Goal: Information Seeking & Learning: Learn about a topic

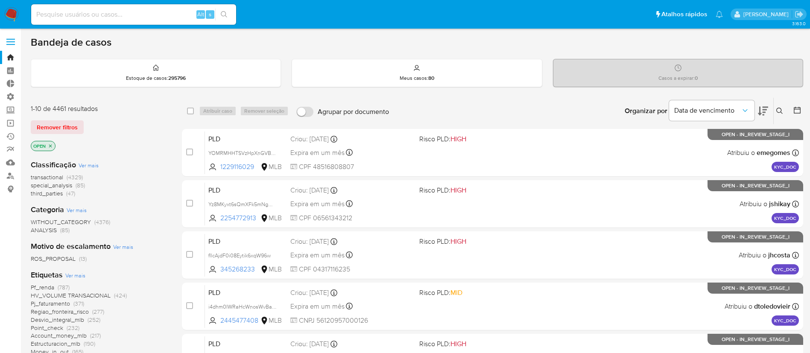
scroll to position [258, 0]
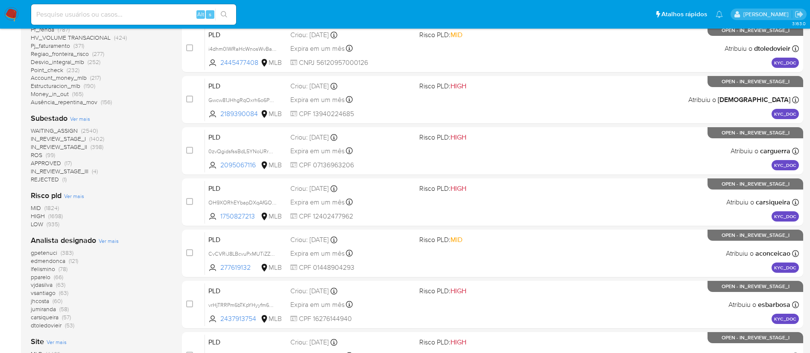
click at [107, 13] on input at bounding box center [133, 14] width 205 height 11
paste input "703894762"
type input "703894762"
click at [225, 17] on icon "search-icon" at bounding box center [224, 14] width 7 height 7
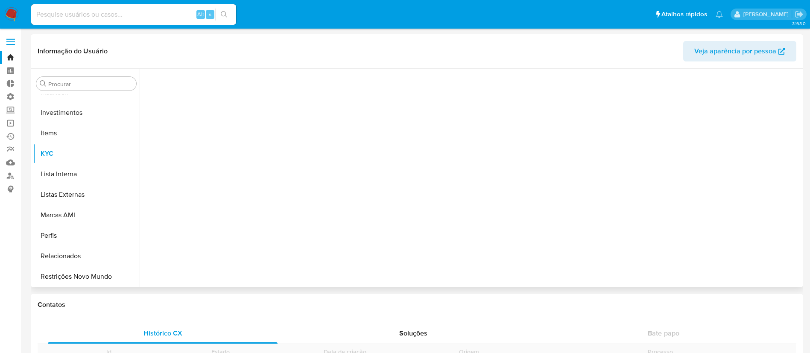
scroll to position [463, 0]
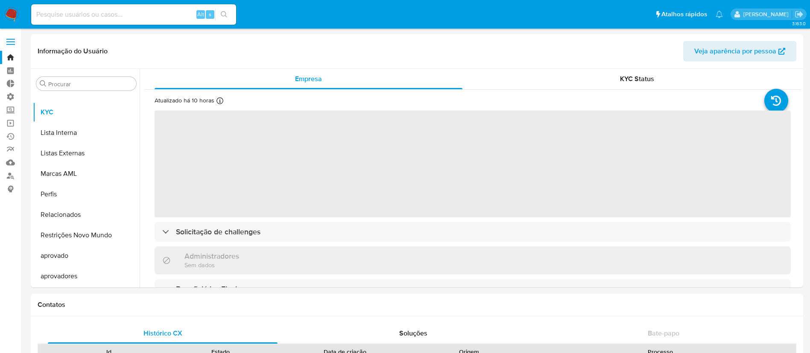
select select "10"
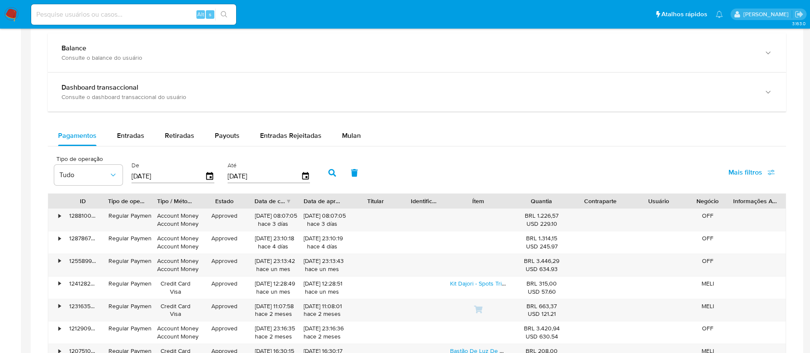
scroll to position [481, 0]
click at [125, 131] on span "Entradas" at bounding box center [130, 134] width 27 height 10
select select "10"
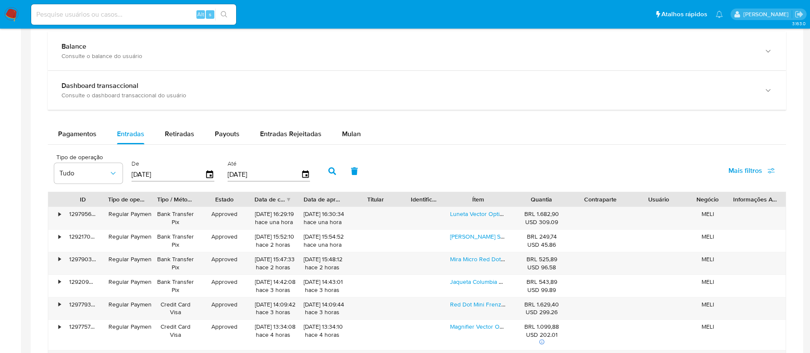
click at [158, 14] on input at bounding box center [133, 14] width 205 height 11
paste input "1355691161"
type input "1355691161"
click at [226, 15] on icon "search-icon" at bounding box center [224, 14] width 7 height 7
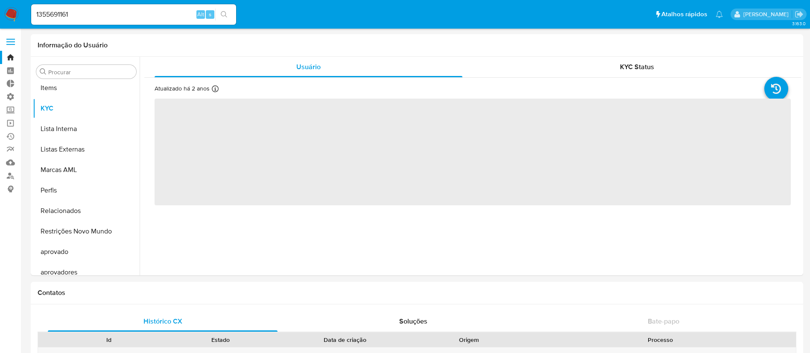
scroll to position [463, 0]
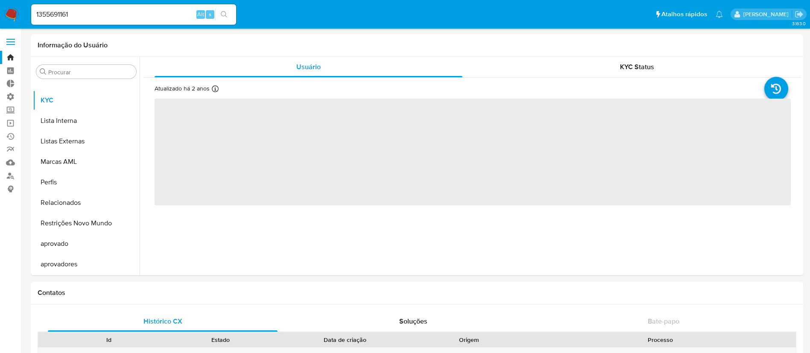
select select "10"
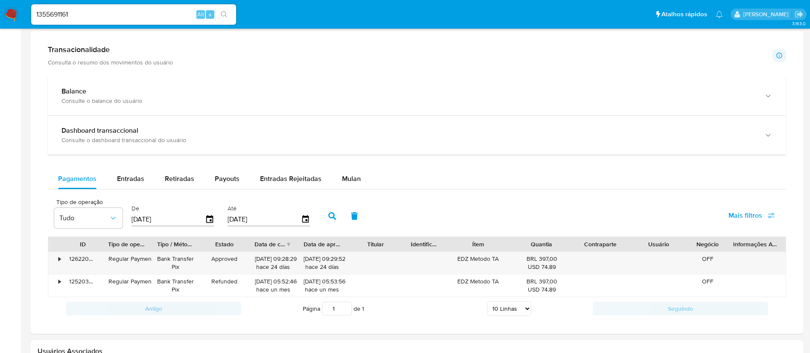
scroll to position [432, 0]
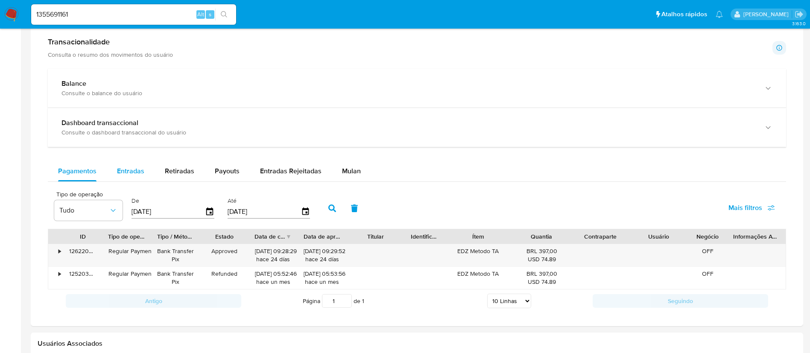
click at [136, 169] on span "Entradas" at bounding box center [130, 171] width 27 height 10
select select "10"
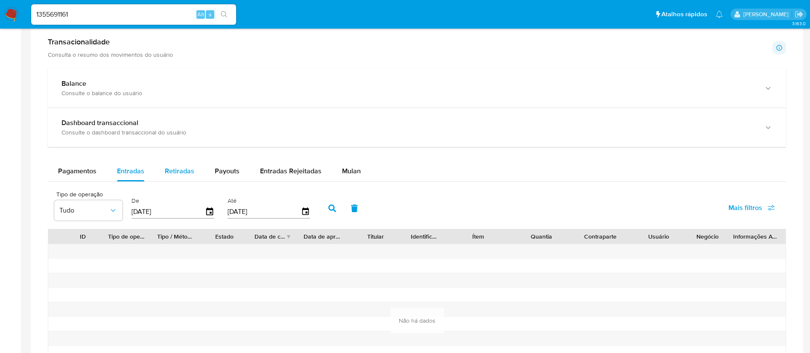
click at [178, 167] on span "Retiradas" at bounding box center [179, 171] width 29 height 10
select select "10"
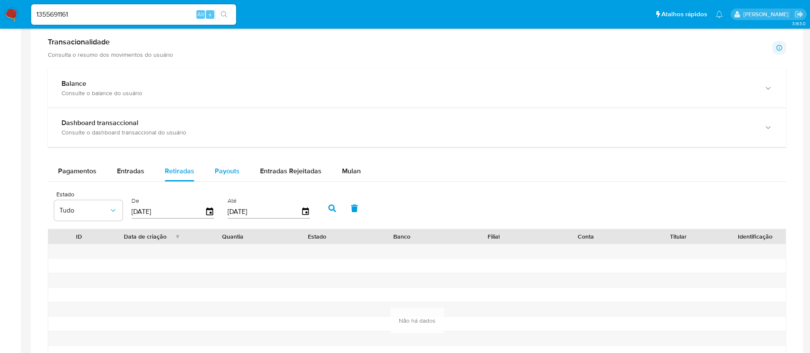
click at [216, 169] on span "Payouts" at bounding box center [227, 171] width 25 height 10
select select "10"
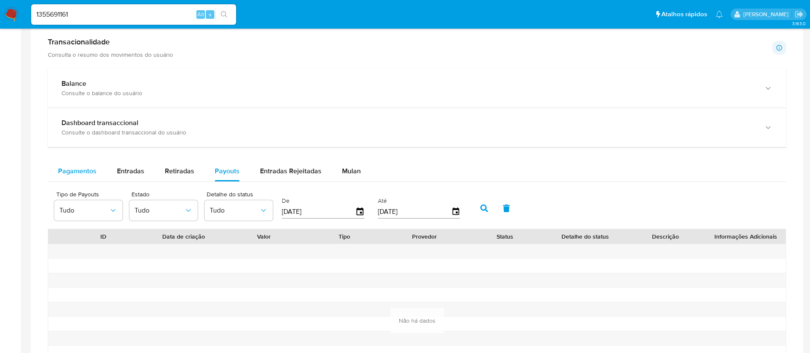
click at [92, 169] on span "Pagamentos" at bounding box center [77, 171] width 38 height 10
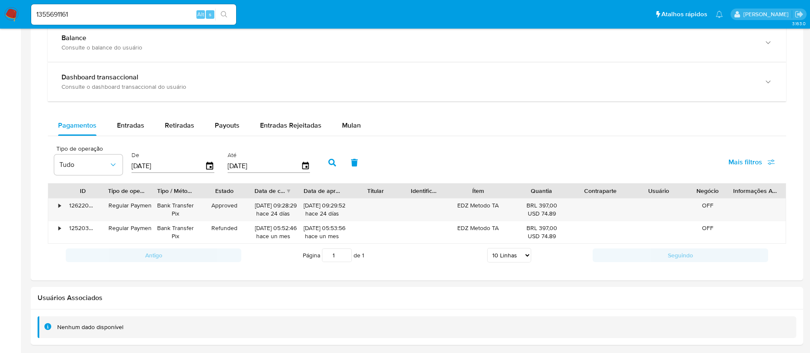
scroll to position [476, 0]
click at [130, 127] on span "Entradas" at bounding box center [130, 127] width 27 height 10
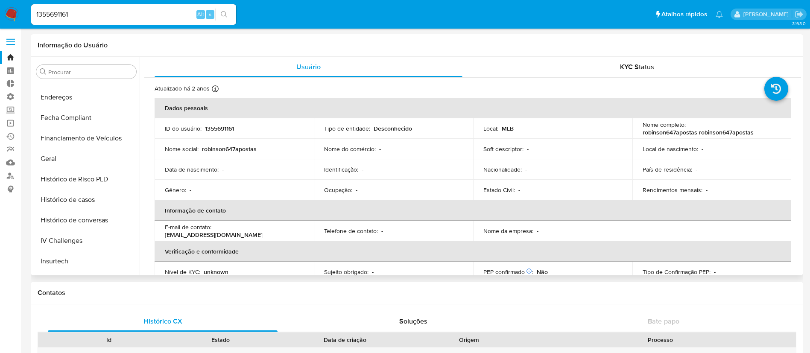
scroll to position [237, 0]
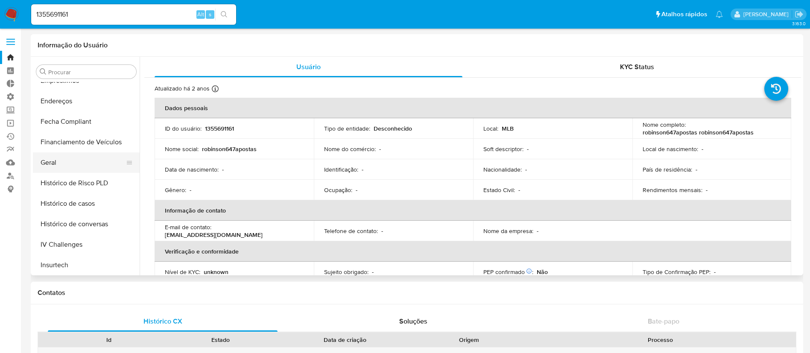
click at [60, 161] on button "Geral" at bounding box center [83, 162] width 100 height 20
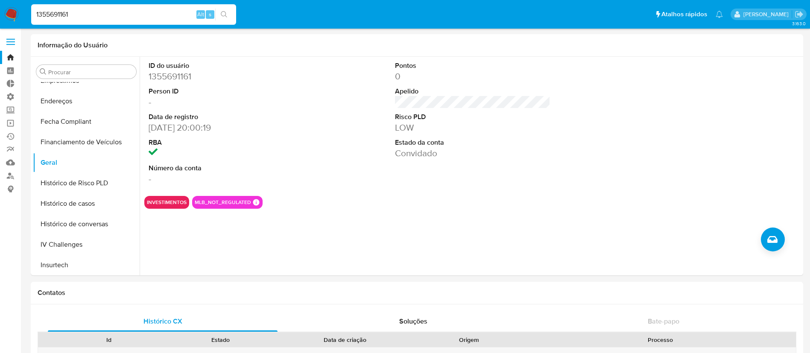
drag, startPoint x: 99, startPoint y: 13, endPoint x: 24, endPoint y: 4, distance: 75.7
click at [24, 4] on nav "Pausado Ver notificaciones 1355691161 Alt s Atalhos rápidos Presiona las siguie…" at bounding box center [405, 14] width 810 height 29
paste input "2227075532"
type input "2227075532"
click at [222, 16] on icon "search-icon" at bounding box center [224, 14] width 7 height 7
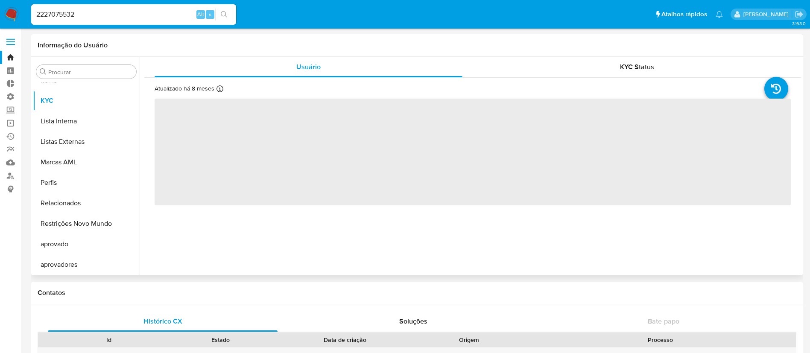
scroll to position [463, 0]
select select "10"
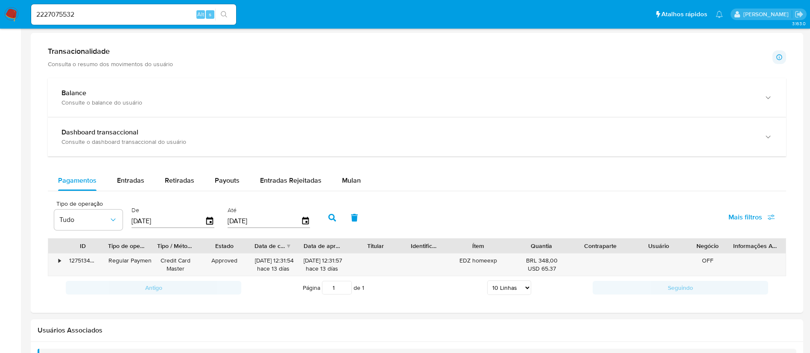
scroll to position [424, 0]
drag, startPoint x: 517, startPoint y: 247, endPoint x: 537, endPoint y: 249, distance: 20.2
click at [537, 249] on div "ID Tipo de operação Tipo / Método Estado Data de criação Data de aprovação Titu…" at bounding box center [416, 244] width 737 height 15
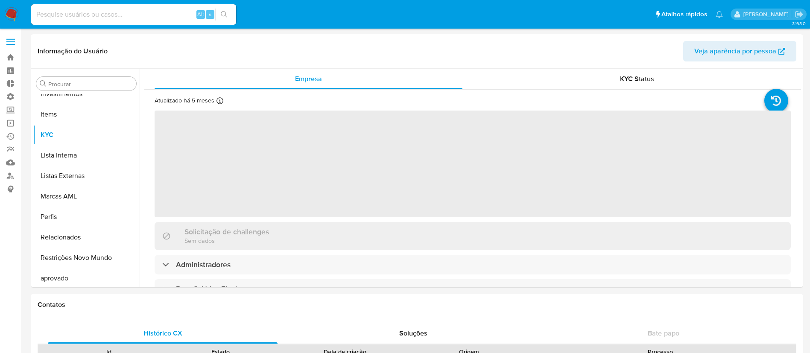
scroll to position [463, 0]
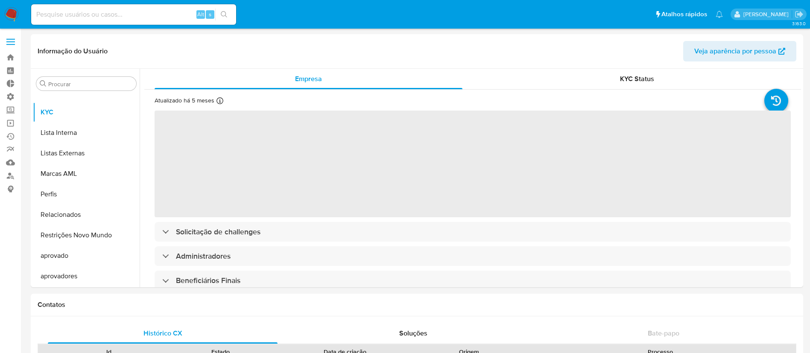
select select "10"
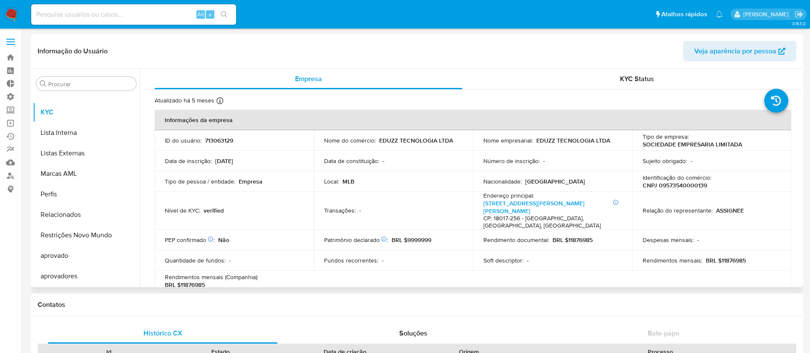
click at [676, 186] on p "CNPJ 09573540000139" at bounding box center [675, 185] width 64 height 8
copy p "09573540000139"
click at [95, 17] on input at bounding box center [133, 14] width 205 height 11
paste input "2700337106"
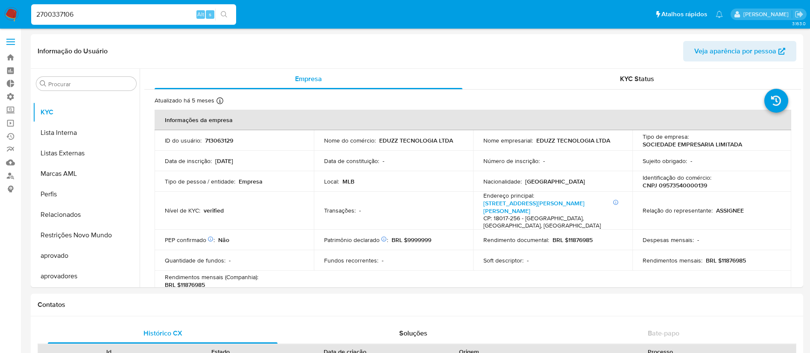
type input "2700337106"
click at [217, 14] on button "search-icon" at bounding box center [224, 15] width 18 height 12
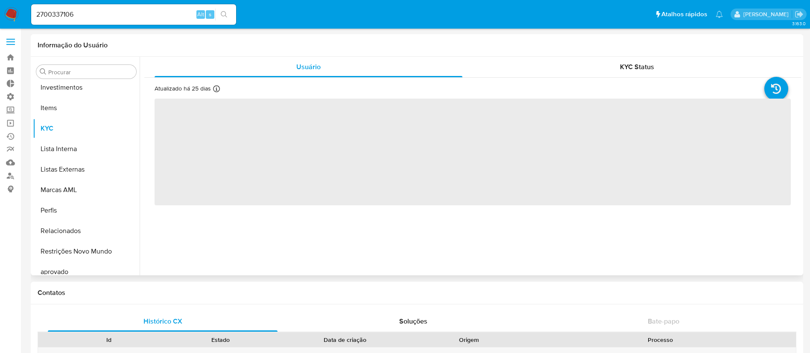
scroll to position [463, 0]
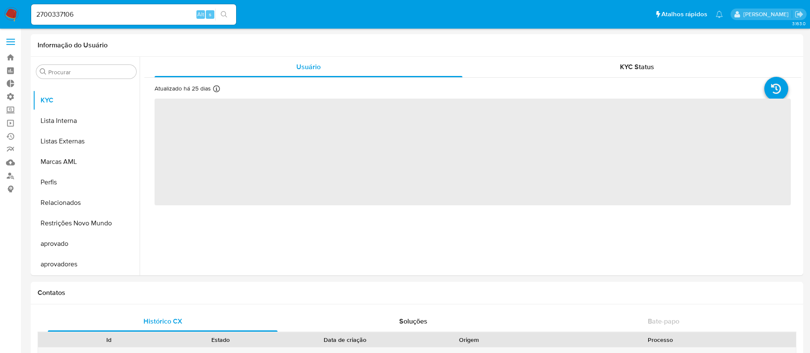
select select "10"
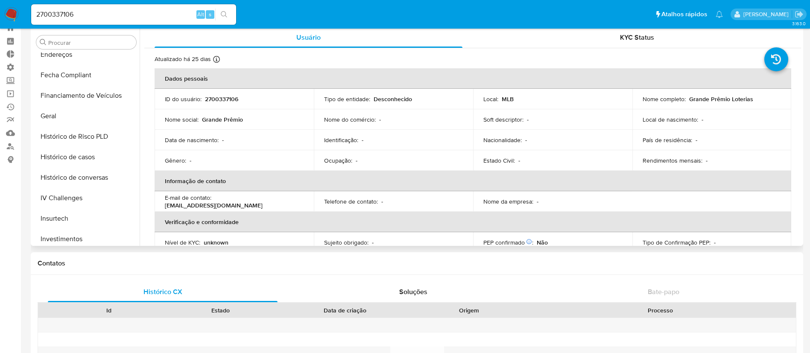
scroll to position [243, 0]
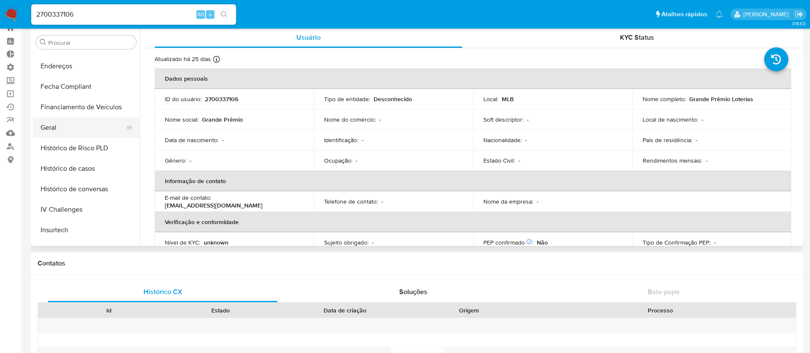
click at [79, 136] on button "Geral" at bounding box center [83, 127] width 100 height 20
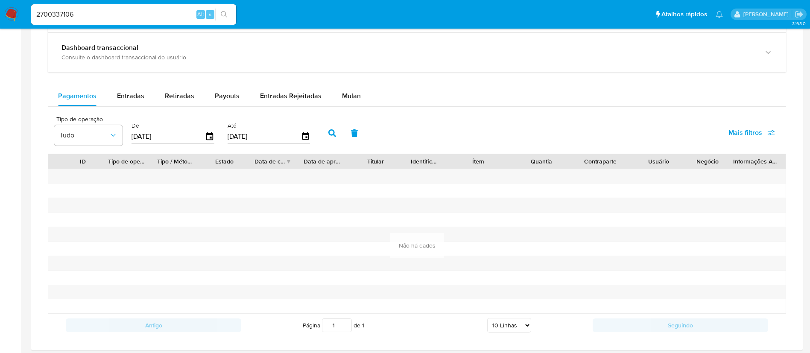
scroll to position [512, 0]
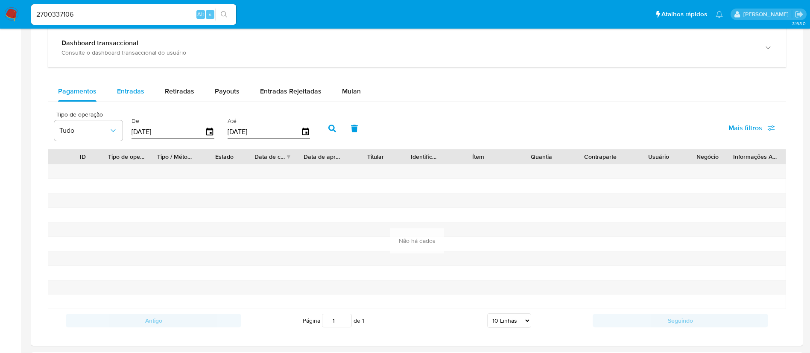
click at [131, 93] on span "Entradas" at bounding box center [130, 91] width 27 height 10
select select "10"
click at [178, 90] on span "Retiradas" at bounding box center [179, 91] width 29 height 10
select select "10"
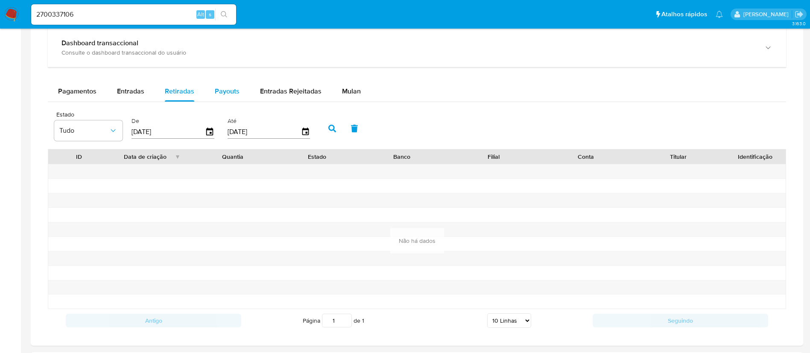
click at [221, 91] on span "Payouts" at bounding box center [227, 91] width 25 height 10
select select "10"
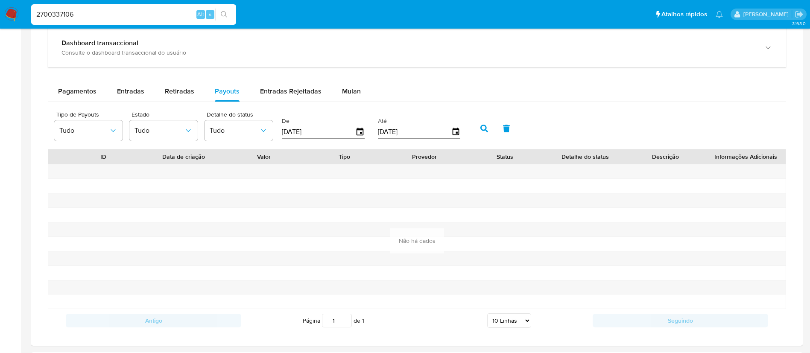
drag, startPoint x: 104, startPoint y: 12, endPoint x: 26, endPoint y: -8, distance: 80.4
paste input "511977145"
type input "511977145"
click at [223, 14] on icon "search-icon" at bounding box center [224, 14] width 7 height 7
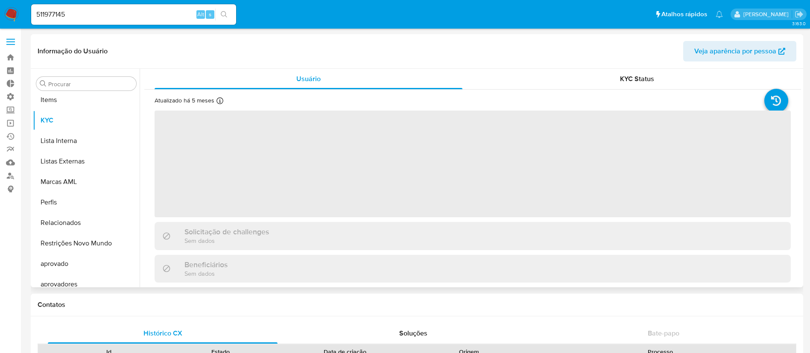
scroll to position [463, 0]
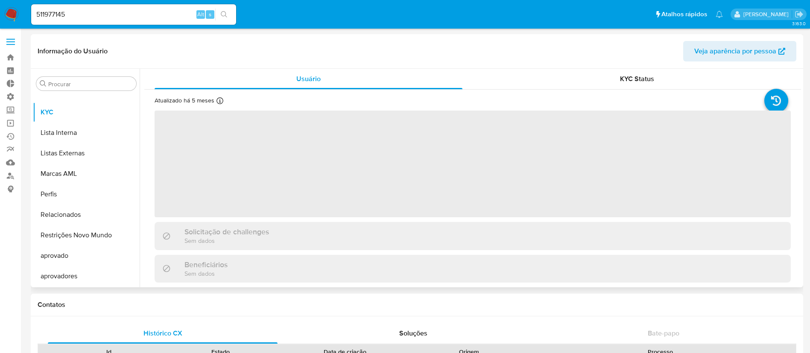
select select "10"
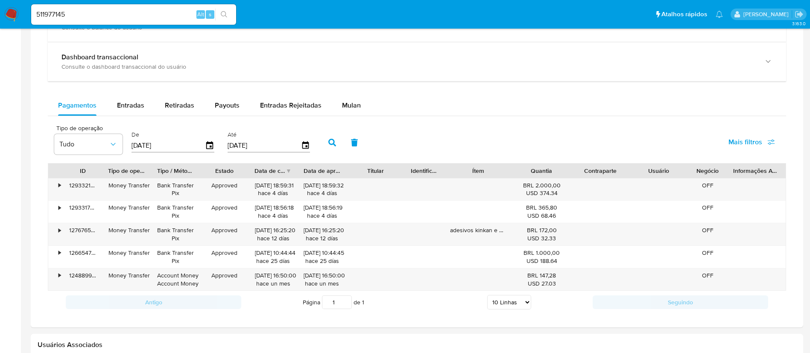
scroll to position [498, 0]
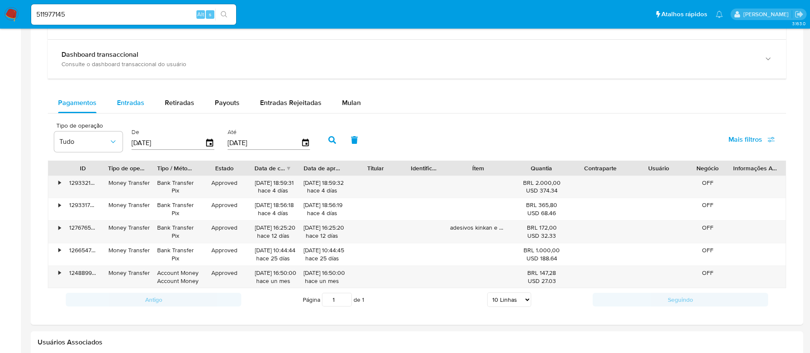
click at [132, 105] on span "Entradas" at bounding box center [130, 103] width 27 height 10
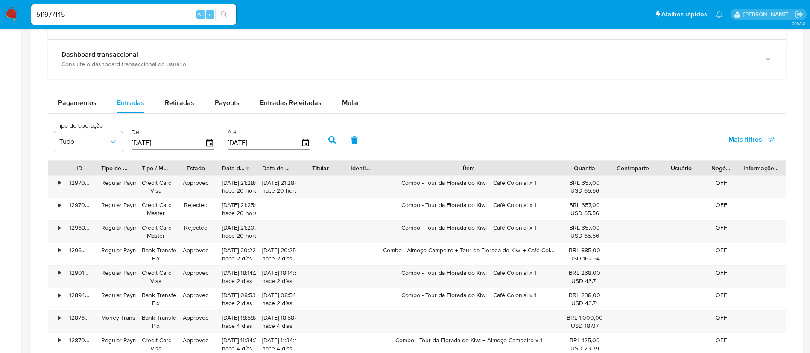
drag, startPoint x: 514, startPoint y: 170, endPoint x: 629, endPoint y: 159, distance: 115.0
click at [629, 159] on div "Tipo de operação Tudo De 16/07/2025 Até 13/10/2025 Mais filtros ID Tipo de oper…" at bounding box center [417, 271] width 738 height 307
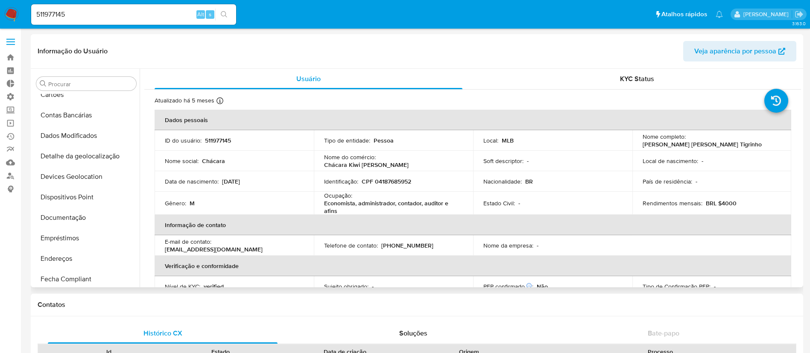
scroll to position [96, 0]
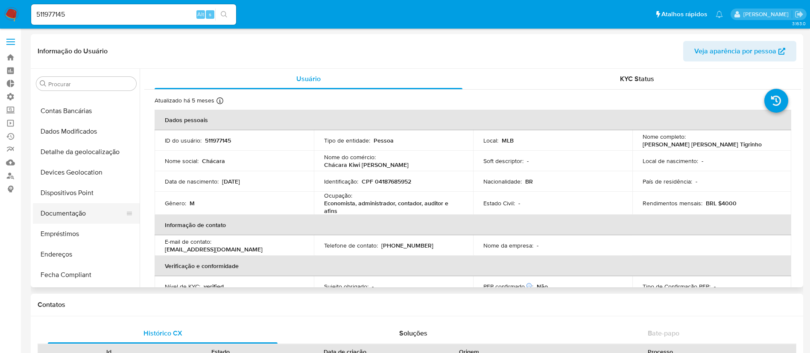
click at [62, 214] on button "Documentação" at bounding box center [83, 213] width 100 height 20
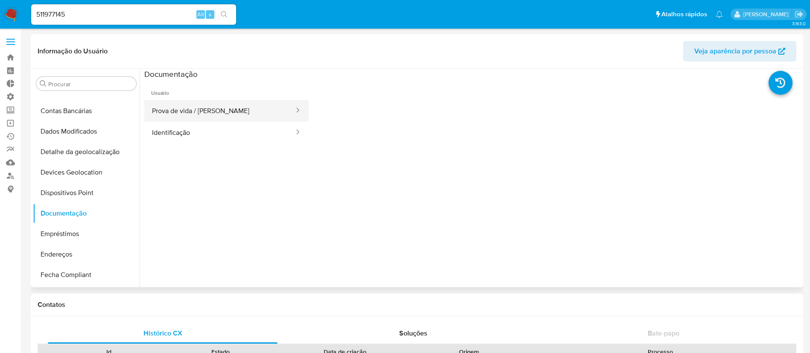
click at [215, 109] on button "Prova de vida / Selfie" at bounding box center [219, 111] width 151 height 22
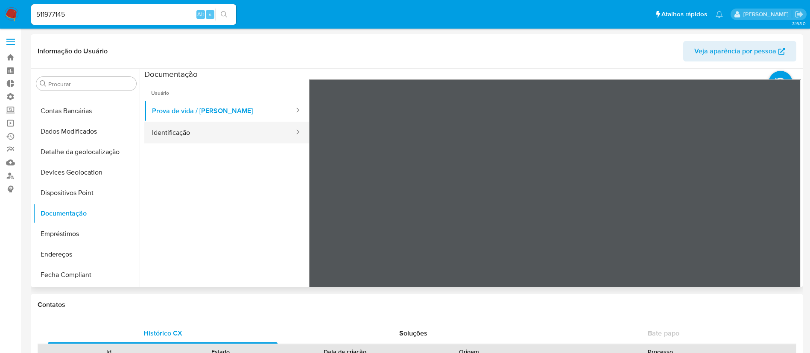
click at [231, 135] on button "Identificação" at bounding box center [219, 133] width 151 height 22
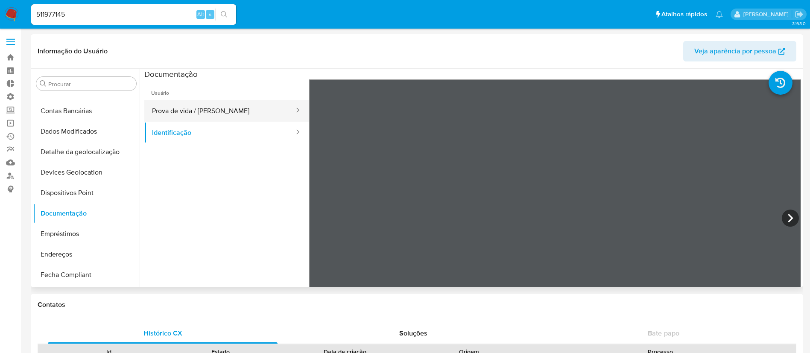
click at [195, 114] on button "Prova de vida / [PERSON_NAME]" at bounding box center [219, 111] width 151 height 22
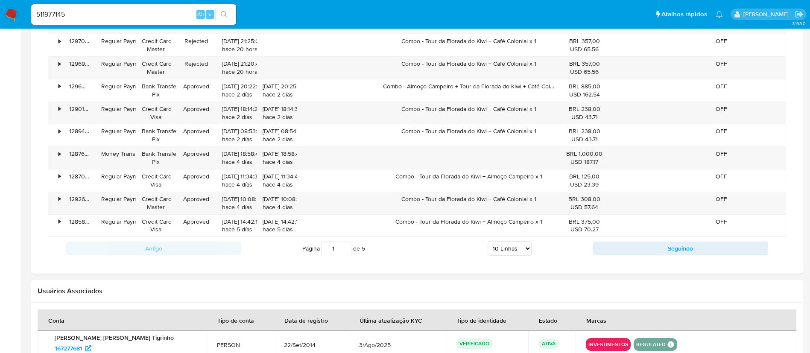
scroll to position [673, 0]
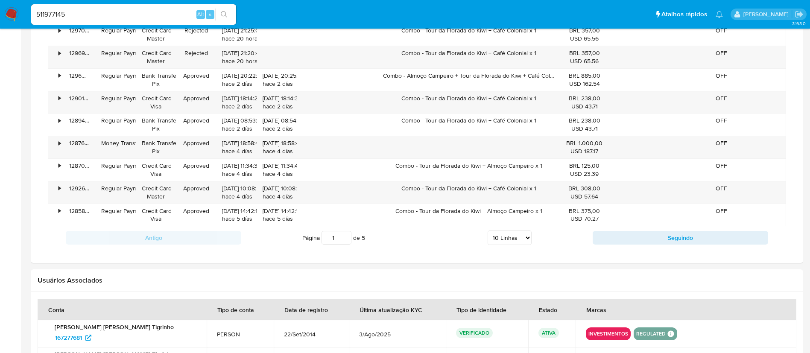
click at [527, 240] on select "5 Linhas 10 Linhas 20 Linhas 25 Linhas 50 Linhas 100 Linhas" at bounding box center [510, 238] width 44 height 15
select select "100"
click at [488, 231] on select "5 Linhas 10 Linhas 20 Linhas 25 Linhas 50 Linhas 100 Linhas" at bounding box center [510, 238] width 44 height 15
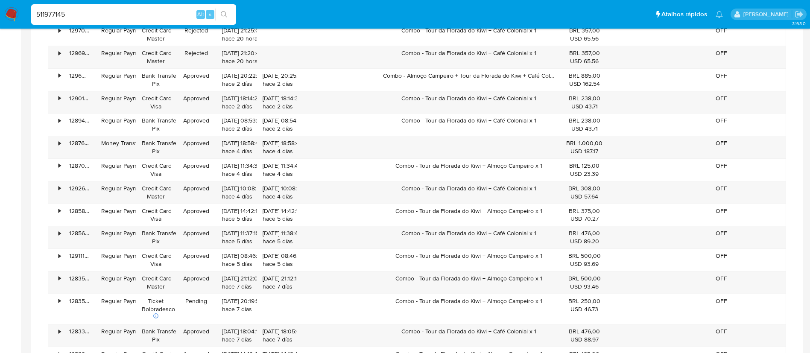
drag, startPoint x: 79, startPoint y: 15, endPoint x: 18, endPoint y: 10, distance: 61.7
click at [18, 10] on nav "Pausado Ver notificaciones 511977145 Alt s Atalhos rápidos Presiona las siguien…" at bounding box center [405, 14] width 810 height 29
paste input "2505624011"
type input "2505624011"
click at [223, 17] on icon "search-icon" at bounding box center [224, 14] width 7 height 7
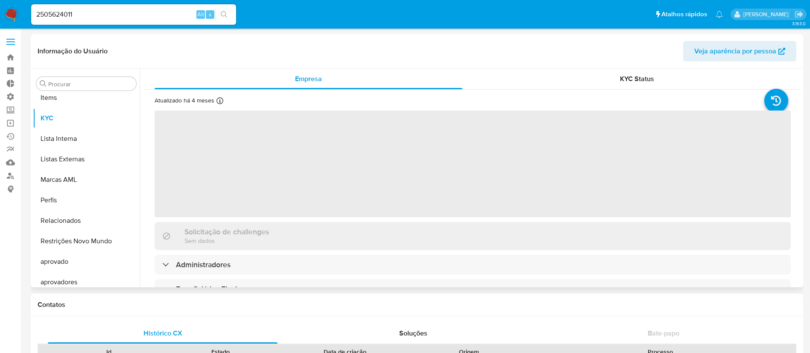
scroll to position [463, 0]
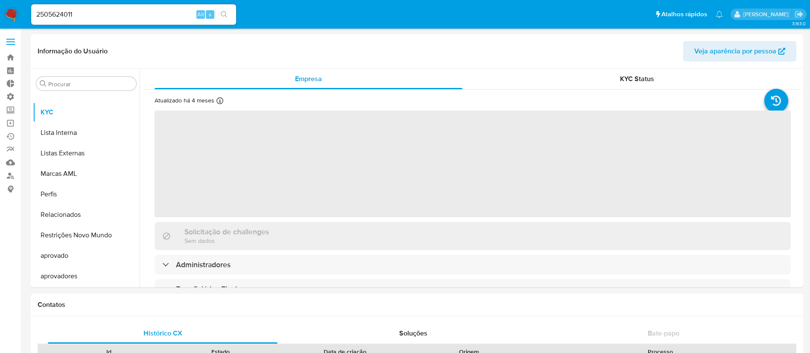
select select "10"
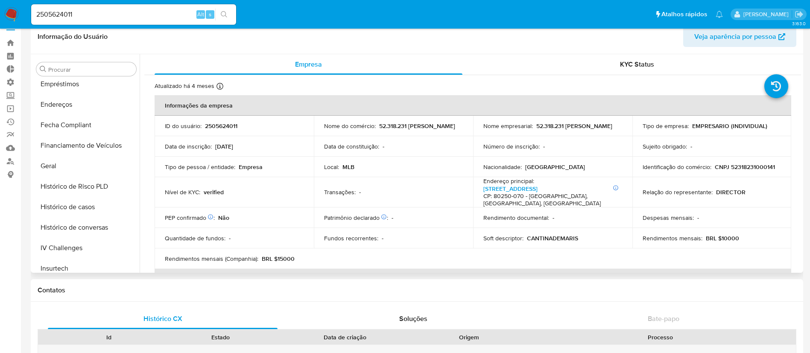
scroll to position [206, 0]
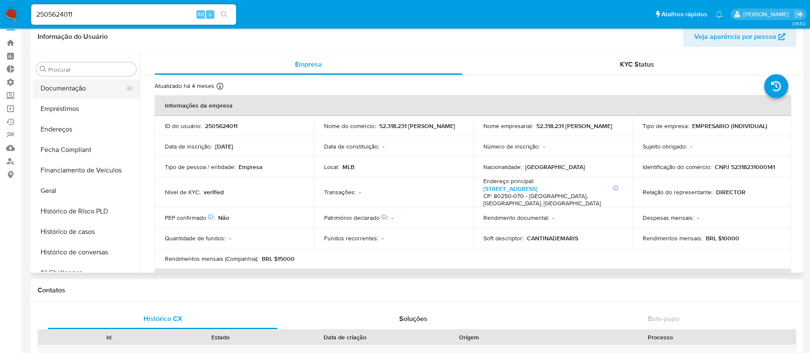
click at [77, 85] on button "Documentação" at bounding box center [83, 88] width 100 height 20
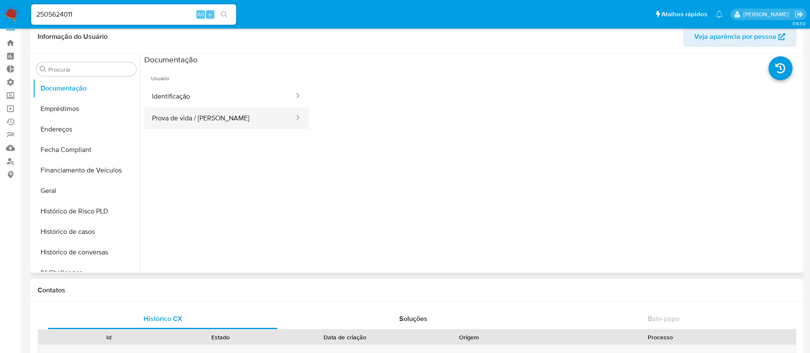
click at [216, 117] on button "Prova de vida / [PERSON_NAME]" at bounding box center [219, 118] width 151 height 22
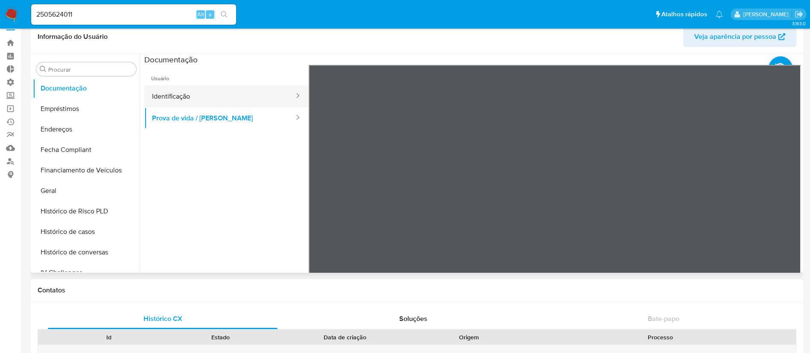
click at [165, 91] on button "Identificação" at bounding box center [219, 96] width 151 height 22
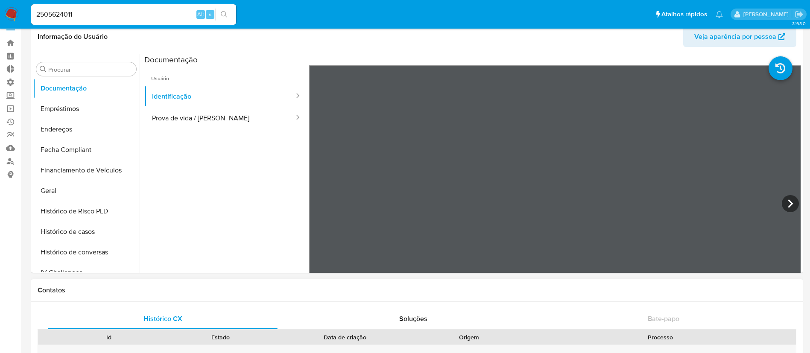
click at [784, 202] on icon at bounding box center [790, 203] width 17 height 17
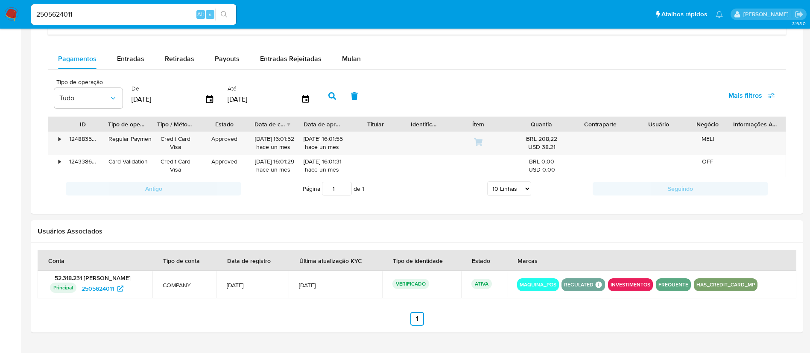
scroll to position [551, 0]
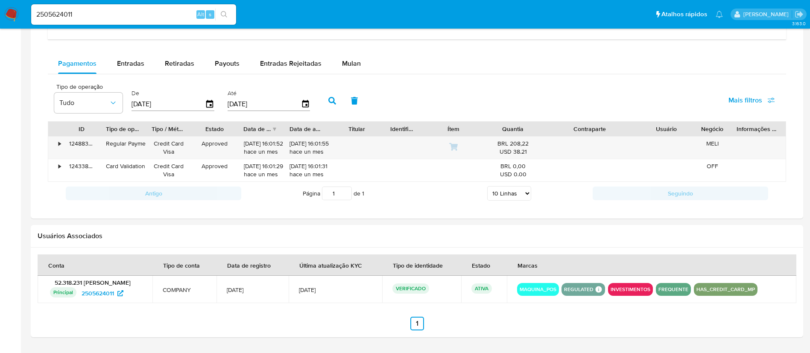
drag, startPoint x: 633, startPoint y: 127, endPoint x: 672, endPoint y: 120, distance: 40.0
click at [672, 120] on div "Tipo de operação Tudo De 16/07/2025 Até 13/10/2025 Mais filtros ID Tipo de oper…" at bounding box center [417, 142] width 738 height 126
click at [133, 65] on span "Entradas" at bounding box center [130, 64] width 27 height 10
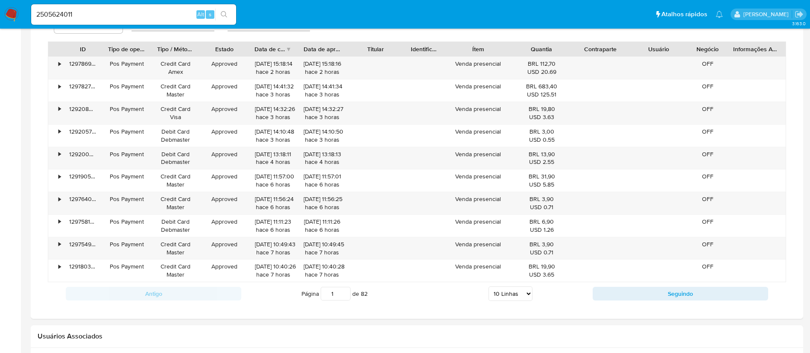
scroll to position [637, 0]
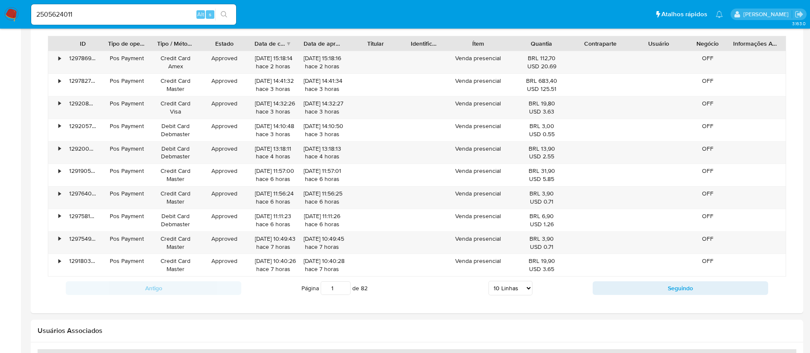
click at [525, 290] on select "5 Linhas 10 Linhas 20 Linhas 25 Linhas 50 Linhas 100 Linhas" at bounding box center [510, 288] width 44 height 15
select select "100"
click at [488, 281] on select "5 Linhas 10 Linhas 20 Linhas 25 Linhas 50 Linhas 100 Linhas" at bounding box center [510, 288] width 44 height 15
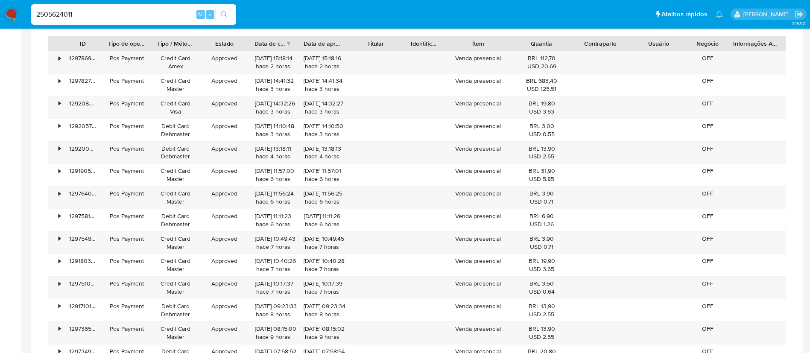
drag, startPoint x: 99, startPoint y: 14, endPoint x: 29, endPoint y: -1, distance: 72.0
paste input "181568732"
type input "181568732"
click at [225, 9] on button "search-icon" at bounding box center [224, 15] width 18 height 12
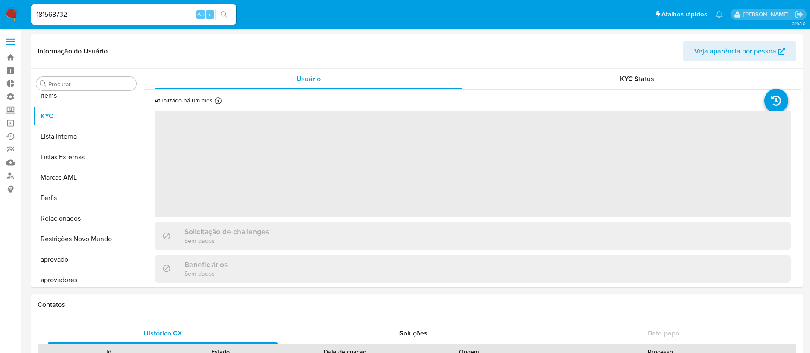
scroll to position [463, 0]
select select "10"
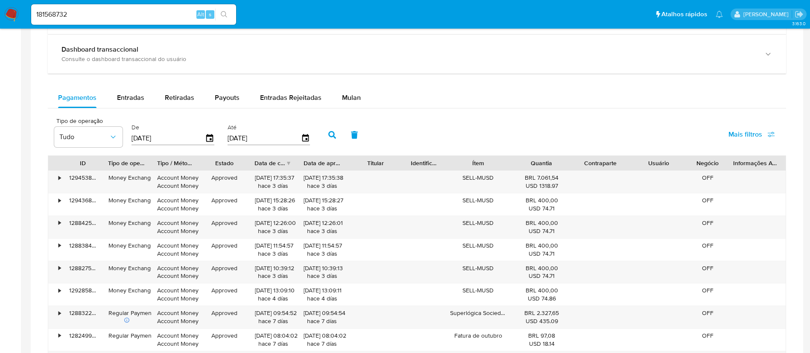
scroll to position [529, 0]
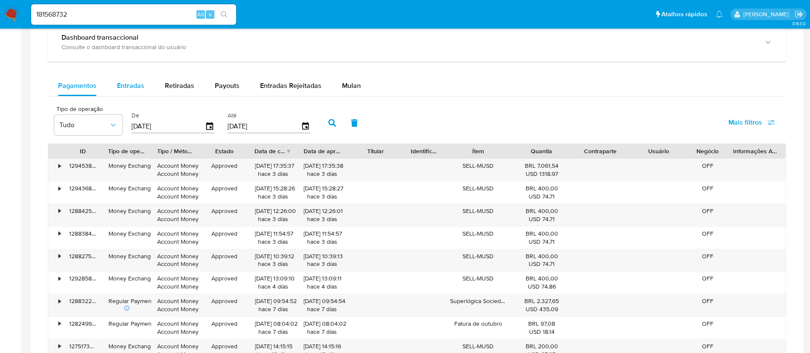
click at [121, 85] on span "Entradas" at bounding box center [130, 86] width 27 height 10
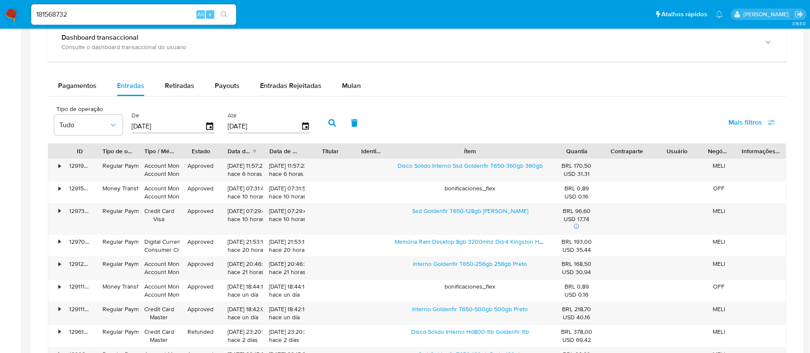
drag, startPoint x: 518, startPoint y: 151, endPoint x: 614, endPoint y: 149, distance: 96.1
click at [614, 149] on div "ID Tipo de operação Tipo / Método Estado Data de criação Data de aprovação Titu…" at bounding box center [416, 151] width 737 height 15
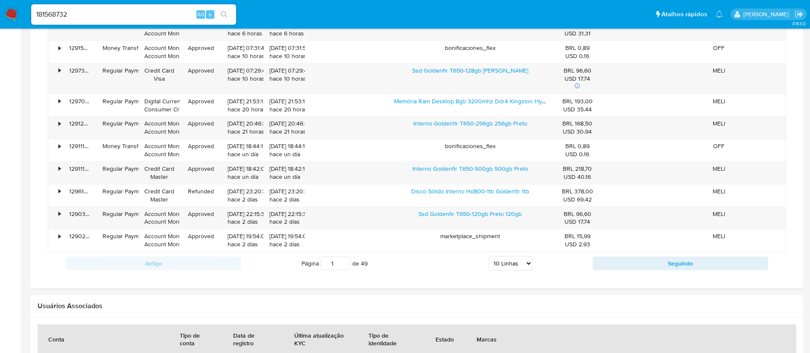
scroll to position [667, 0]
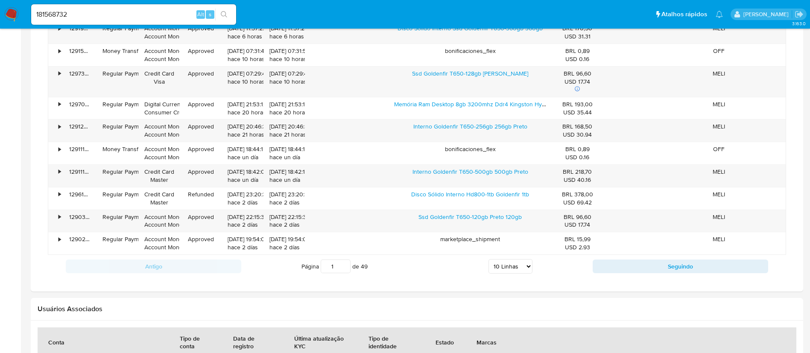
click at [529, 264] on select "5 Linhas 10 Linhas 20 Linhas 25 Linhas 50 Linhas 100 Linhas" at bounding box center [510, 266] width 44 height 15
select select "100"
click at [488, 259] on select "5 Linhas 10 Linhas 20 Linhas 25 Linhas 50 Linhas 100 Linhas" at bounding box center [510, 266] width 44 height 15
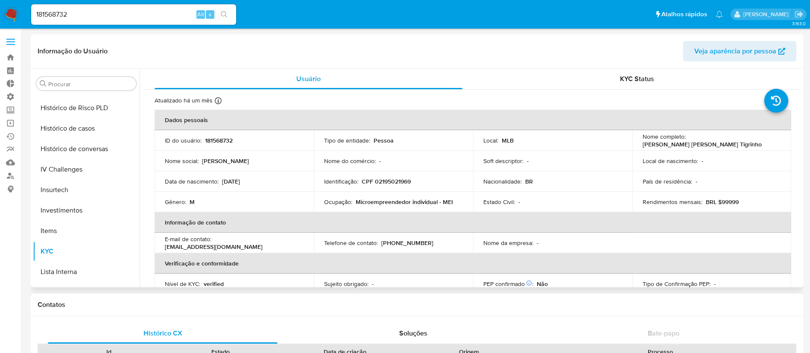
scroll to position [249, 0]
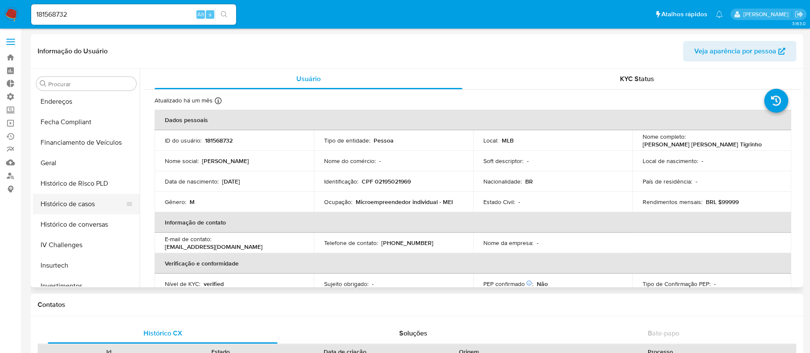
click at [77, 205] on button "Histórico de casos" at bounding box center [83, 204] width 100 height 20
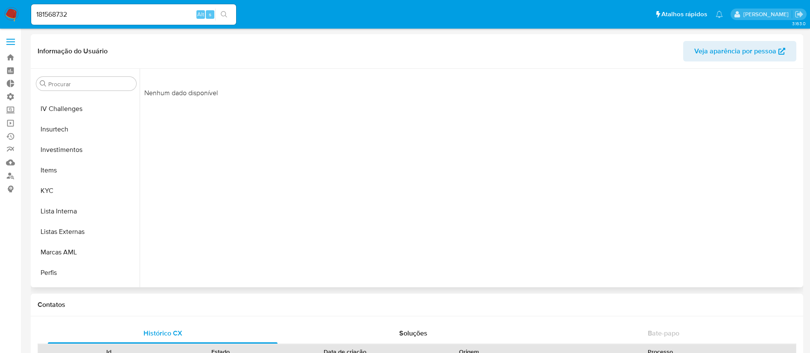
scroll to position [388, 0]
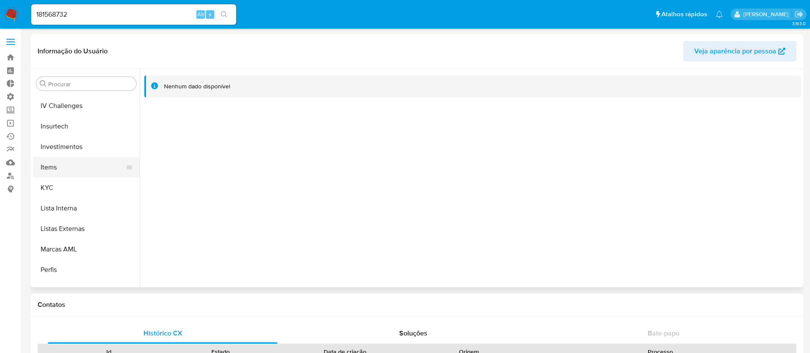
click at [53, 162] on button "Items" at bounding box center [83, 167] width 100 height 20
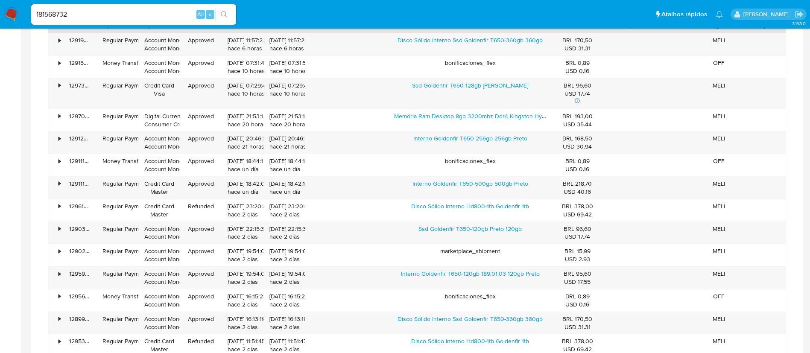
scroll to position [663, 0]
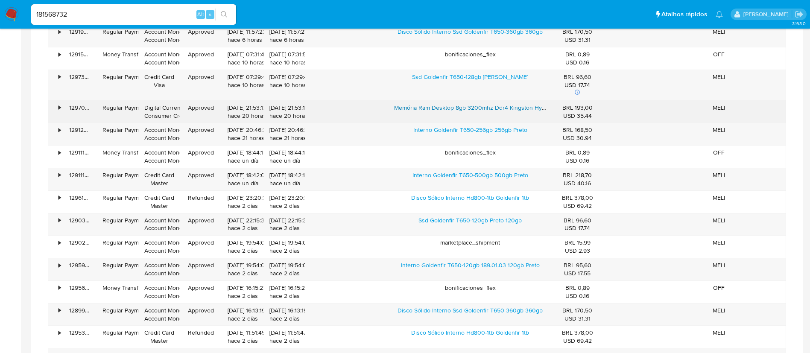
click at [456, 108] on link "Memória Ram Desktop 8gb 3200mhz Ddr4 Kingston Hyperx Fury" at bounding box center [480, 107] width 173 height 9
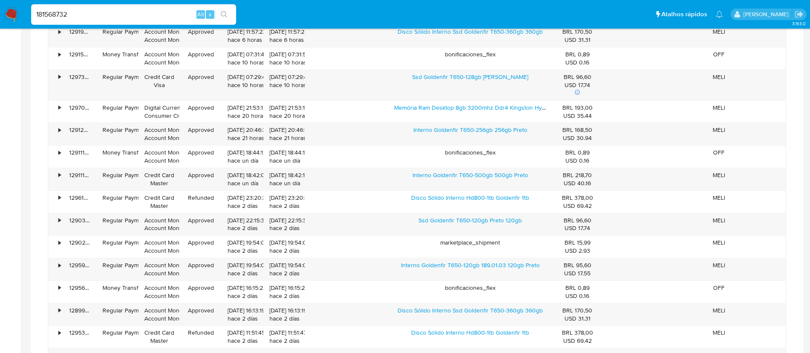
drag, startPoint x: 97, startPoint y: 12, endPoint x: 0, endPoint y: 15, distance: 96.6
click at [0, 15] on nav "Pausado Ver notificaciones 181568732 Alt s Atalhos rápidos Presiona las siguien…" at bounding box center [405, 14] width 810 height 29
paste input "327288858"
type input "327288858"
click at [221, 12] on icon "search-icon" at bounding box center [224, 14] width 7 height 7
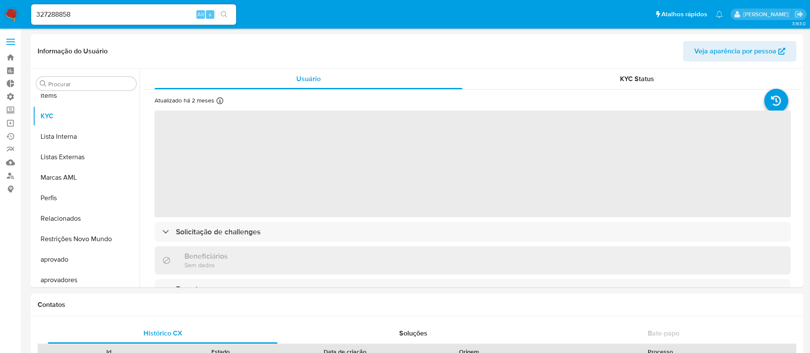
scroll to position [463, 0]
select select "10"
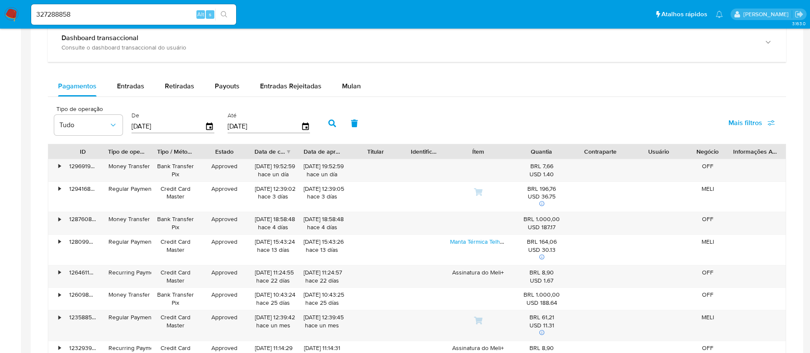
scroll to position [487, 0]
click at [118, 88] on span "Entradas" at bounding box center [130, 84] width 27 height 10
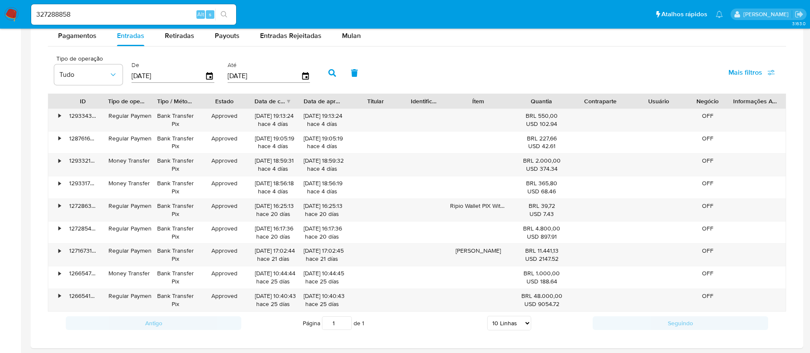
scroll to position [567, 0]
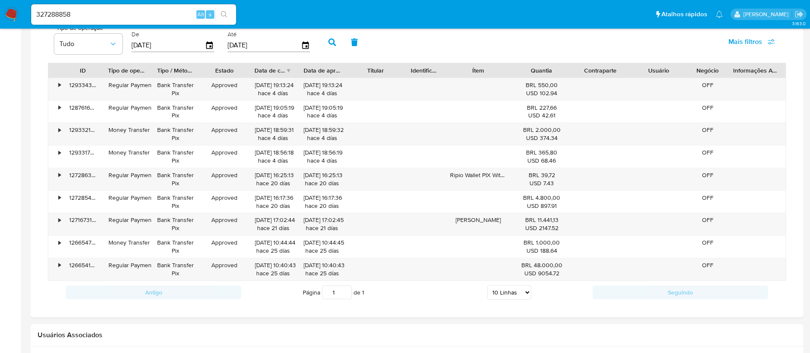
click at [526, 294] on select "5 Linhas 10 Linhas 20 Linhas 25 Linhas 50 Linhas 100 Linhas" at bounding box center [509, 292] width 44 height 15
click at [509, 287] on select "5 Linhas 10 Linhas 20 Linhas 25 Linhas 50 Linhas 100 Linhas" at bounding box center [509, 292] width 44 height 15
click at [527, 297] on select "5 Linhas 10 Linhas 20 Linhas 25 Linhas 50 Linhas 100 Linhas" at bounding box center [509, 292] width 44 height 15
select select "100"
click at [487, 285] on select "5 Linhas 10 Linhas 20 Linhas 25 Linhas 50 Linhas 100 Linhas" at bounding box center [509, 292] width 44 height 15
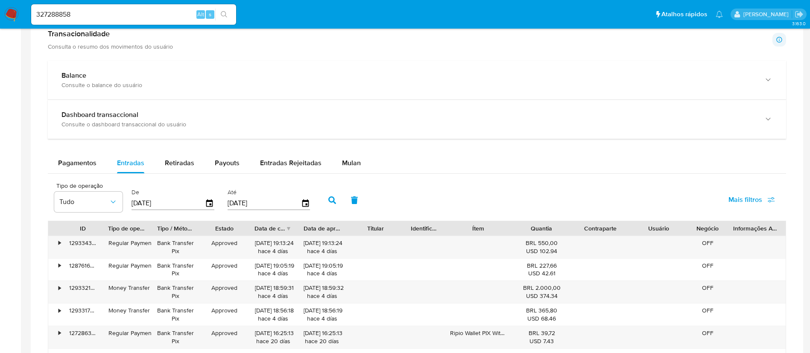
scroll to position [445, 0]
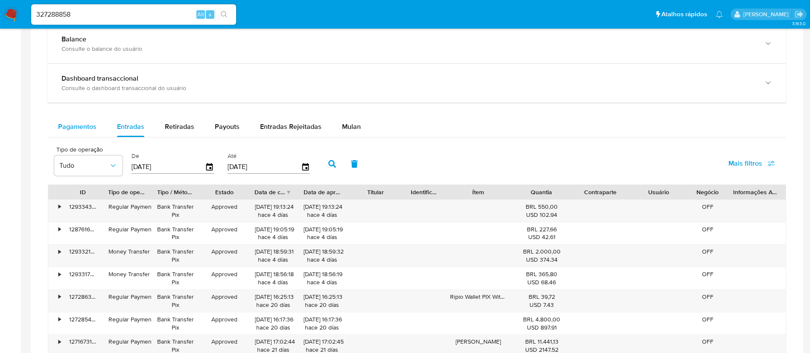
click at [70, 121] on div "Pagamentos" at bounding box center [77, 127] width 38 height 20
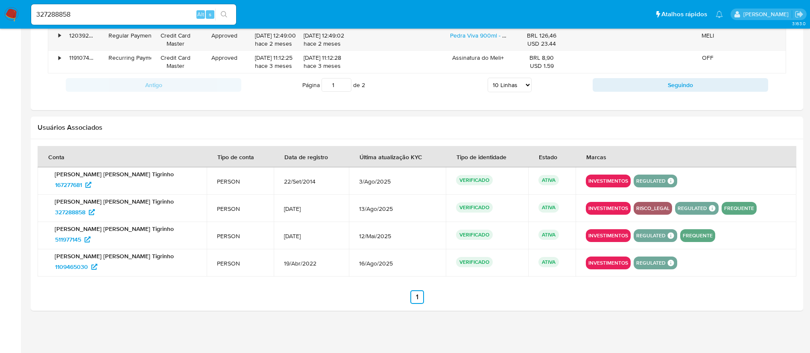
scroll to position [821, 0]
click at [68, 236] on span "511977145" at bounding box center [68, 239] width 26 height 14
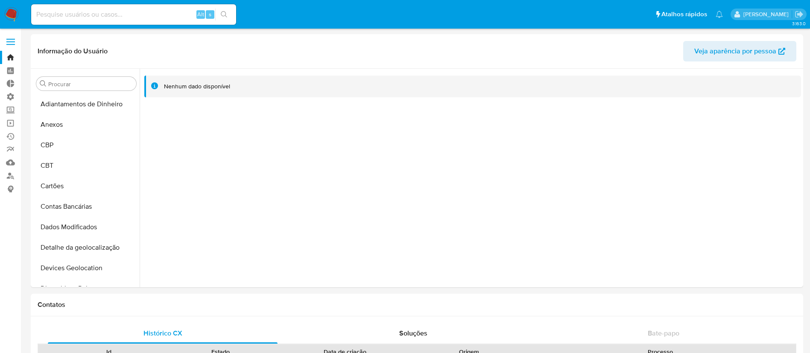
select select "10"
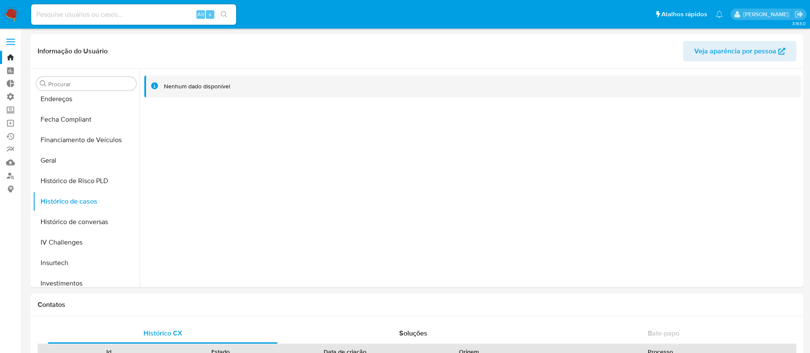
click at [90, 7] on div "Alt s" at bounding box center [133, 14] width 205 height 20
click at [142, 12] on input at bounding box center [133, 14] width 205 height 11
paste input "1657524712"
type input "1657524712"
click at [224, 16] on icon "search-icon" at bounding box center [224, 14] width 6 height 6
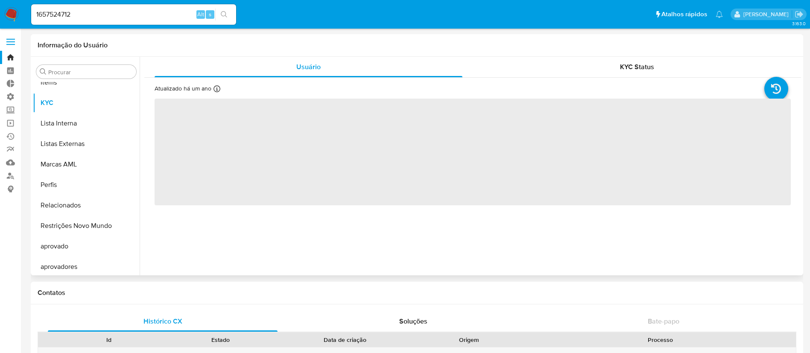
scroll to position [463, 0]
select select "10"
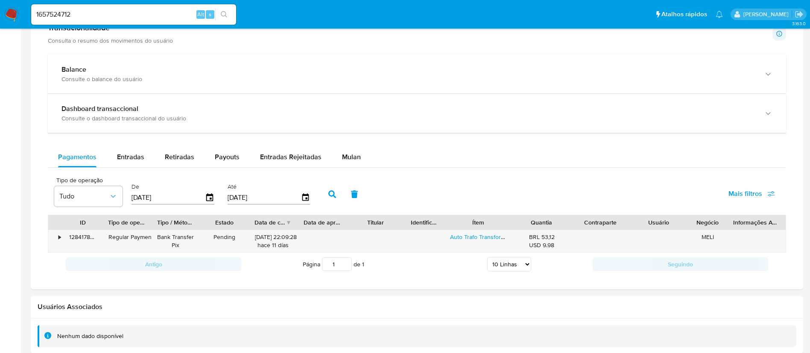
scroll to position [449, 0]
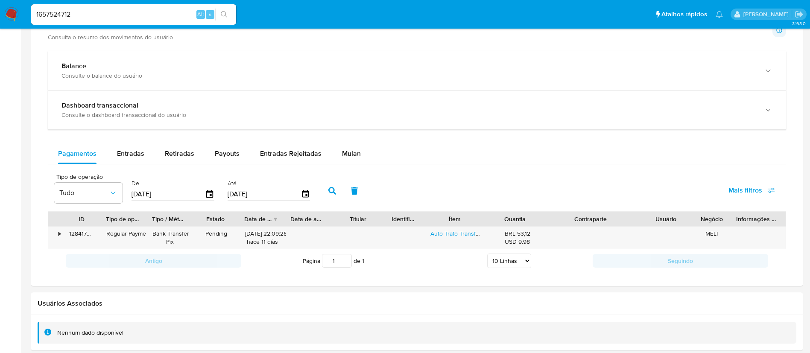
drag, startPoint x: 626, startPoint y: 220, endPoint x: 666, endPoint y: 225, distance: 40.0
click at [666, 225] on div "ID Tipo de operação Tipo / Método Estado Data de criação Data de aprovação Titu…" at bounding box center [416, 219] width 737 height 15
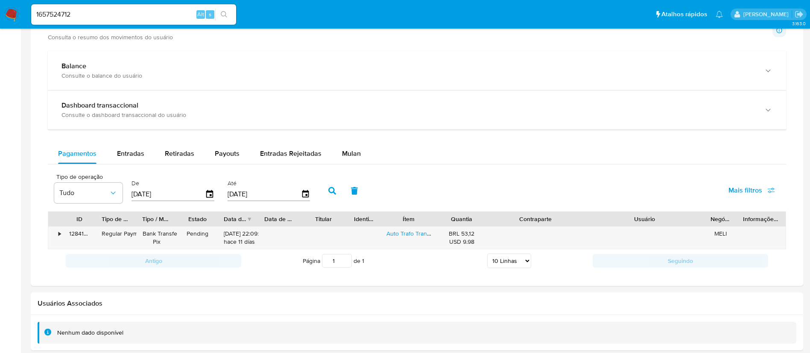
drag, startPoint x: 702, startPoint y: 221, endPoint x: 766, endPoint y: 224, distance: 64.6
click at [766, 224] on div "ID Tipo de operação Tipo / Método Estado Data de criação Data de aprovação Titu…" at bounding box center [416, 219] width 737 height 15
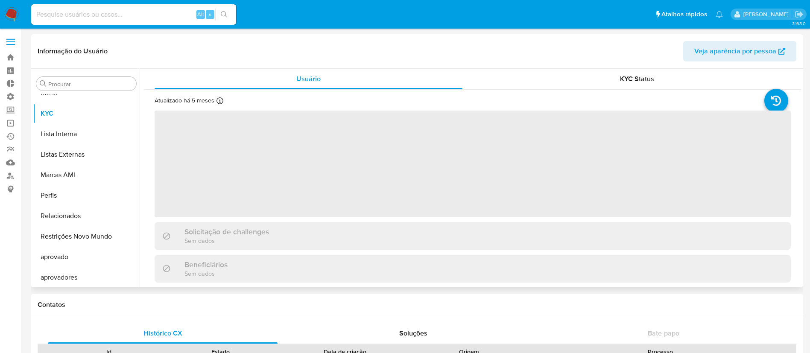
scroll to position [463, 0]
select select "10"
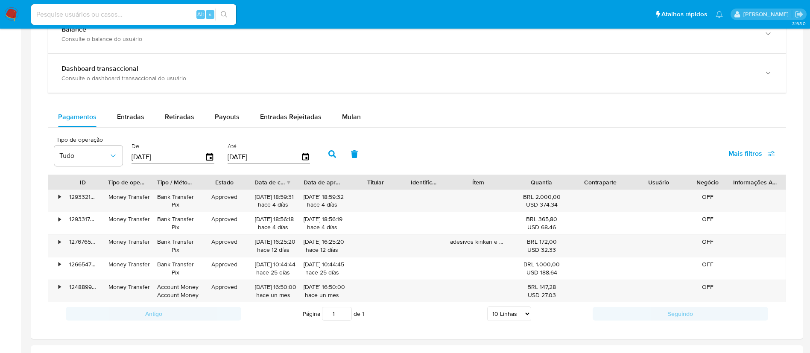
scroll to position [483, 0]
click at [137, 111] on div "Entradas" at bounding box center [130, 118] width 27 height 20
select select "10"
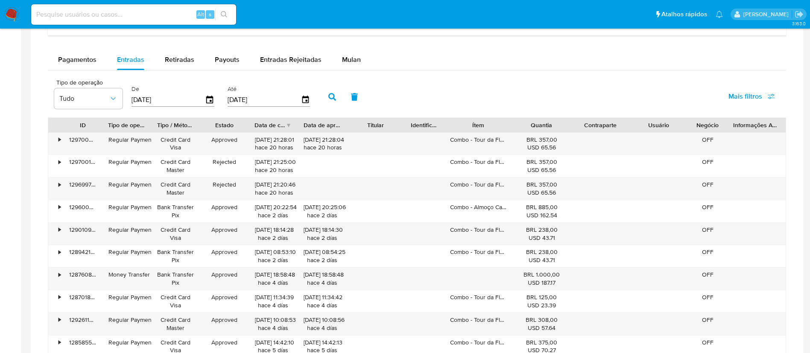
scroll to position [543, 0]
click at [504, 126] on div "Ítem" at bounding box center [478, 123] width 56 height 9
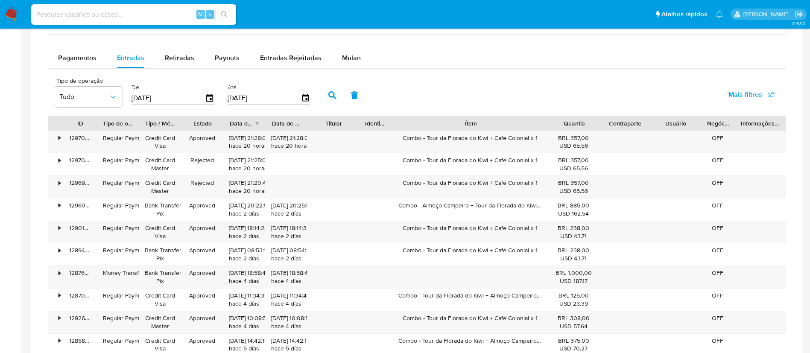
drag, startPoint x: 507, startPoint y: 125, endPoint x: 609, endPoint y: 122, distance: 102.5
click at [609, 122] on div "ID Tipo de operação Tipo / Método Estado Data de criação Data de aprovação Titu…" at bounding box center [416, 123] width 737 height 15
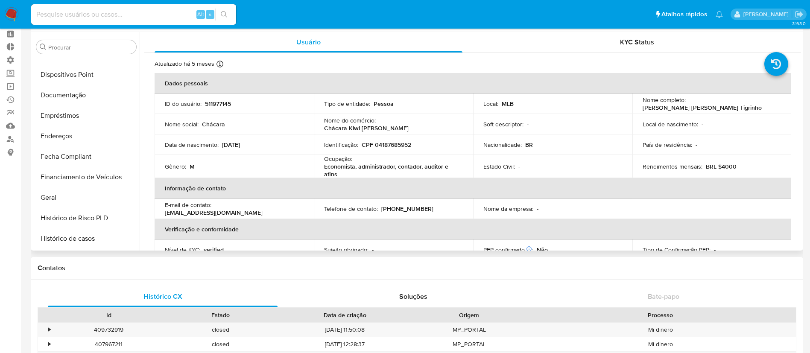
scroll to position [186, 0]
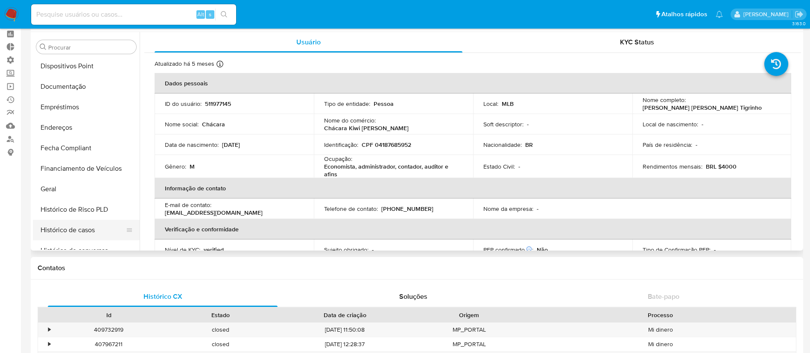
click at [90, 229] on button "Histórico de casos" at bounding box center [83, 230] width 100 height 20
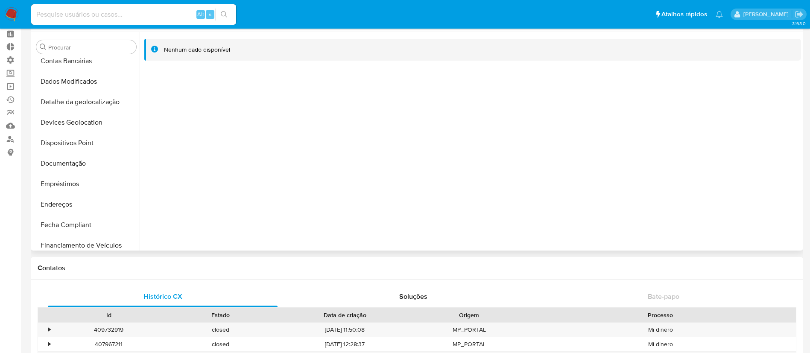
scroll to position [109, 0]
click at [62, 158] on button "Documentação" at bounding box center [83, 163] width 100 height 20
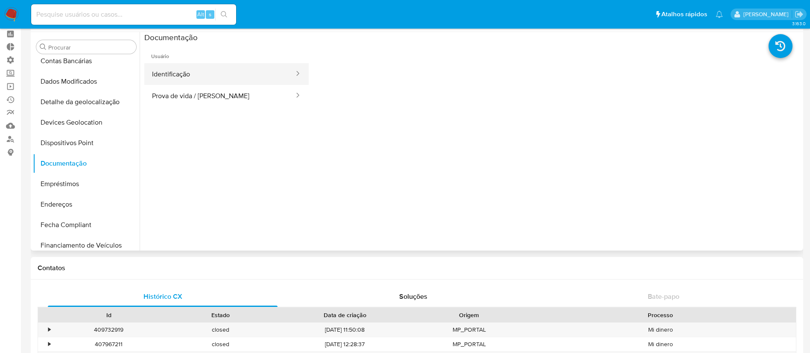
click at [228, 76] on button "Identificação" at bounding box center [219, 74] width 151 height 22
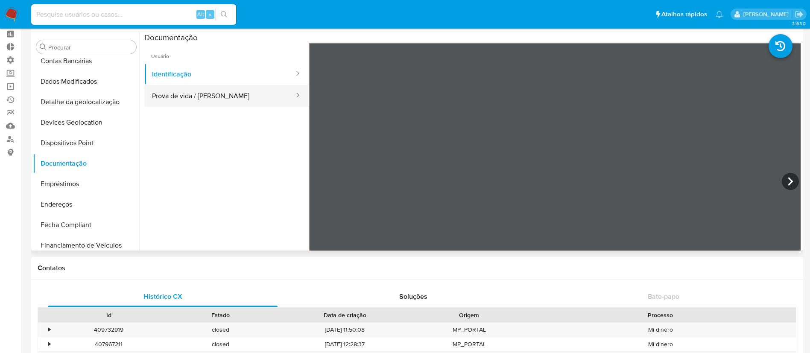
click at [222, 96] on button "Prova de vida / [PERSON_NAME]" at bounding box center [219, 96] width 151 height 22
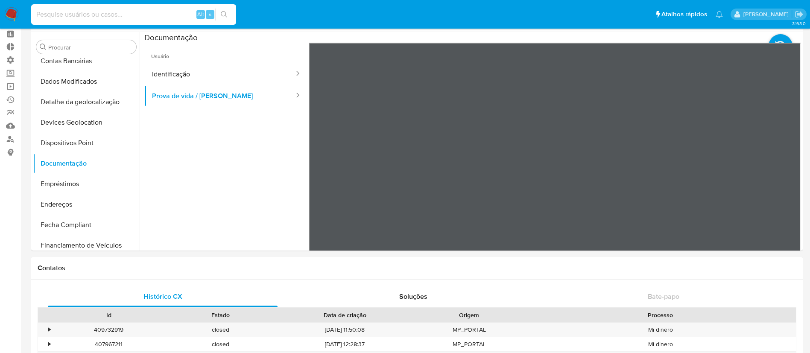
click at [87, 18] on input at bounding box center [133, 14] width 205 height 11
paste input "2247970981"
type input "2247970981"
click at [224, 15] on icon "search-icon" at bounding box center [224, 14] width 6 height 6
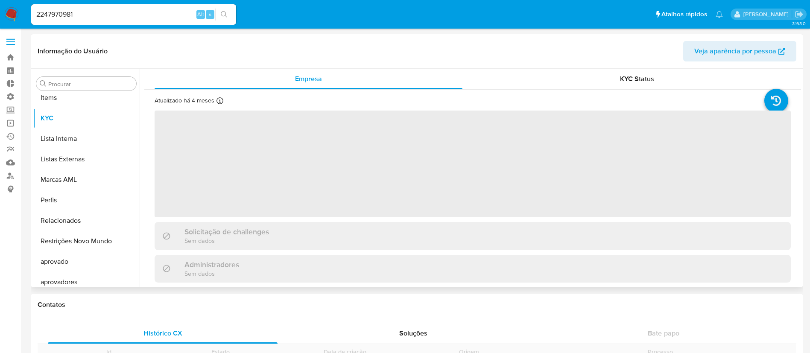
scroll to position [463, 0]
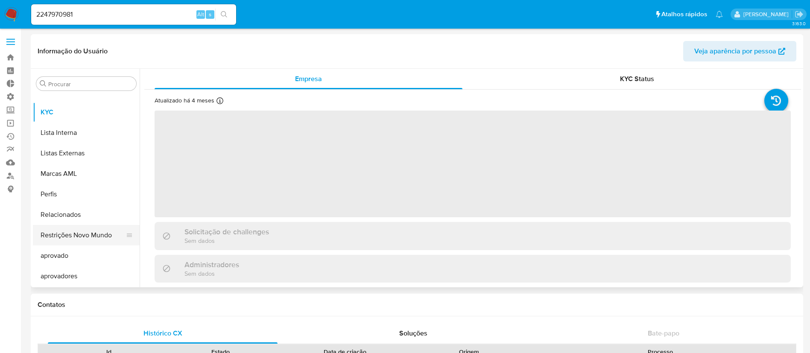
select select "10"
click at [96, 237] on button "Restrições Novo Mundo" at bounding box center [83, 235] width 100 height 20
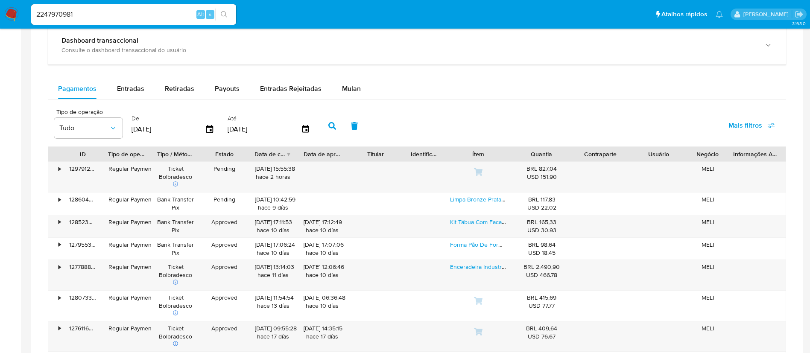
scroll to position [534, 0]
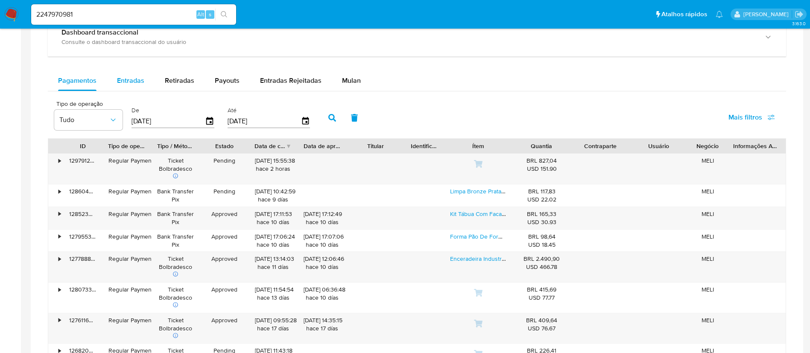
click at [134, 78] on span "Entradas" at bounding box center [130, 81] width 27 height 10
select select "10"
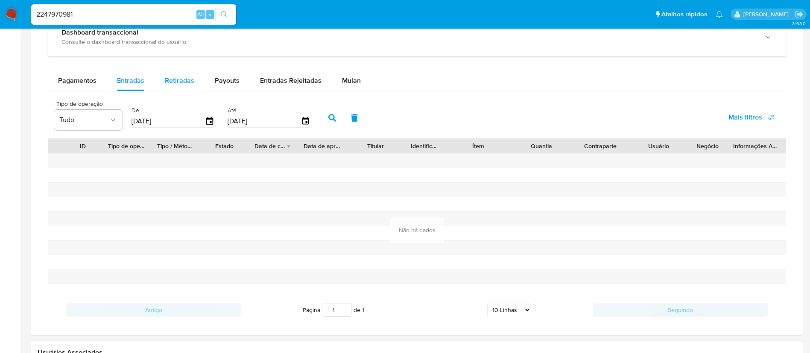
click at [173, 83] on span "Retiradas" at bounding box center [179, 81] width 29 height 10
select select "10"
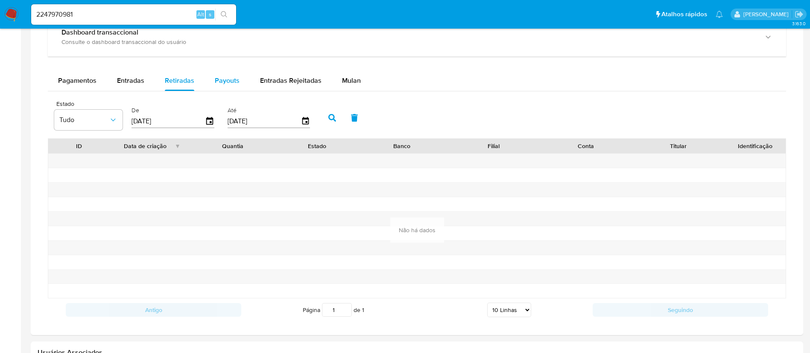
click at [227, 76] on span "Payouts" at bounding box center [227, 81] width 25 height 10
select select "10"
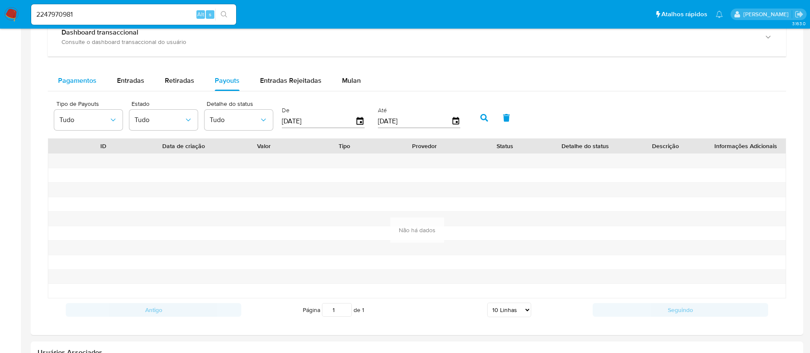
click at [83, 84] on span "Pagamentos" at bounding box center [77, 81] width 38 height 10
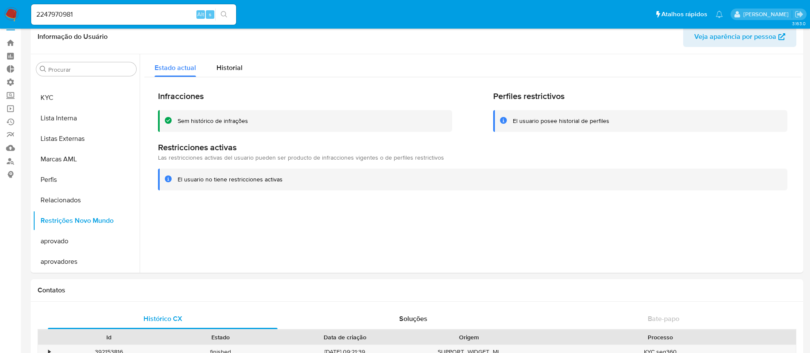
scroll to position [0, 0]
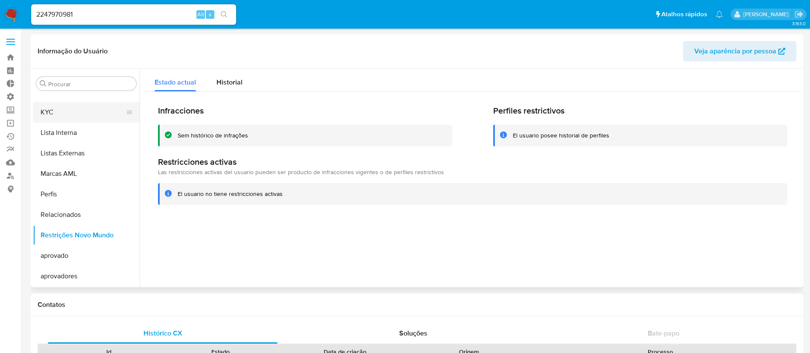
click at [60, 114] on button "KYC" at bounding box center [83, 112] width 100 height 20
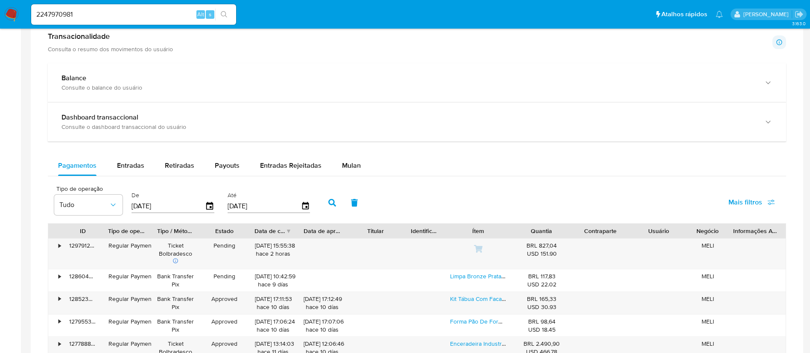
scroll to position [485, 0]
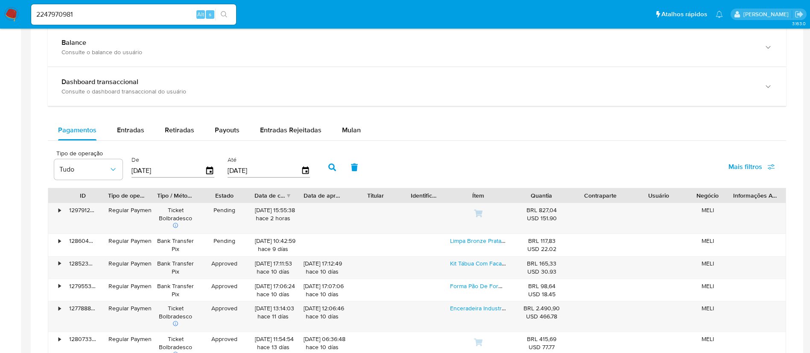
drag, startPoint x: 133, startPoint y: 133, endPoint x: 173, endPoint y: 170, distance: 54.4
click at [173, 170] on div "Pagamentos Entradas Retiradas Payouts Entradas Rejeitadas Mulan Tipo de operaçã…" at bounding box center [417, 310] width 738 height 380
drag, startPoint x: 173, startPoint y: 170, endPoint x: 114, endPoint y: 168, distance: 59.0
click at [114, 168] on div "Tipo de operação Tudo De 16/07/2025 Até 13/10/2025" at bounding box center [184, 166] width 269 height 34
type input "0_/__/____"
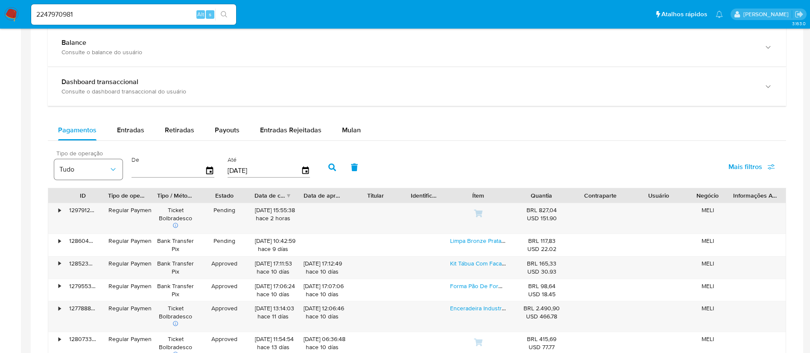
type input "1_/__/____"
type input "01/01/2025"
click at [332, 172] on button "button" at bounding box center [332, 167] width 22 height 20
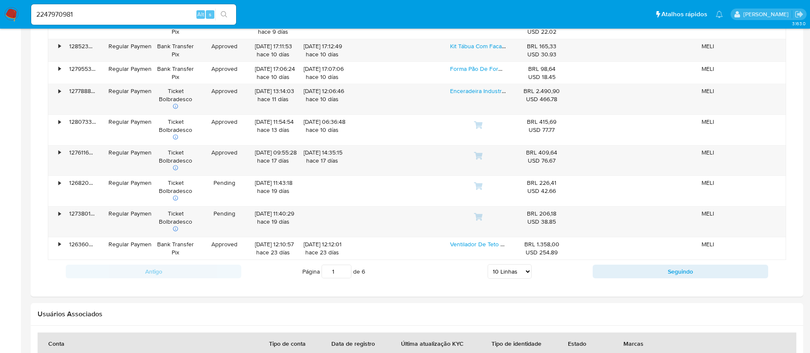
scroll to position [701, 0]
click at [523, 272] on select "5 Linhas 10 Linhas 20 Linhas 25 Linhas 50 Linhas 100 Linhas" at bounding box center [510, 273] width 44 height 15
select select "100"
click at [488, 266] on select "5 Linhas 10 Linhas 20 Linhas 25 Linhas 50 Linhas 100 Linhas" at bounding box center [510, 273] width 44 height 15
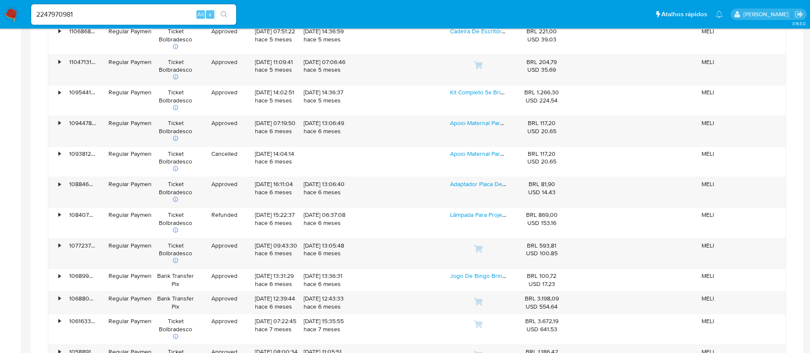
scroll to position [1659, 0]
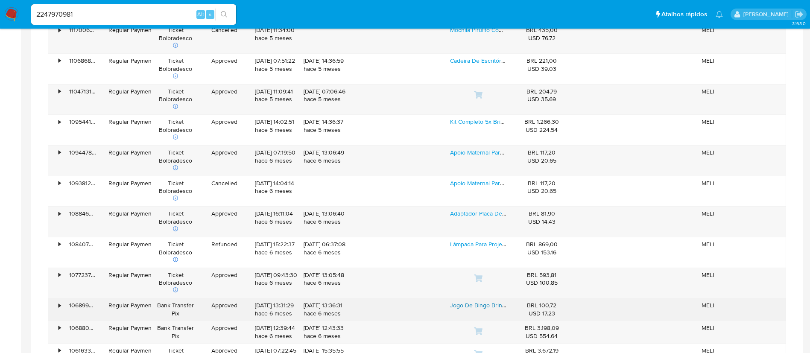
click at [484, 304] on link "Jogo De Bingo Brinquedo Infantil Globo Giratório 75 Bolas 18 Cartelas Reutilizá…" at bounding box center [568, 305] width 237 height 9
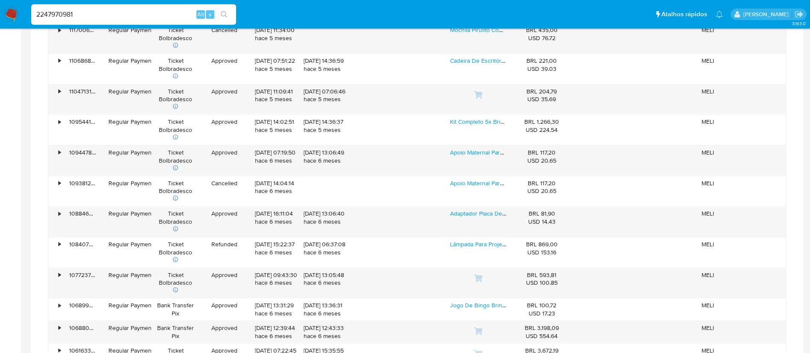
drag, startPoint x: 99, startPoint y: 12, endPoint x: 6, endPoint y: 4, distance: 93.9
click at [6, 4] on nav "Pausado Ver notificaciones 2247970981 Alt s Atalhos rápidos Presiona las siguie…" at bounding box center [405, 14] width 810 height 29
paste input "1513931803"
type input "1513931803"
click at [225, 10] on button "search-icon" at bounding box center [224, 15] width 18 height 12
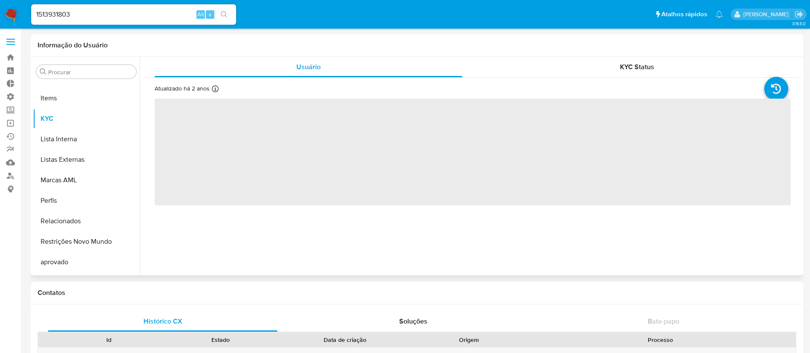
scroll to position [463, 0]
select select "10"
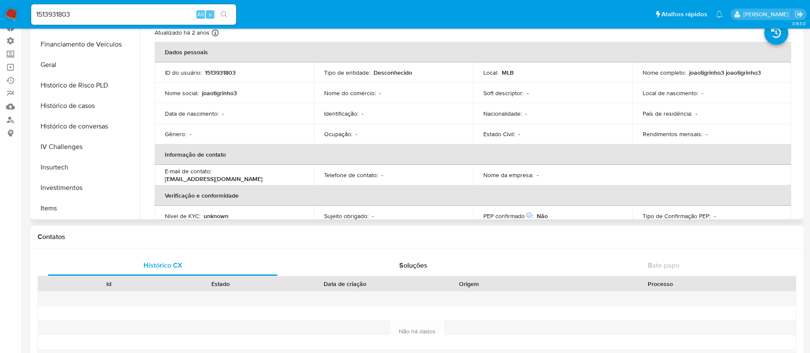
scroll to position [272, 0]
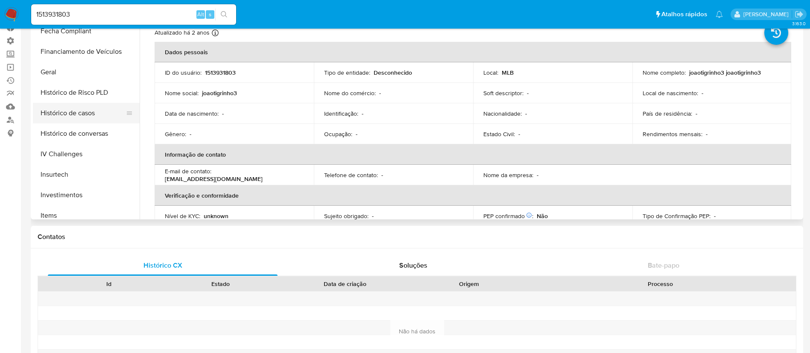
click at [96, 112] on button "Histórico de casos" at bounding box center [83, 113] width 100 height 20
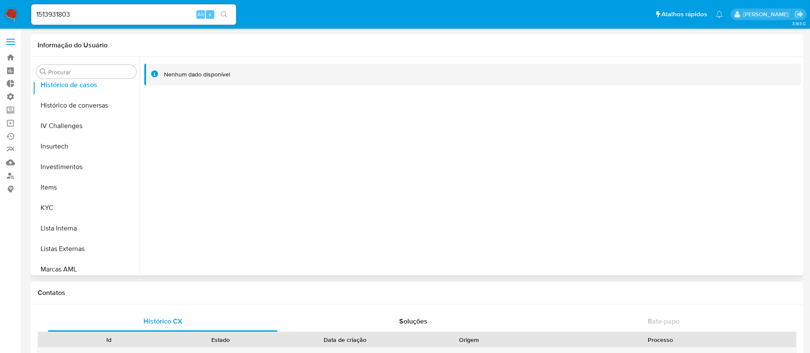
scroll to position [373, 0]
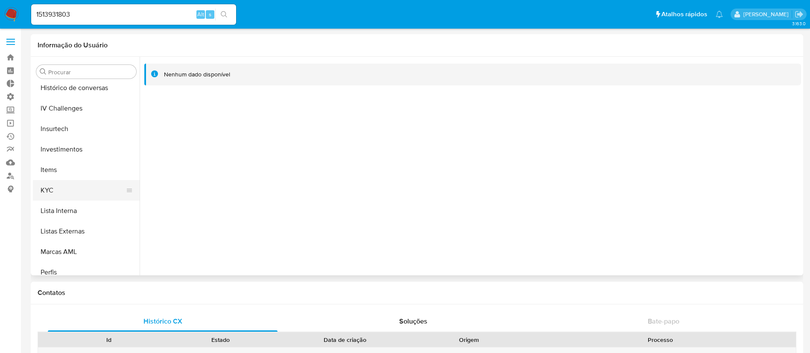
click at [80, 194] on button "KYC" at bounding box center [83, 190] width 100 height 20
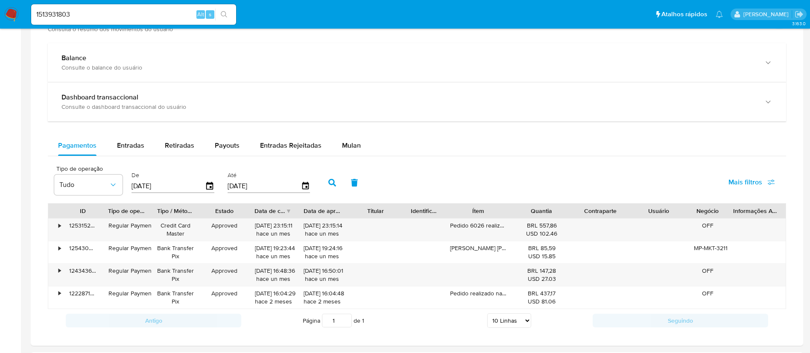
scroll to position [461, 0]
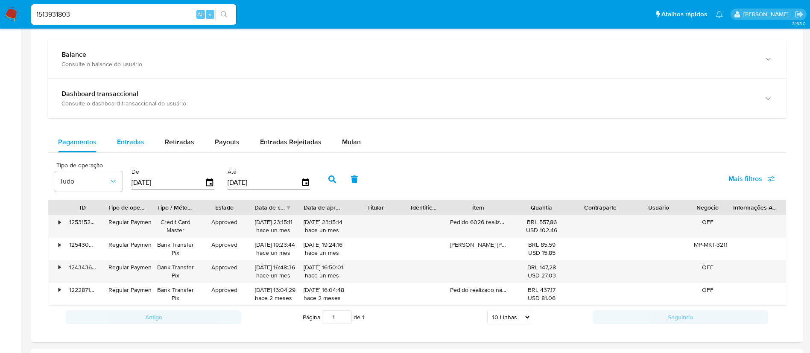
click at [129, 139] on span "Entradas" at bounding box center [130, 142] width 27 height 10
select select "10"
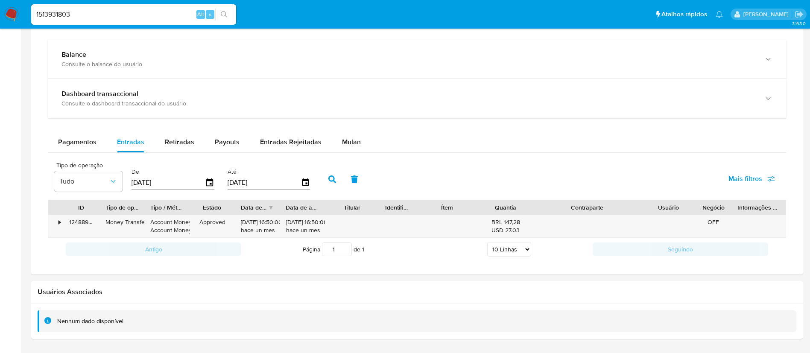
drag, startPoint x: 625, startPoint y: 207, endPoint x: 675, endPoint y: 207, distance: 50.0
click at [675, 207] on div "ID Tipo de operação Tipo / Método Estado Data de criação Data de aprovação Titu…" at bounding box center [416, 207] width 737 height 15
click at [174, 134] on div "Retiradas" at bounding box center [179, 142] width 29 height 20
select select "10"
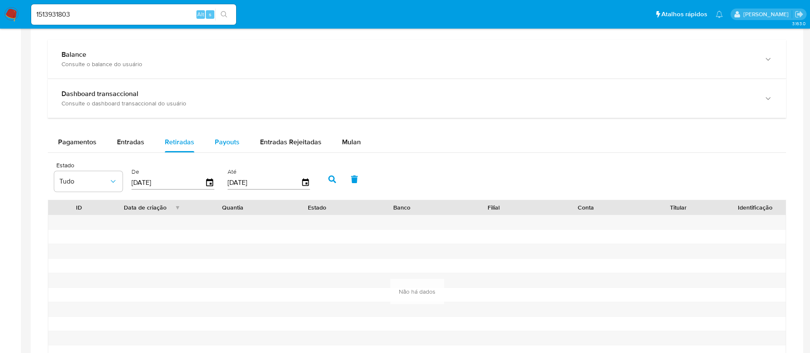
click at [228, 139] on span "Payouts" at bounding box center [227, 142] width 25 height 10
select select "10"
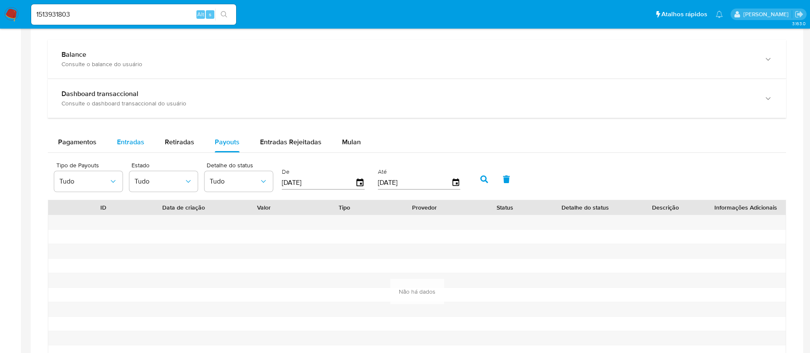
click at [135, 139] on span "Entradas" at bounding box center [130, 142] width 27 height 10
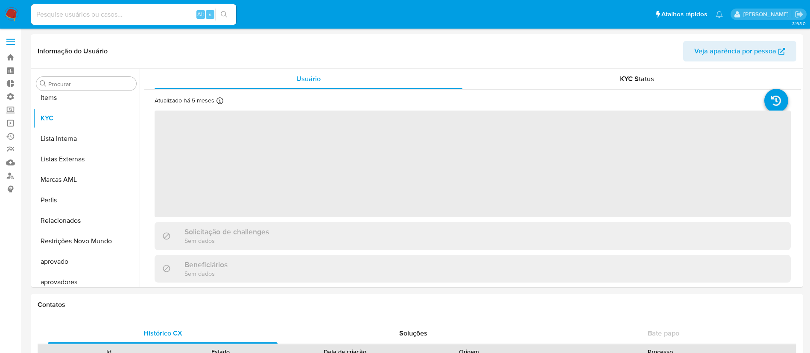
scroll to position [463, 0]
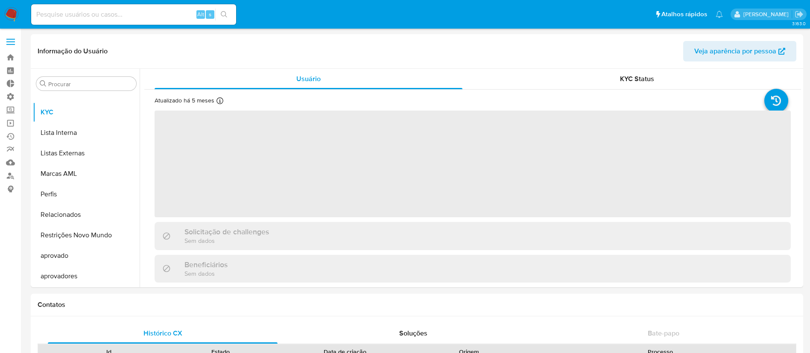
select select "10"
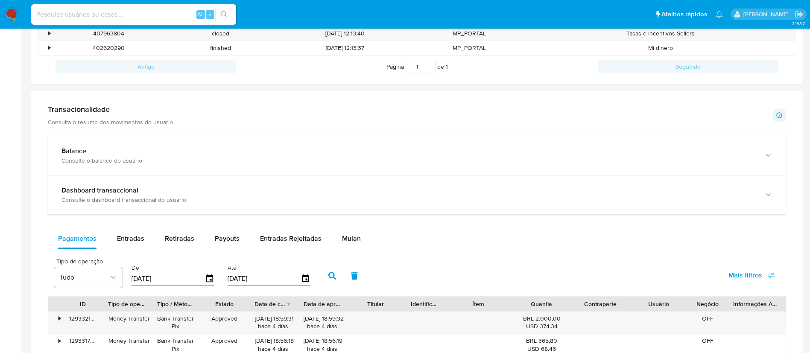
scroll to position [500, 0]
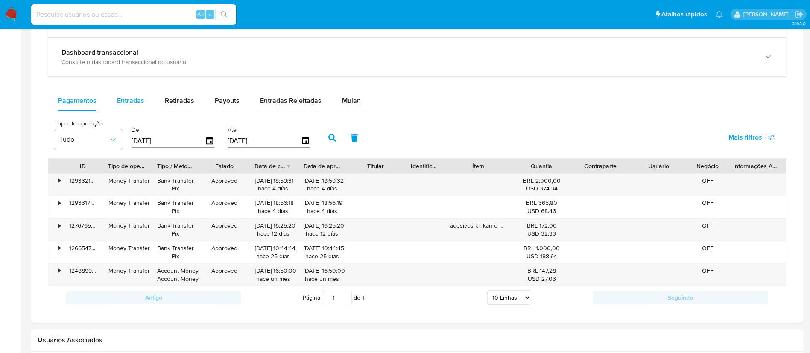
click at [128, 95] on div "Entradas" at bounding box center [130, 101] width 27 height 20
select select "10"
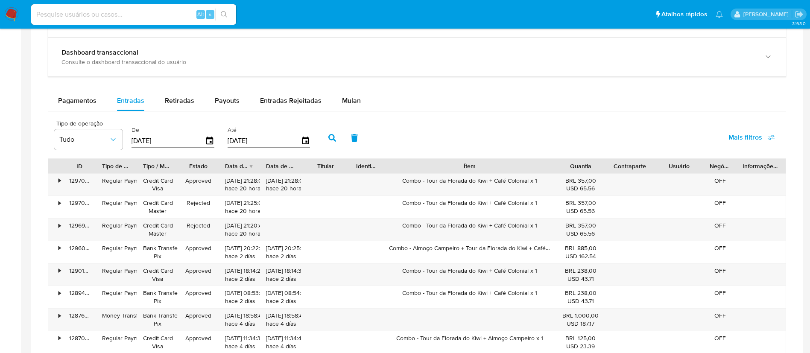
drag, startPoint x: 510, startPoint y: 164, endPoint x: 614, endPoint y: 158, distance: 104.4
click at [614, 158] on div "Tipo de operação Tudo De [DATE] Até [DATE] Mais filtros ID Tipo de operação Tip…" at bounding box center [417, 269] width 738 height 307
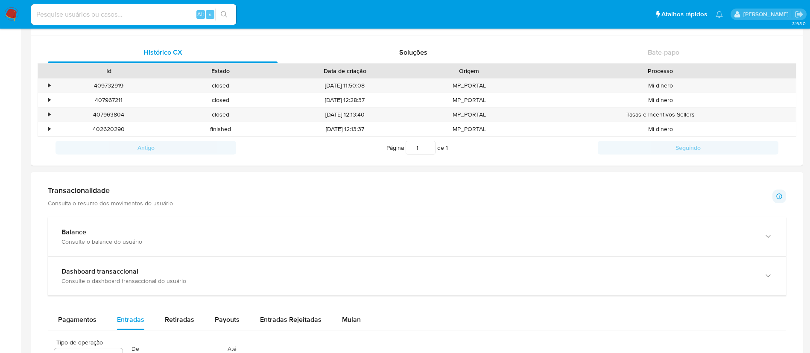
scroll to position [0, 0]
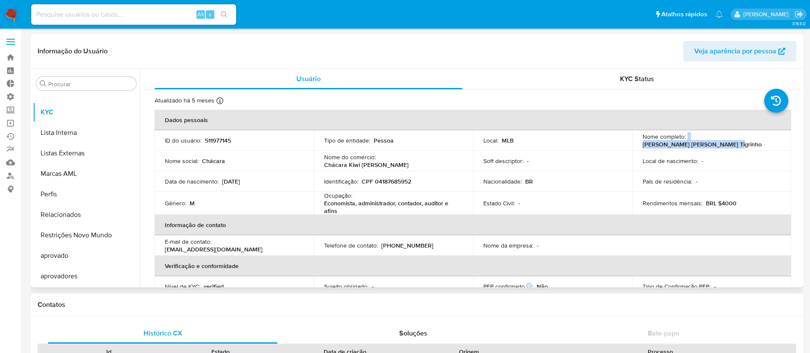
drag, startPoint x: 685, startPoint y: 143, endPoint x: 785, endPoint y: 140, distance: 100.4
click at [785, 140] on td "Nome completo : [PERSON_NAME] [PERSON_NAME] Tigrinho" at bounding box center [711, 140] width 159 height 20
copy div "[PERSON_NAME] [PERSON_NAME] Tigrinho"
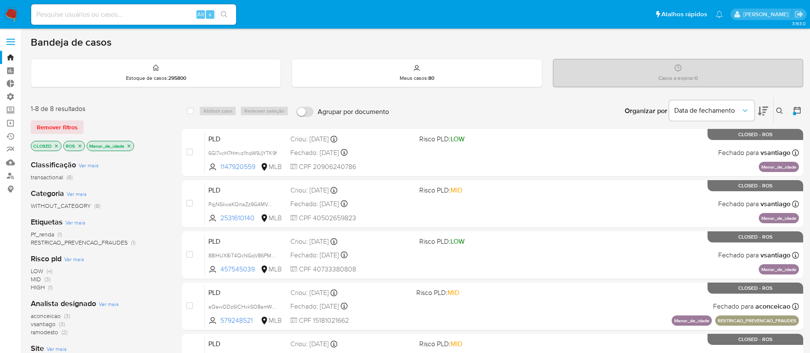
scroll to position [241, 0]
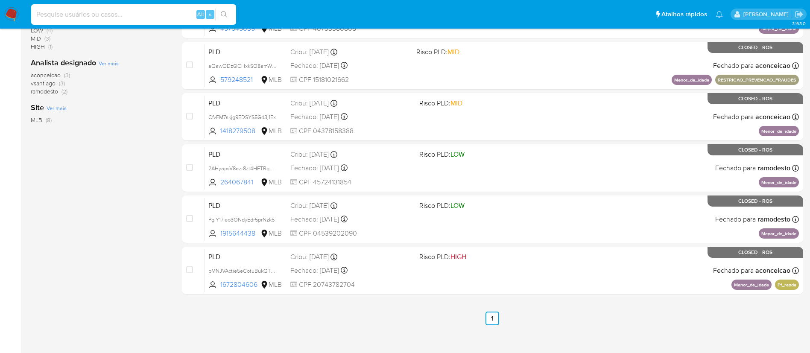
click at [104, 18] on input at bounding box center [133, 14] width 205 height 11
paste input "81632159"
type input "81632159"
click at [227, 14] on icon "search-icon" at bounding box center [224, 14] width 7 height 7
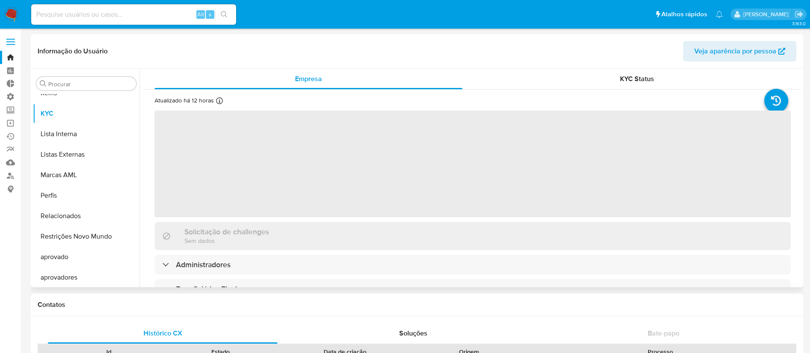
scroll to position [463, 0]
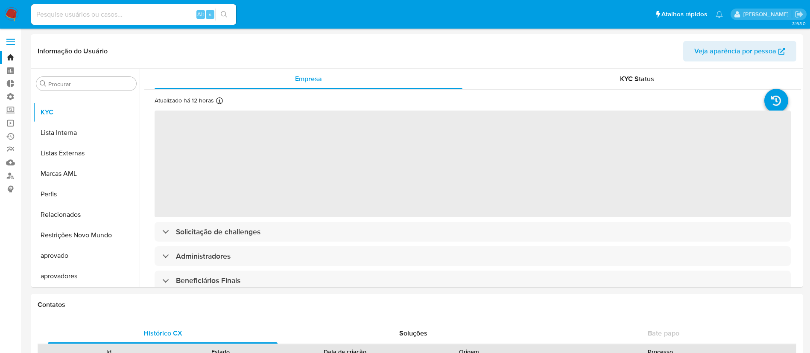
select select "10"
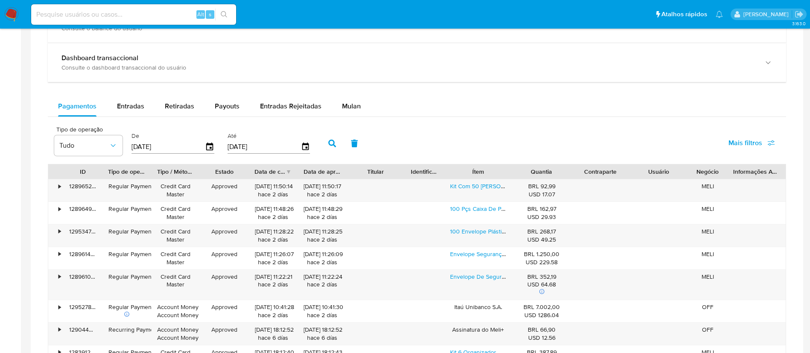
scroll to position [510, 0]
click at [124, 108] on span "Entradas" at bounding box center [130, 105] width 27 height 10
select select "10"
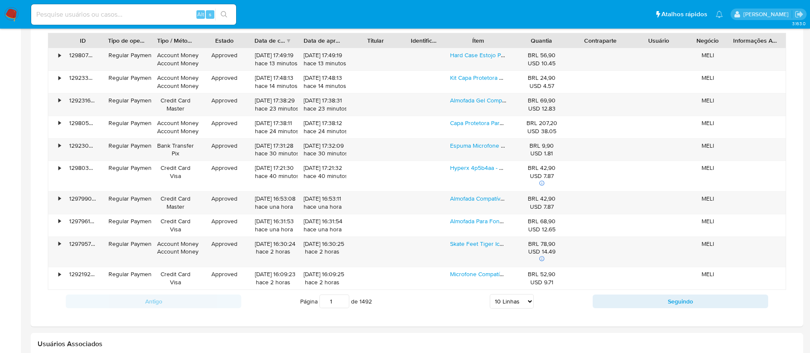
scroll to position [641, 0]
click at [519, 300] on select "5 Linhas 10 Linhas 20 Linhas 25 Linhas 50 Linhas 100 Linhas" at bounding box center [512, 300] width 44 height 15
drag, startPoint x: 512, startPoint y: 296, endPoint x: 500, endPoint y: 301, distance: 12.1
click at [500, 301] on select "5 Linhas 10 Linhas 20 Linhas 25 Linhas 50 Linhas 100 Linhas" at bounding box center [512, 300] width 44 height 15
click at [139, 15] on input at bounding box center [133, 14] width 205 height 11
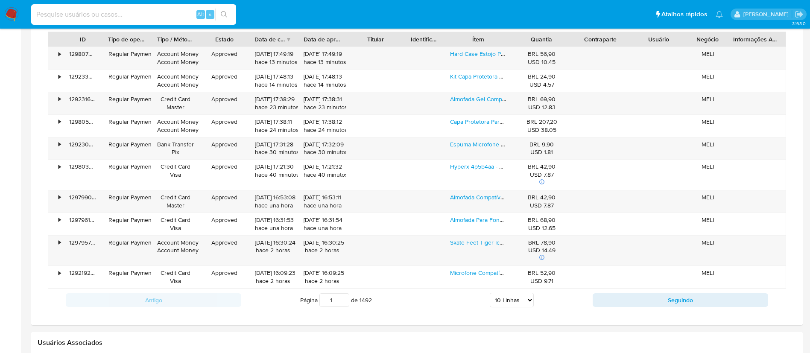
paste input "775177791"
type input "775177791"
click at [224, 12] on icon "search-icon" at bounding box center [224, 14] width 7 height 7
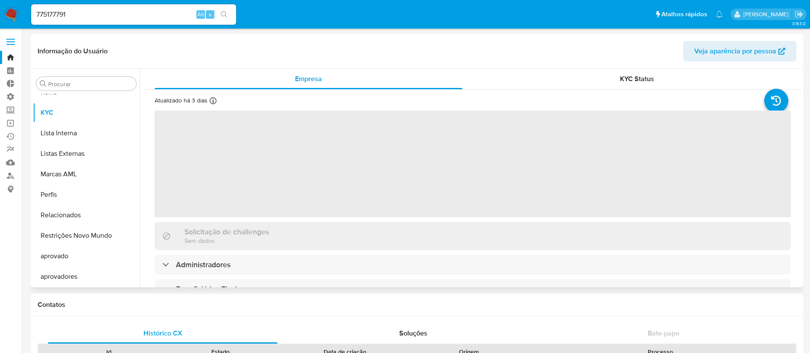
scroll to position [463, 0]
select select "10"
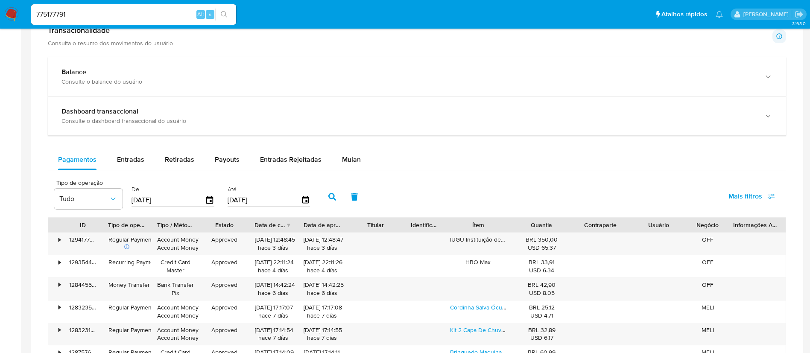
scroll to position [476, 0]
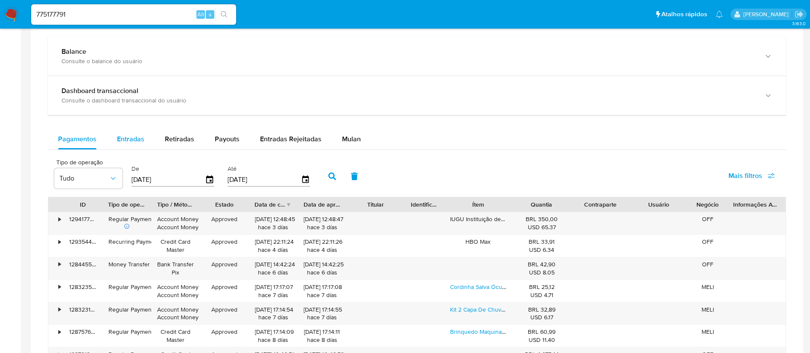
click at [132, 137] on span "Entradas" at bounding box center [130, 139] width 27 height 10
select select "10"
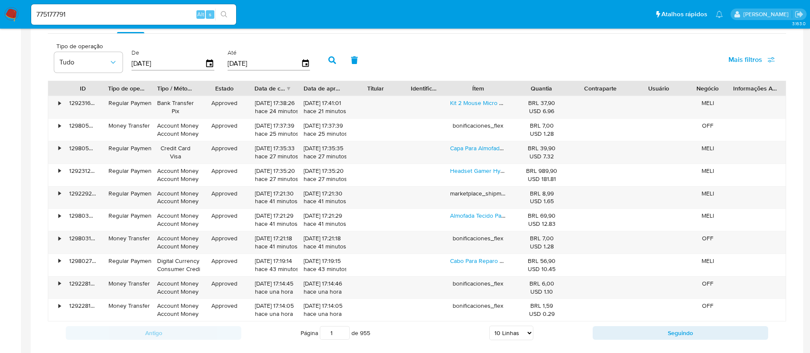
scroll to position [598, 0]
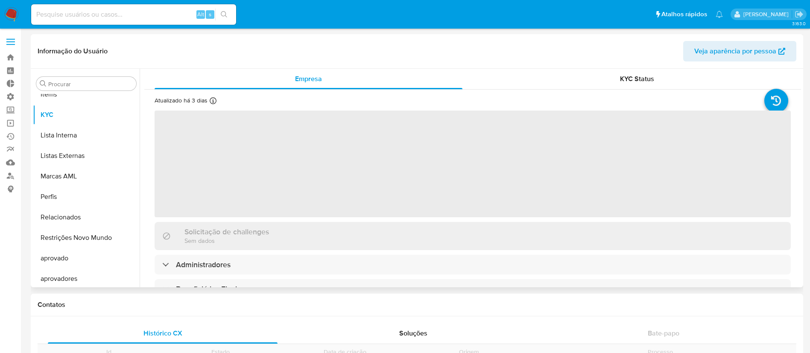
scroll to position [463, 0]
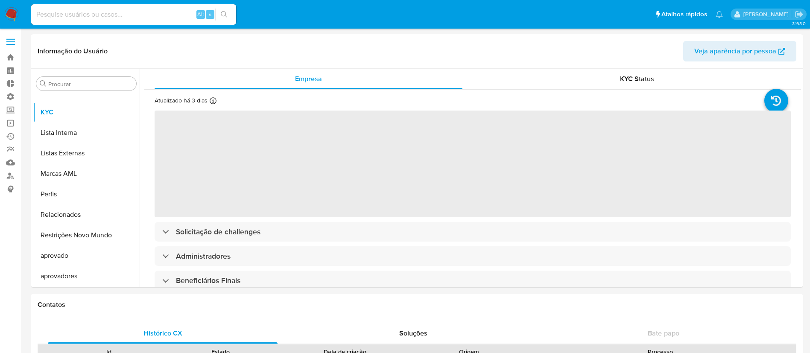
select select "10"
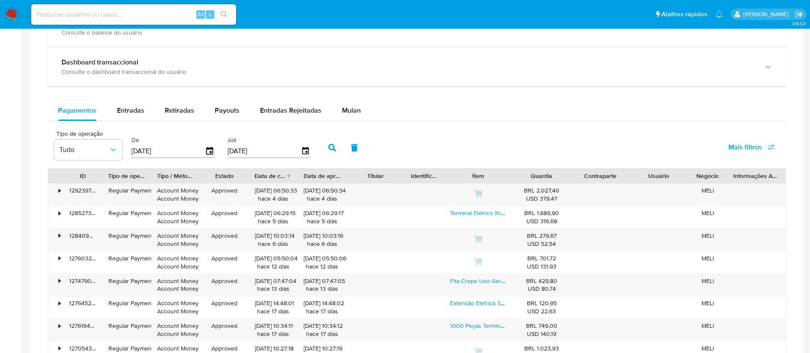
scroll to position [506, 0]
click at [128, 105] on span "Entradas" at bounding box center [130, 109] width 27 height 10
select select "10"
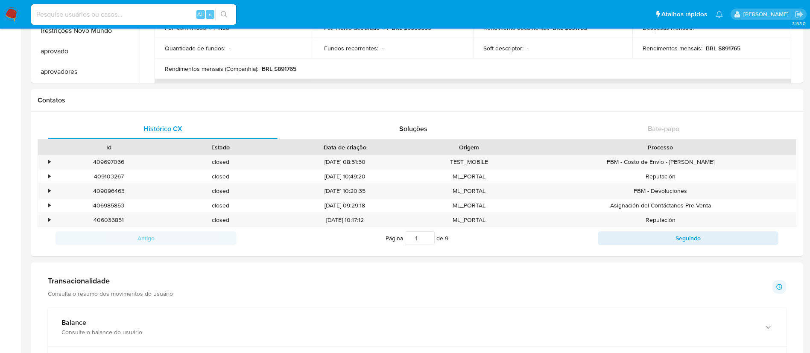
scroll to position [180, 0]
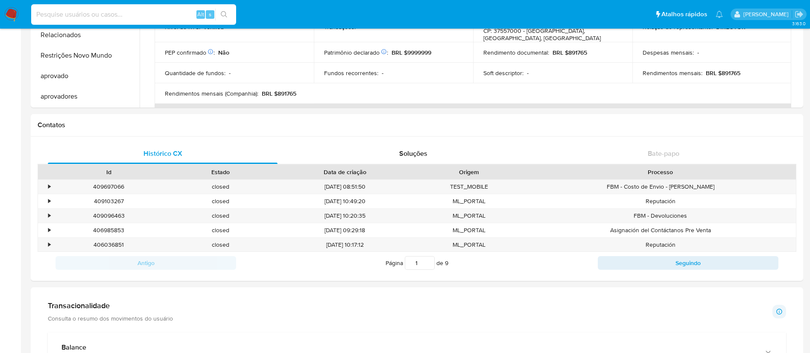
click at [120, 15] on input at bounding box center [133, 14] width 205 height 11
paste input "1226552846"
type input "1226552846"
click at [224, 13] on icon "search-icon" at bounding box center [224, 14] width 7 height 7
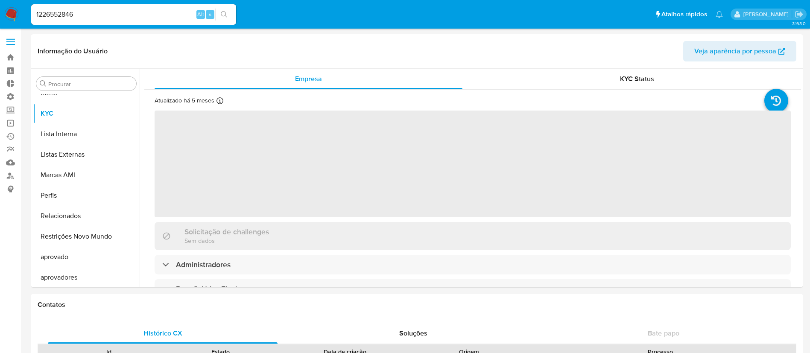
scroll to position [463, 0]
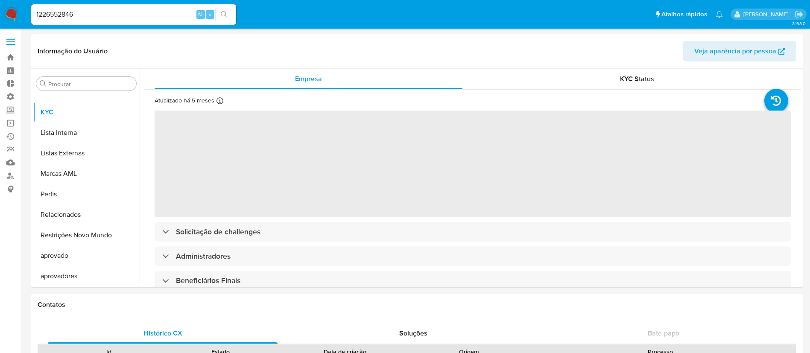
select select "10"
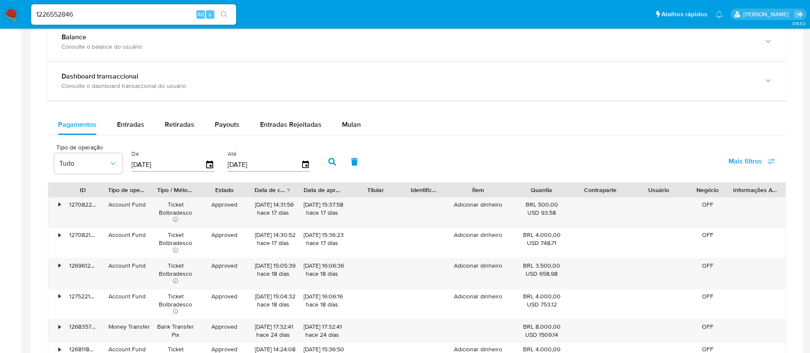
scroll to position [472, 0]
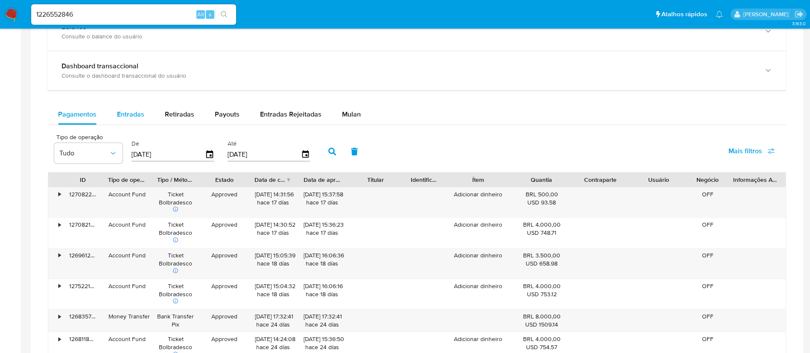
click at [135, 116] on span "Entradas" at bounding box center [130, 114] width 27 height 10
select select "10"
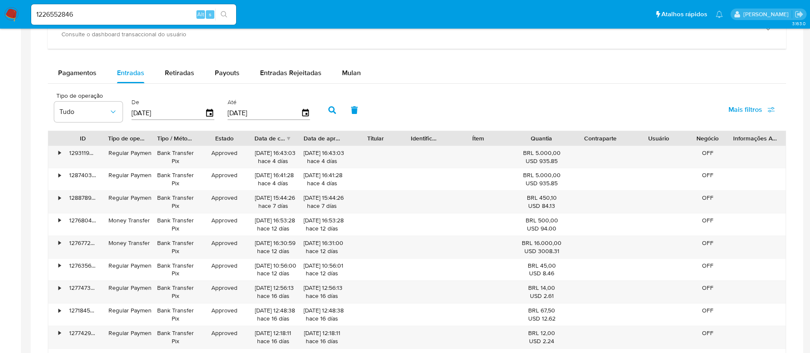
scroll to position [516, 0]
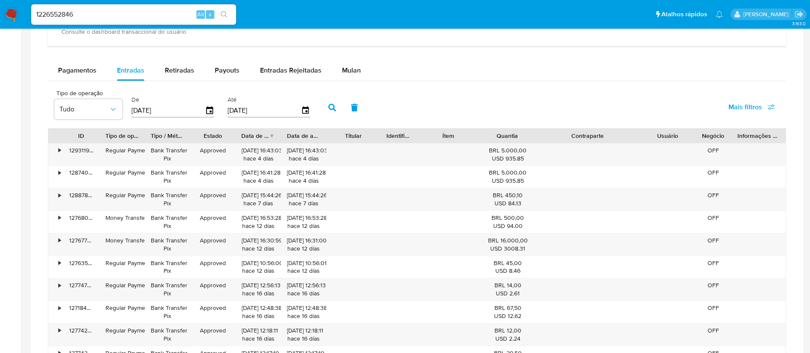
drag, startPoint x: 632, startPoint y: 135, endPoint x: 679, endPoint y: 135, distance: 47.0
click at [679, 135] on div "ID Tipo de operação Tipo / Método Estado Data de criação Data de aprovação Titu…" at bounding box center [416, 136] width 737 height 15
click at [171, 66] on span "Retiradas" at bounding box center [179, 70] width 29 height 10
select select "10"
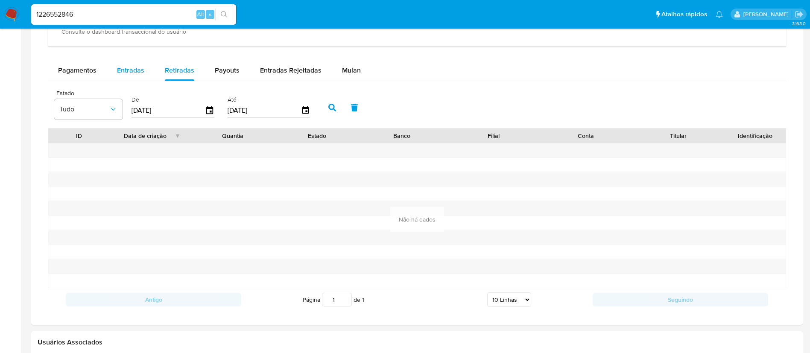
click at [128, 73] on span "Entradas" at bounding box center [130, 70] width 27 height 10
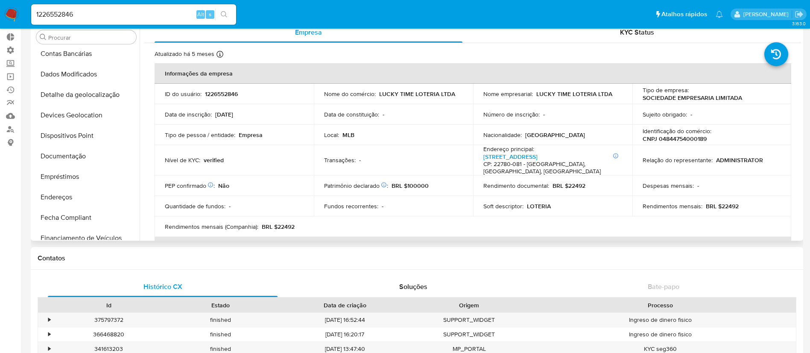
scroll to position [125, 0]
click at [72, 137] on button "Documentação" at bounding box center [83, 137] width 100 height 20
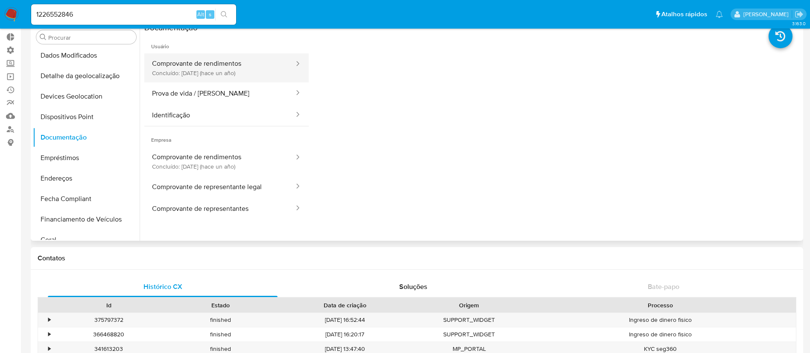
click at [252, 76] on button "Comprovante de rendimentos Concluído: 17/09/2024 (hace un año)" at bounding box center [219, 67] width 151 height 29
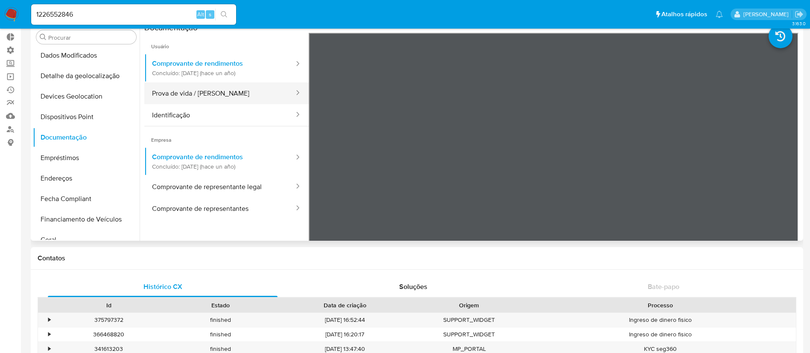
click at [229, 89] on button "Prova de vida / [PERSON_NAME]" at bounding box center [219, 93] width 151 height 22
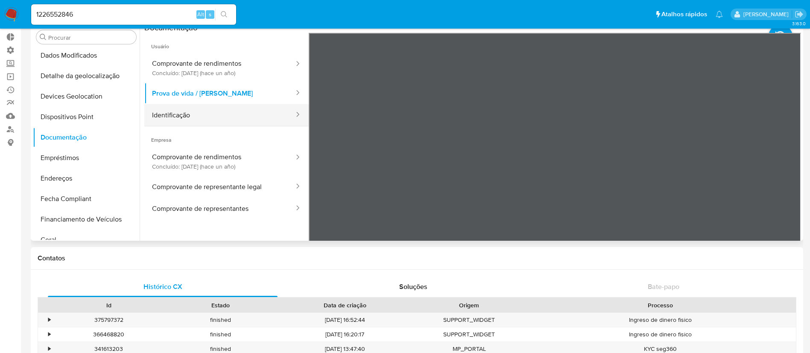
click at [231, 111] on button "Identificação" at bounding box center [219, 115] width 151 height 22
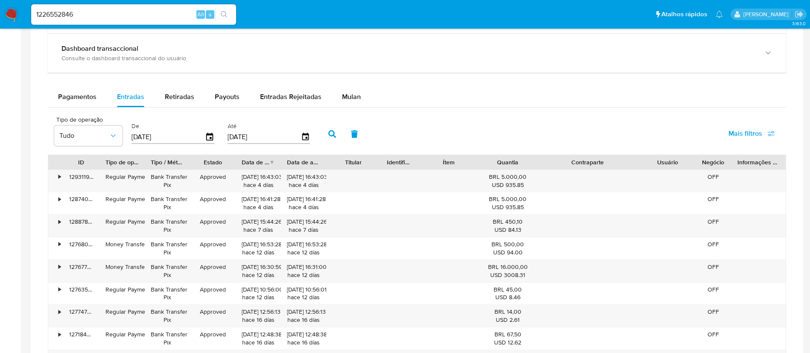
scroll to position [494, 0]
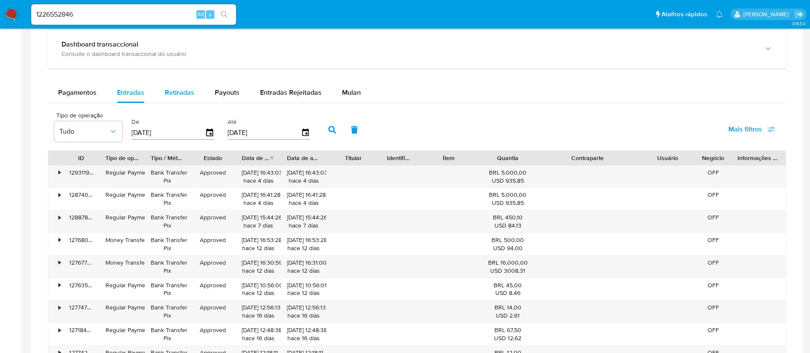
click at [186, 95] on span "Retiradas" at bounding box center [179, 93] width 29 height 10
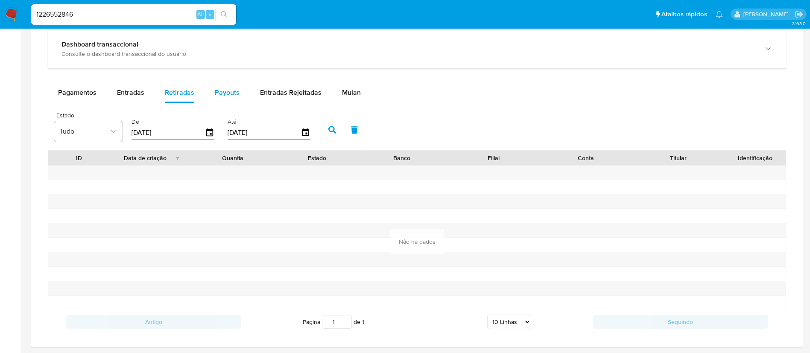
click at [219, 91] on span "Payouts" at bounding box center [227, 93] width 25 height 10
select select "10"
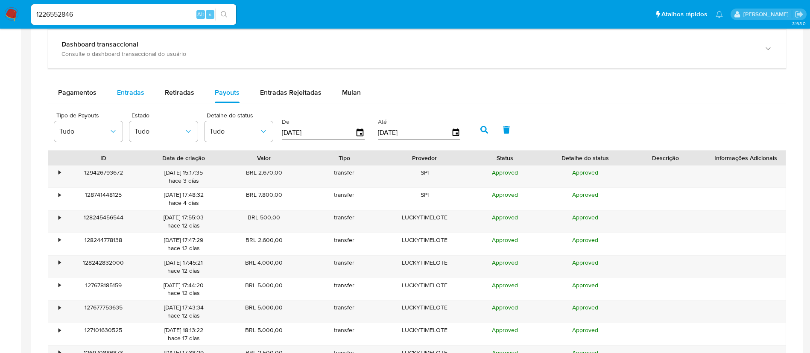
click at [131, 91] on span "Entradas" at bounding box center [130, 93] width 27 height 10
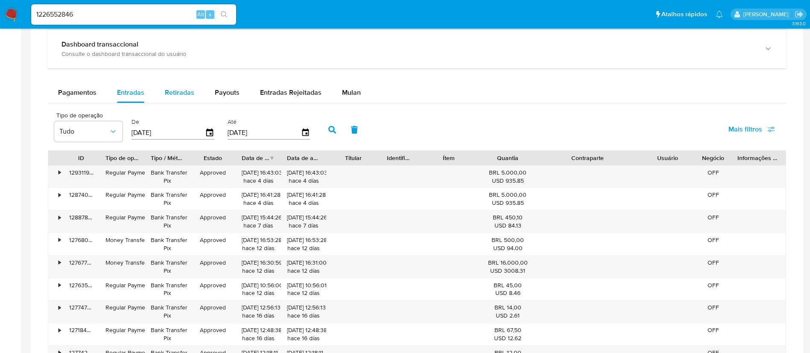
click at [186, 89] on span "Retiradas" at bounding box center [179, 93] width 29 height 10
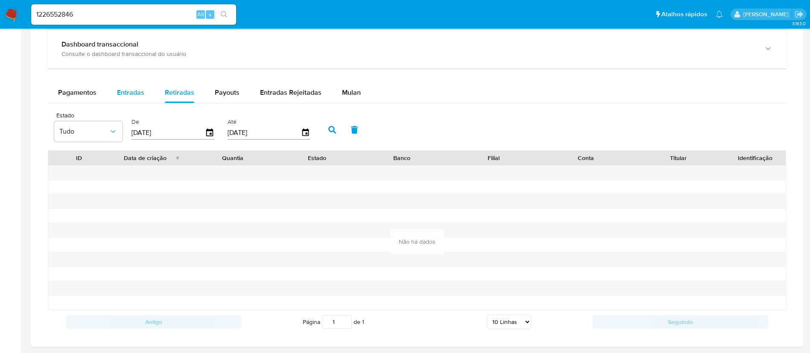
click at [130, 93] on span "Entradas" at bounding box center [130, 93] width 27 height 10
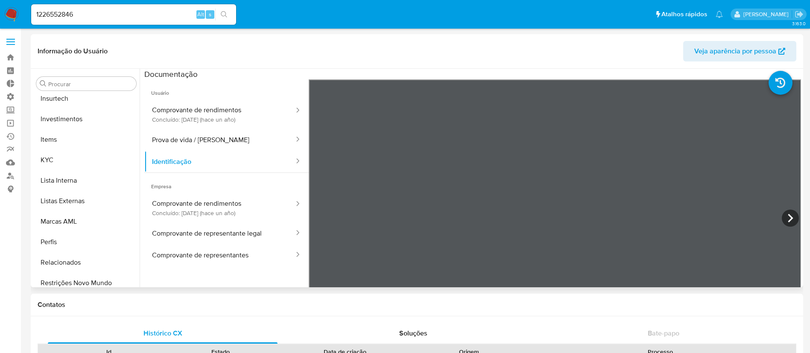
scroll to position [410, 0]
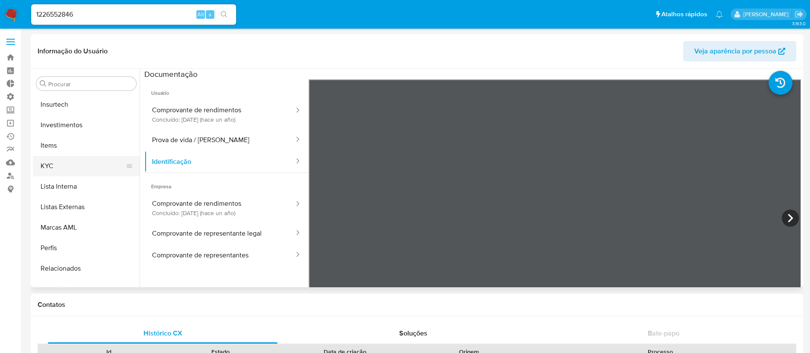
click at [59, 163] on button "KYC" at bounding box center [83, 166] width 100 height 20
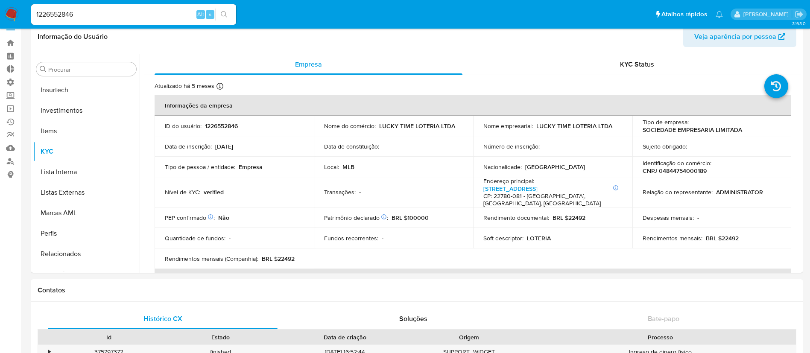
scroll to position [0, 0]
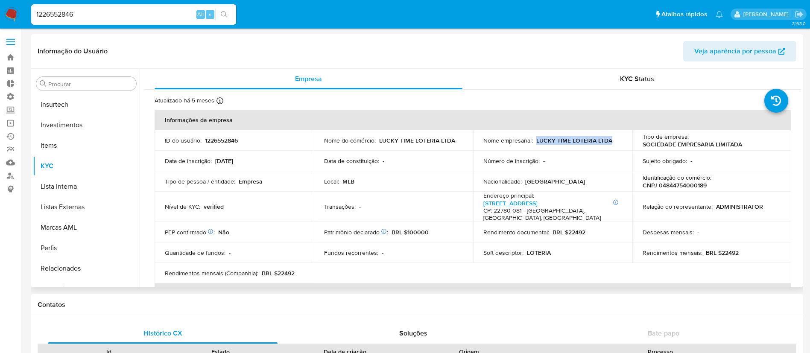
drag, startPoint x: 614, startPoint y: 142, endPoint x: 534, endPoint y: 142, distance: 79.9
click at [534, 142] on div "Nome empresarial : LUCKY TIME LOTERIA LTDA" at bounding box center [552, 141] width 139 height 8
copy p "LUCKY TIME LOTERIA LTDA"
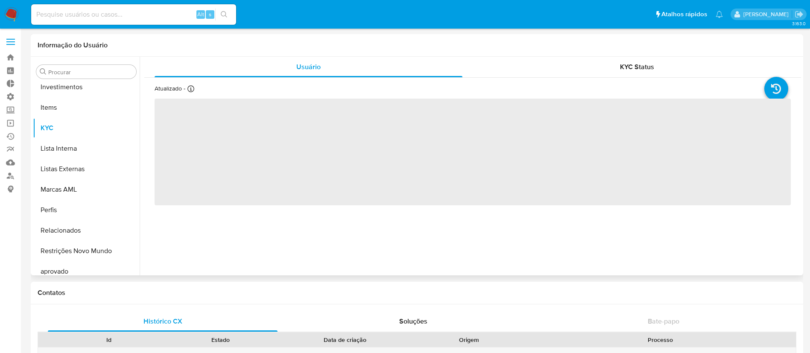
scroll to position [463, 0]
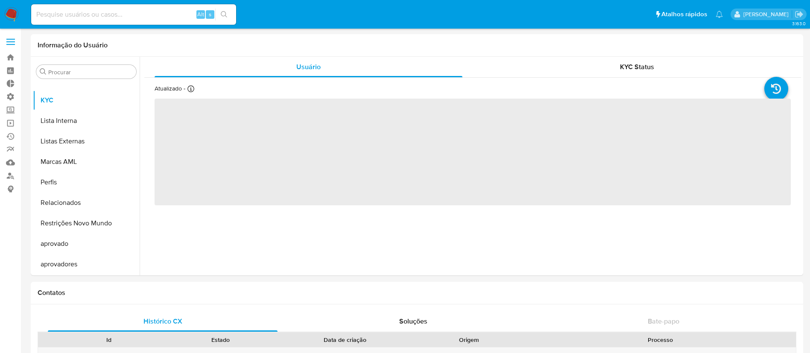
select select "10"
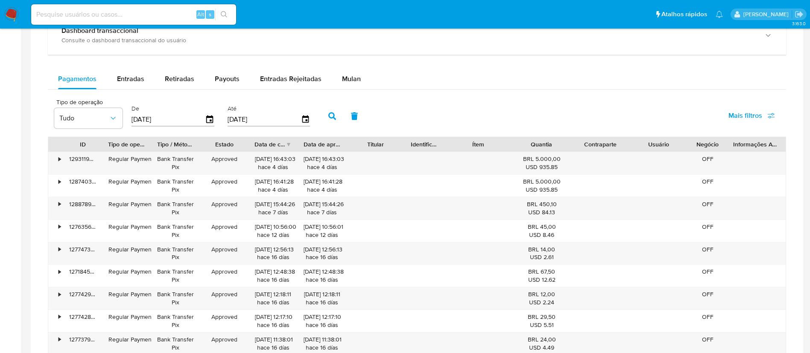
scroll to position [525, 0]
click at [127, 79] on span "Entradas" at bounding box center [130, 78] width 27 height 10
select select "10"
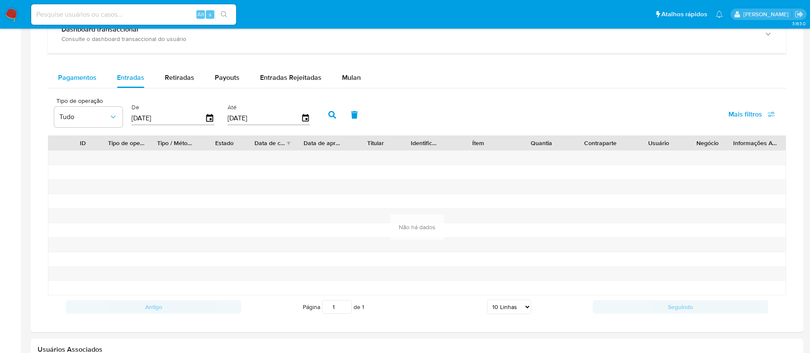
click at [71, 73] on span "Pagamentos" at bounding box center [77, 78] width 38 height 10
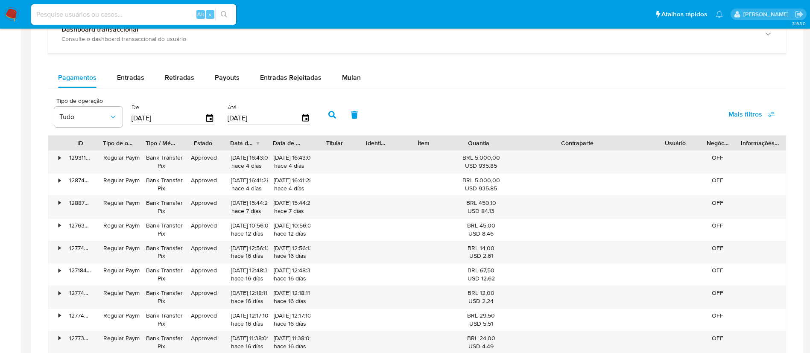
drag, startPoint x: 630, startPoint y: 144, endPoint x: 721, endPoint y: 143, distance: 91.0
click at [721, 143] on div "ID Tipo de operação Tipo / Método Estado Data de criação Data de aprovação Titu…" at bounding box center [416, 143] width 737 height 15
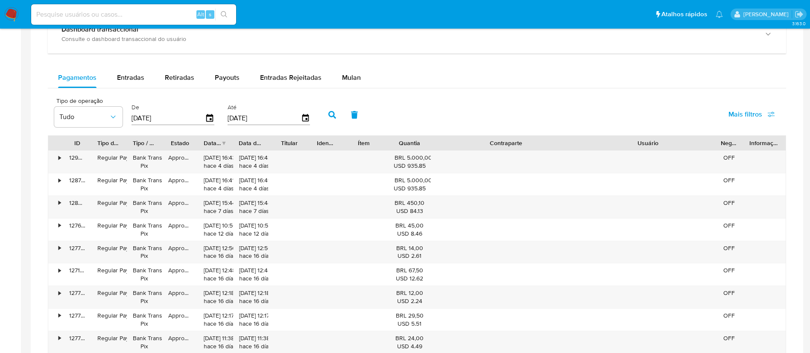
drag, startPoint x: 702, startPoint y: 142, endPoint x: 785, endPoint y: 137, distance: 83.4
click at [785, 137] on div "ID Tipo de operação Tipo / Método Estado Data de criação Data de aprovação Titu…" at bounding box center [416, 143] width 737 height 15
click at [98, 16] on input at bounding box center [133, 14] width 205 height 11
paste input "1327862175"
type input "1327862175"
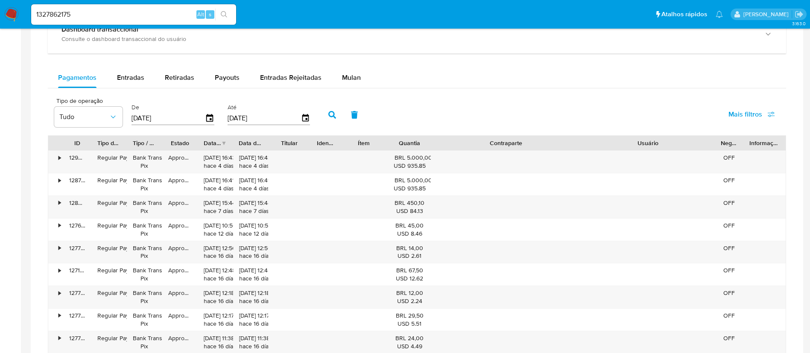
click at [225, 13] on icon "search-icon" at bounding box center [224, 14] width 6 height 6
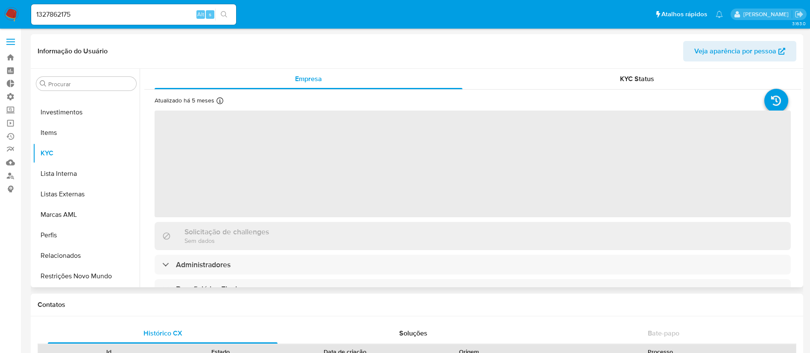
scroll to position [463, 0]
select select "10"
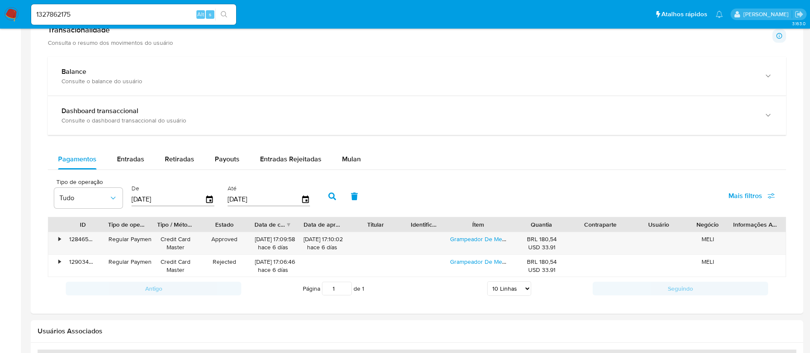
scroll to position [435, 0]
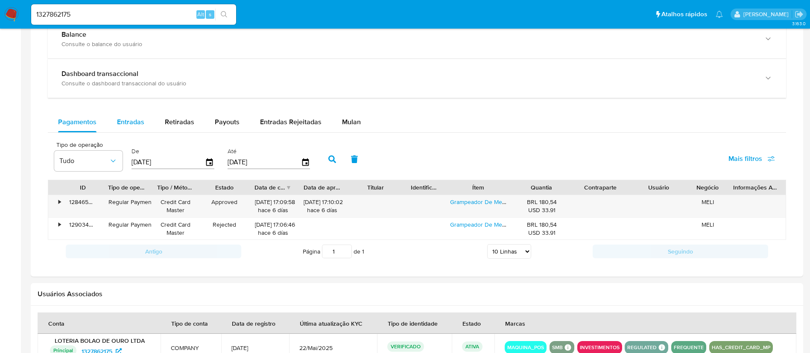
click at [125, 119] on span "Entradas" at bounding box center [130, 122] width 27 height 10
select select "10"
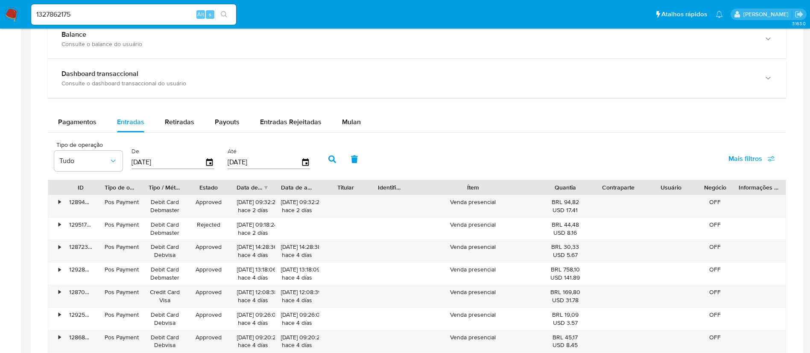
drag, startPoint x: 519, startPoint y: 188, endPoint x: 582, endPoint y: 187, distance: 63.2
click at [582, 187] on div "ID Tipo de operação Tipo / Método Estado Data de criação Data de aprovação Titu…" at bounding box center [416, 187] width 737 height 15
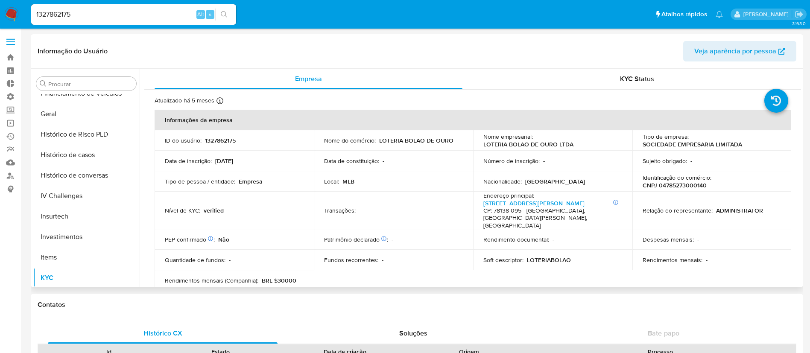
scroll to position [299, 0]
click at [88, 154] on button "Histórico de casos" at bounding box center [83, 153] width 100 height 20
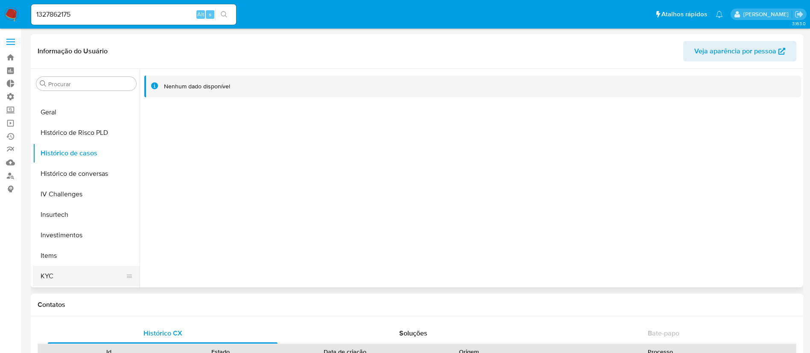
click at [51, 281] on button "KYC" at bounding box center [83, 276] width 100 height 20
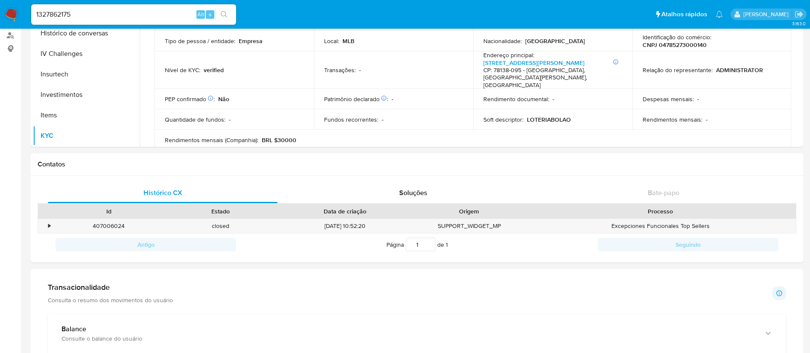
scroll to position [0, 0]
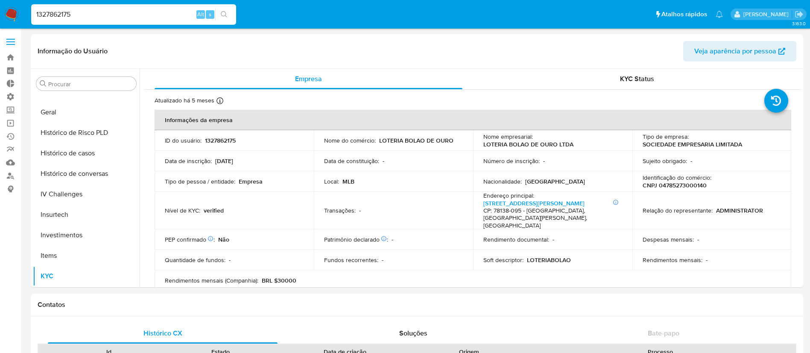
drag, startPoint x: 103, startPoint y: 11, endPoint x: 6, endPoint y: 6, distance: 96.7
click at [6, 6] on nav "Pausado Ver notificaciones 1327862175 Alt s Atalhos rápidos Presiona las siguie…" at bounding box center [405, 14] width 810 height 29
paste input "2324581441"
type input "2324581441"
click at [227, 18] on icon "search-icon" at bounding box center [224, 14] width 7 height 7
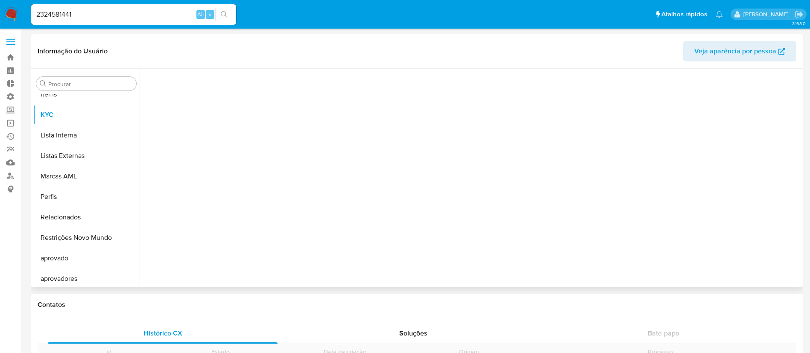
scroll to position [463, 0]
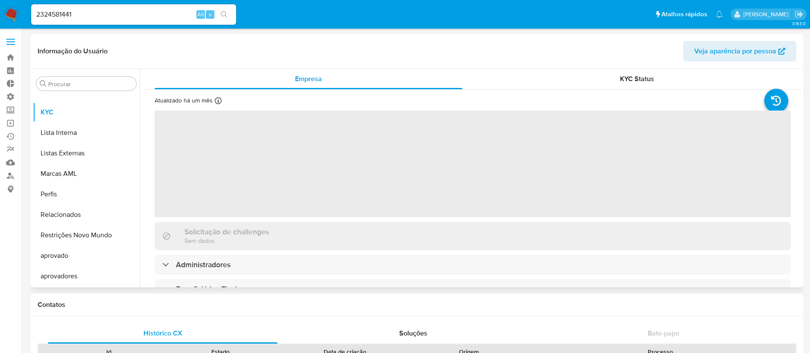
select select "10"
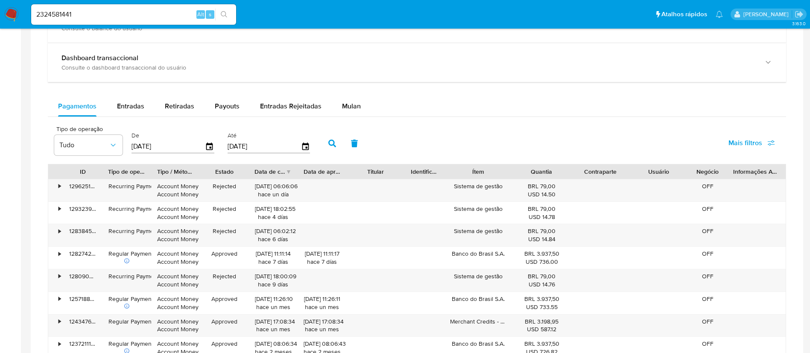
scroll to position [453, 0]
click at [135, 105] on span "Entradas" at bounding box center [130, 104] width 27 height 10
select select "10"
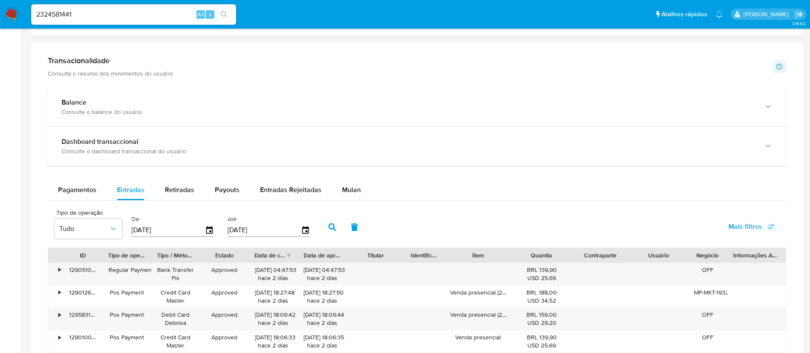
scroll to position [370, 0]
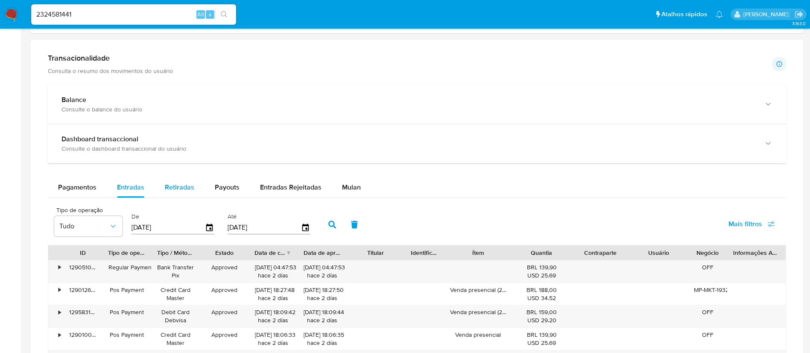
click at [170, 186] on span "Retiradas" at bounding box center [179, 187] width 29 height 10
select select "10"
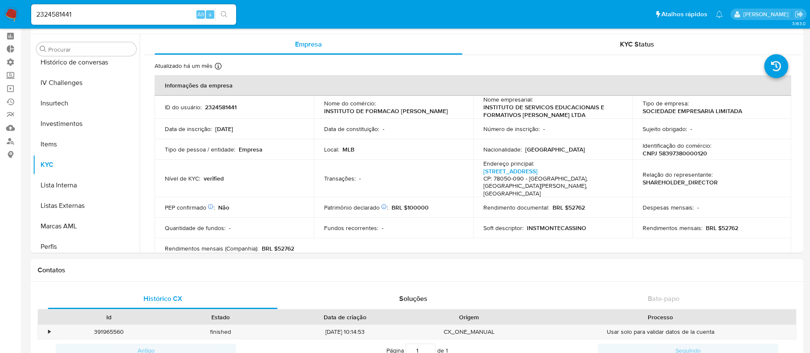
scroll to position [47, 0]
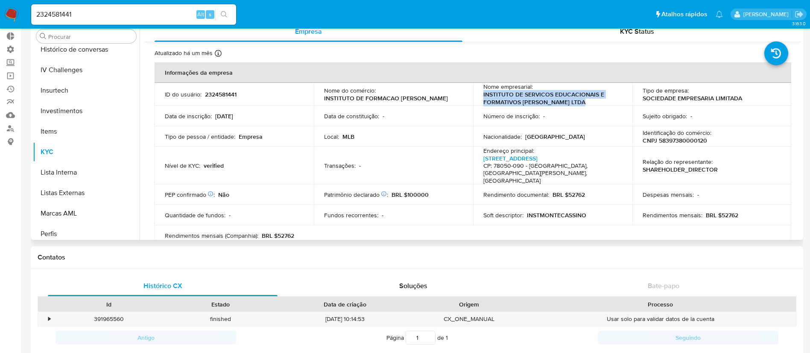
drag, startPoint x: 584, startPoint y: 102, endPoint x: 476, endPoint y: 100, distance: 108.5
click at [476, 100] on td "Nome empresarial : INSTITUTO DE SERVICOS EDUCACIONAIS E FORMATIVOS MONTE CASSIN…" at bounding box center [552, 94] width 159 height 23
copy p "INSTITUTO DE SERVICOS EDUCACIONAIS E FORMATIVOS MONTE CASSINO LTDA"
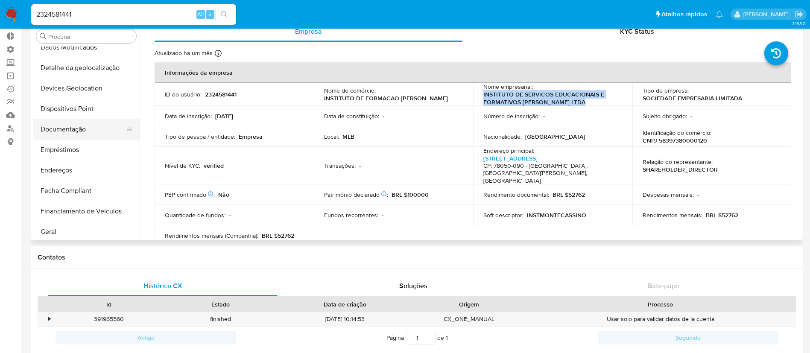
click at [82, 127] on button "Documentação" at bounding box center [83, 129] width 100 height 20
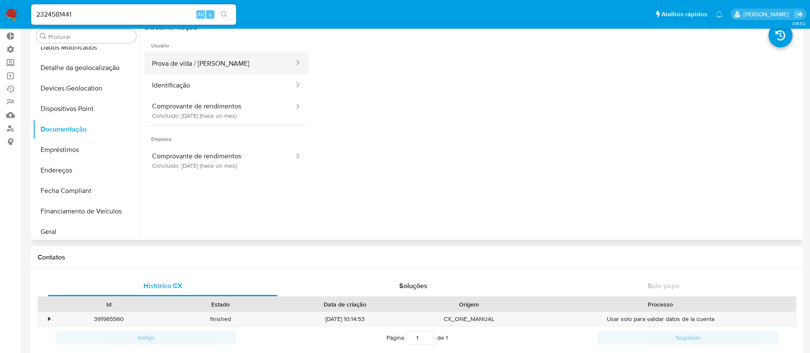
click at [217, 69] on button "Prova de vida / Selfie" at bounding box center [219, 64] width 151 height 22
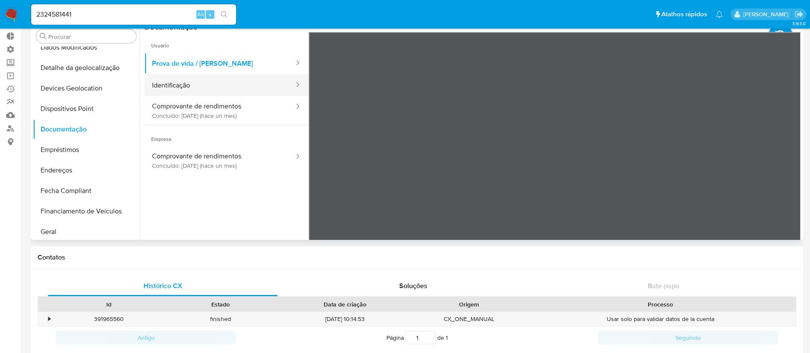
click at [215, 84] on button "Identificação" at bounding box center [219, 85] width 151 height 22
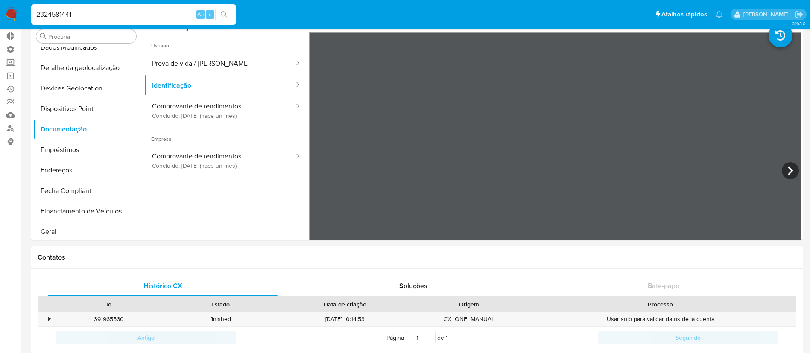
drag, startPoint x: 81, startPoint y: 11, endPoint x: 0, endPoint y: -3, distance: 82.3
paste input "1980622328"
type input "1980622328"
click at [222, 14] on icon "search-icon" at bounding box center [224, 14] width 7 height 7
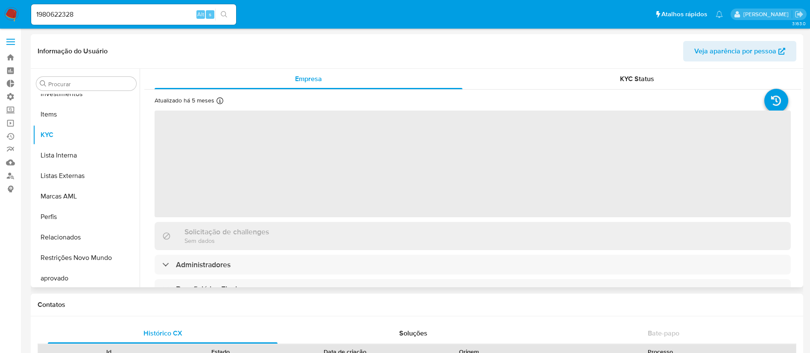
scroll to position [463, 0]
select select "10"
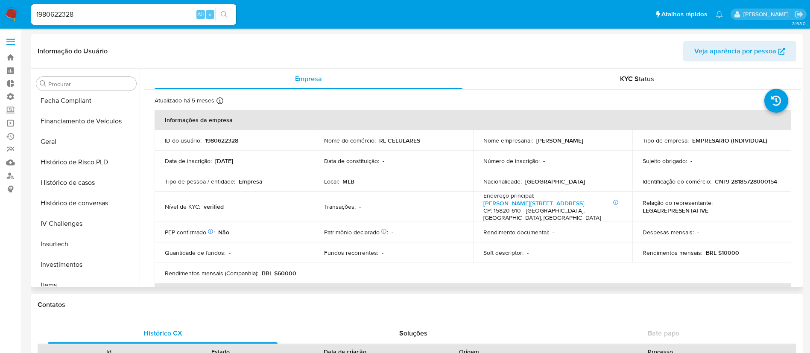
scroll to position [276, 0]
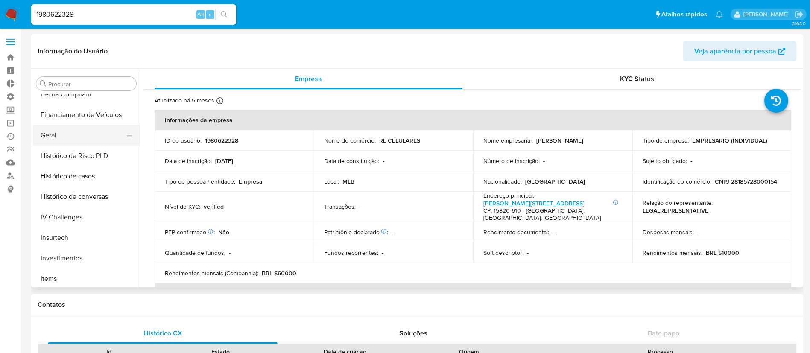
click at [64, 139] on button "Geral" at bounding box center [83, 135] width 100 height 20
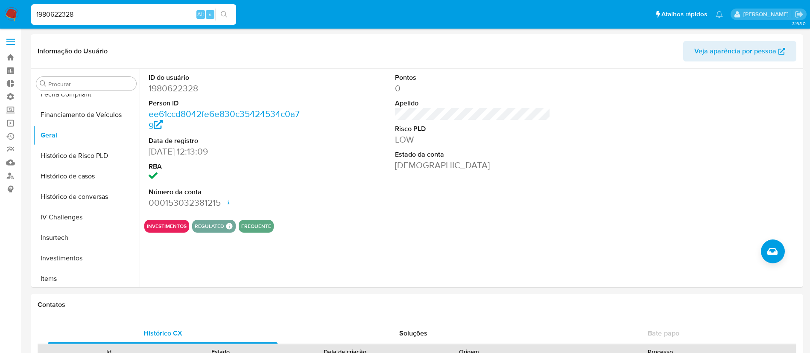
drag, startPoint x: 96, startPoint y: 11, endPoint x: 5, endPoint y: -15, distance: 95.0
paste input "391814412"
type input "391814412"
click at [227, 14] on icon "search-icon" at bounding box center [224, 14] width 7 height 7
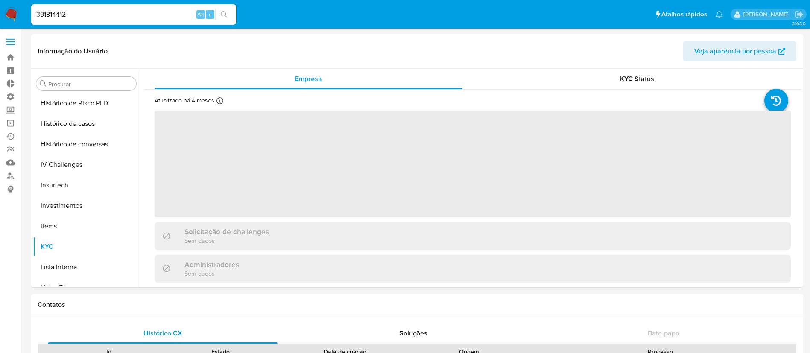
select select "10"
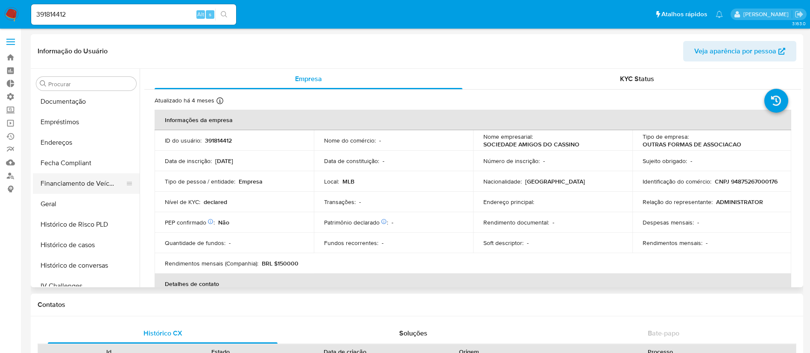
scroll to position [212, 0]
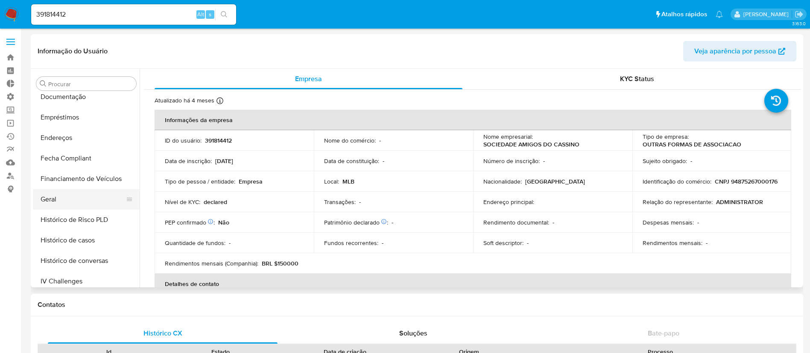
click at [82, 193] on button "Geral" at bounding box center [83, 199] width 100 height 20
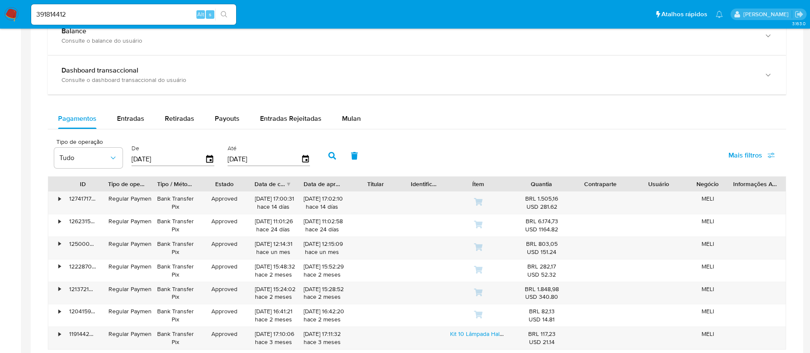
scroll to position [499, 0]
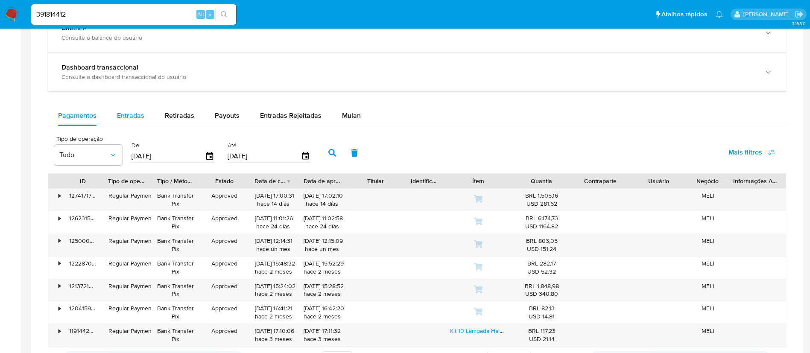
click at [130, 115] on span "Entradas" at bounding box center [130, 116] width 27 height 10
select select "10"
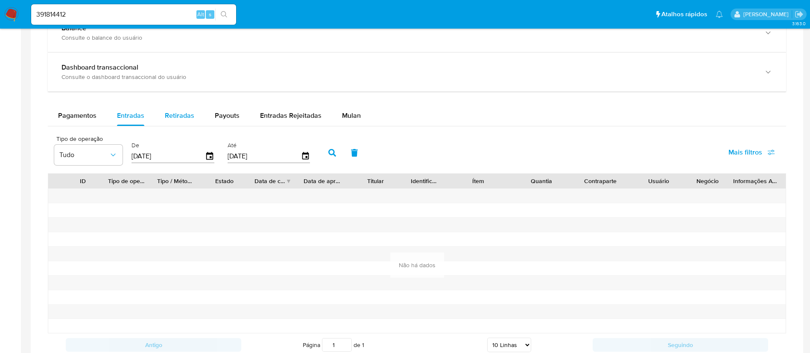
click at [182, 114] on span "Retiradas" at bounding box center [179, 116] width 29 height 10
select select "10"
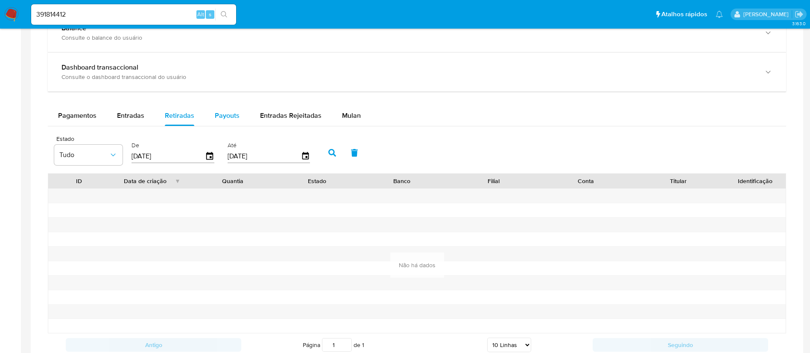
click at [218, 117] on span "Payouts" at bounding box center [227, 116] width 25 height 10
select select "10"
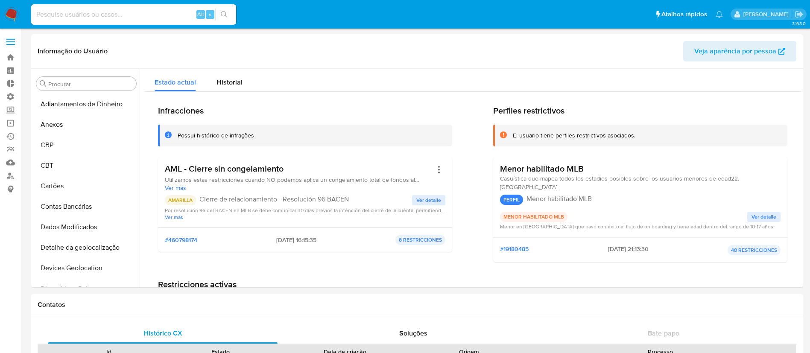
select select "10"
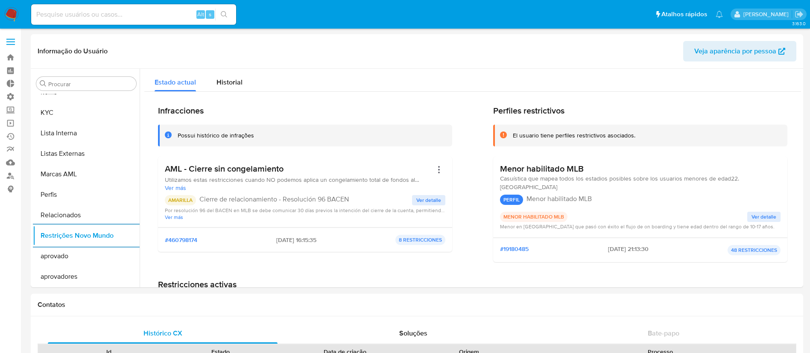
click at [108, 12] on input at bounding box center [133, 14] width 205 height 11
paste input "1399642800"
type input "1399642800"
click at [229, 18] on button "search-icon" at bounding box center [224, 15] width 18 height 12
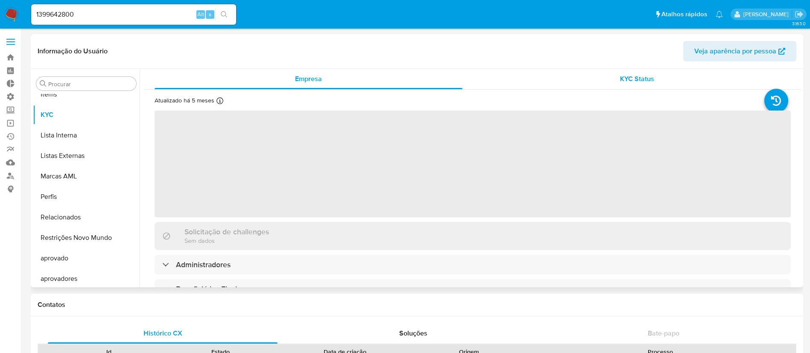
scroll to position [463, 0]
select select "10"
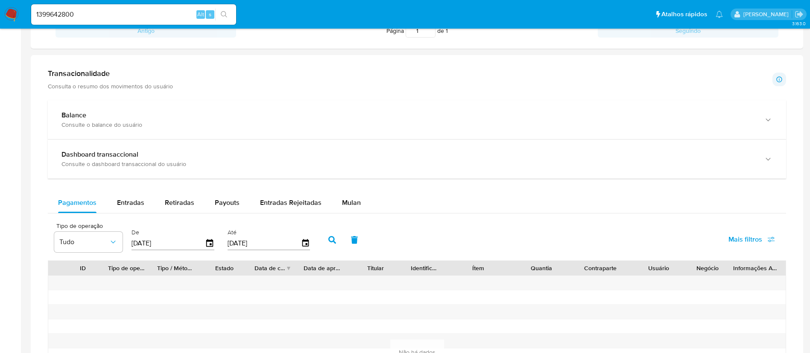
scroll to position [428, 0]
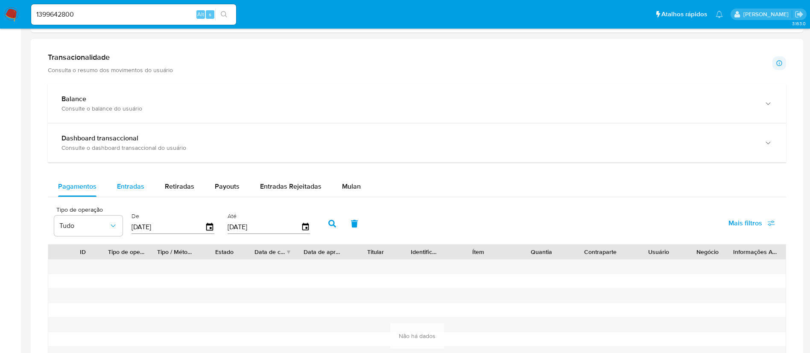
click at [124, 184] on span "Entradas" at bounding box center [130, 186] width 27 height 10
select select "10"
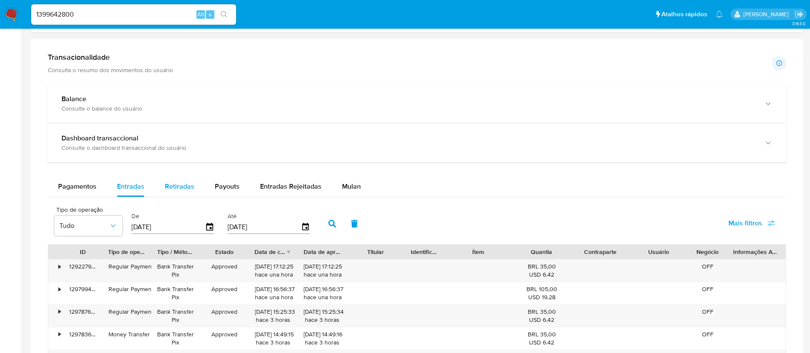
click at [181, 183] on span "Retiradas" at bounding box center [179, 186] width 29 height 10
select select "10"
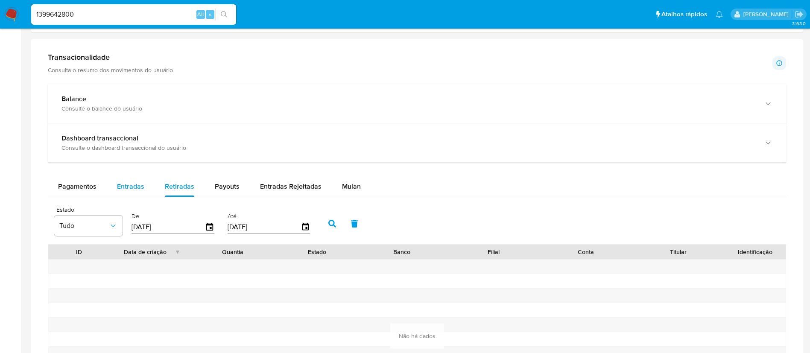
click at [136, 184] on span "Entradas" at bounding box center [130, 186] width 27 height 10
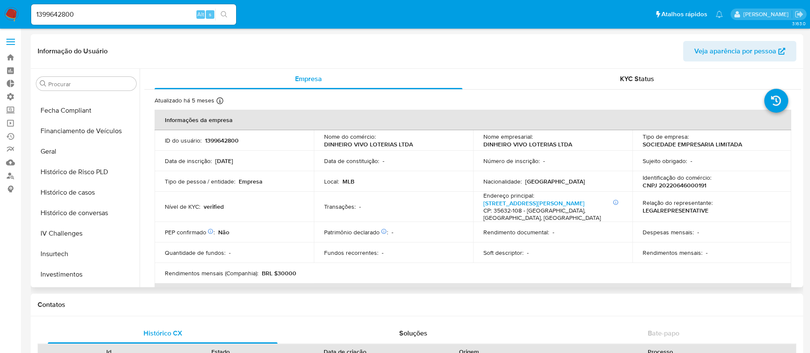
scroll to position [257, 0]
click at [63, 156] on button "Geral" at bounding box center [83, 154] width 100 height 20
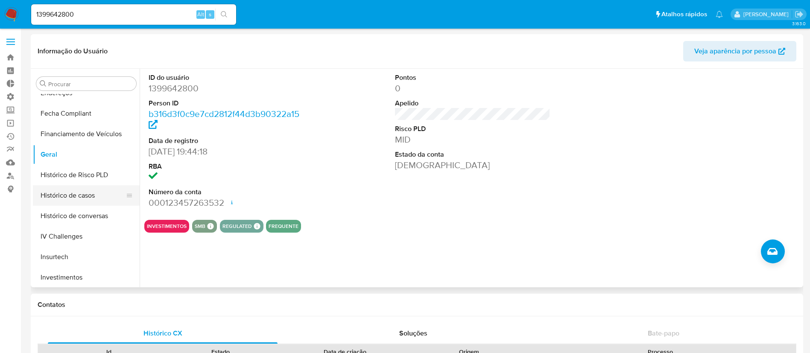
click at [64, 194] on button "Histórico de casos" at bounding box center [83, 195] width 100 height 20
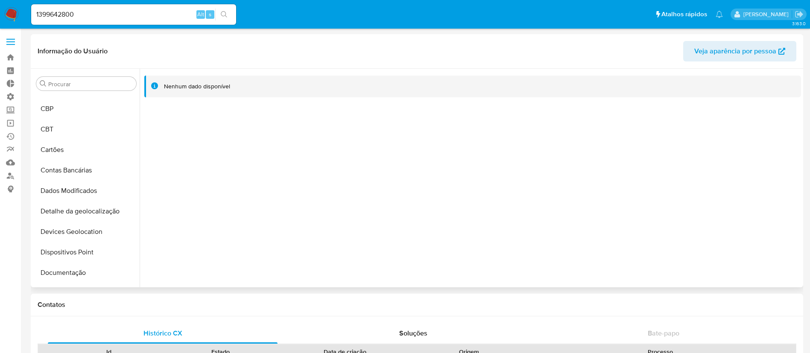
scroll to position [45, 0]
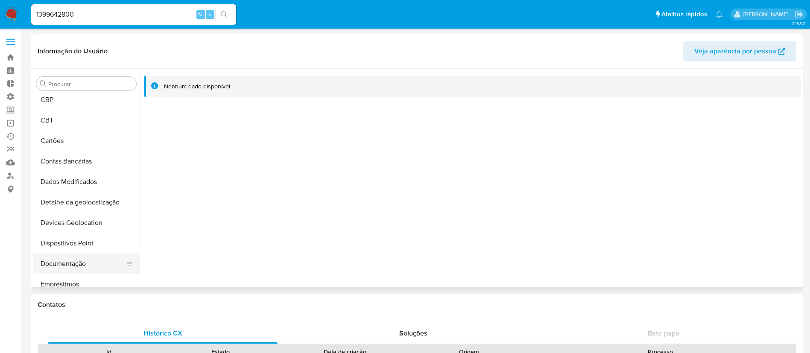
click at [71, 256] on button "Documentação" at bounding box center [83, 264] width 100 height 20
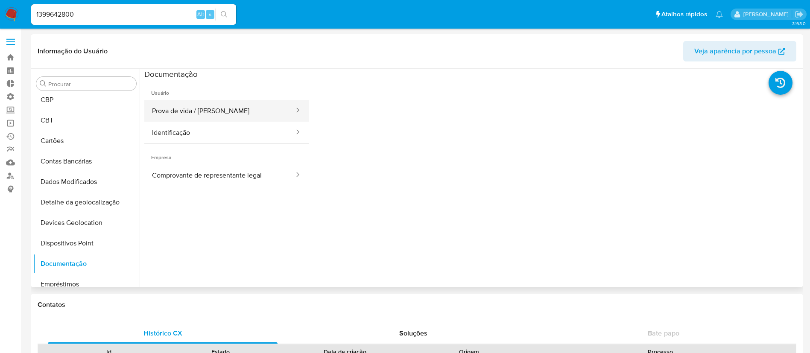
click at [242, 115] on button "Prova de vida / [PERSON_NAME]" at bounding box center [219, 111] width 151 height 22
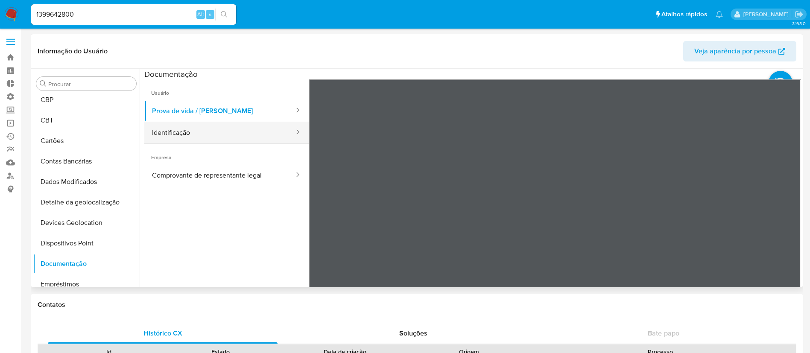
click at [212, 137] on button "Identificação" at bounding box center [219, 133] width 151 height 22
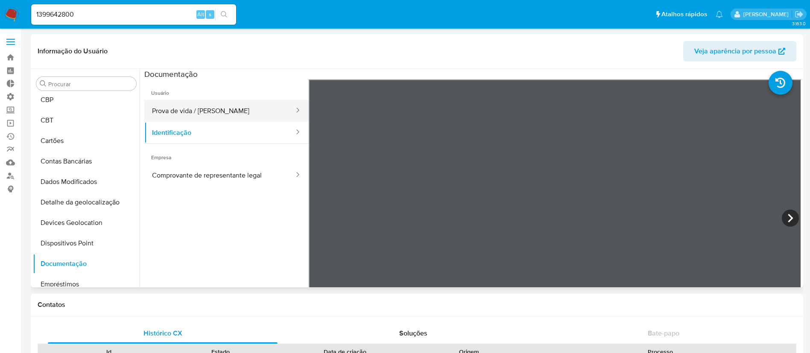
click at [217, 118] on button "Prova de vida / Selfie" at bounding box center [219, 111] width 151 height 22
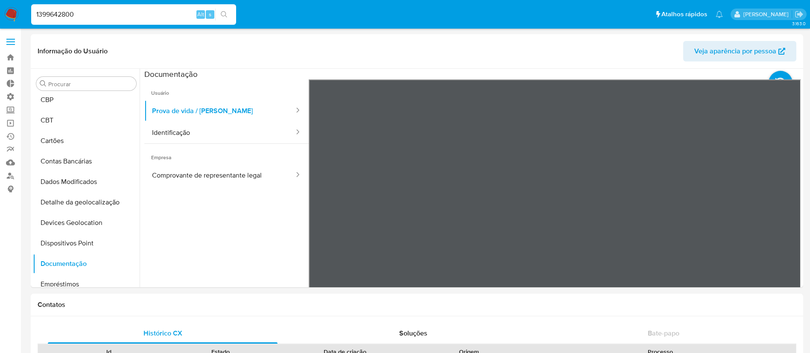
drag, startPoint x: 91, startPoint y: 14, endPoint x: 4, endPoint y: 9, distance: 87.3
click at [4, 9] on nav "Pausado Ver notificaciones 1399642800 Alt s Atalhos rápidos Presiona las siguie…" at bounding box center [405, 14] width 810 height 29
paste input "262271478"
type input "262271478"
click at [222, 15] on icon "search-icon" at bounding box center [224, 14] width 6 height 6
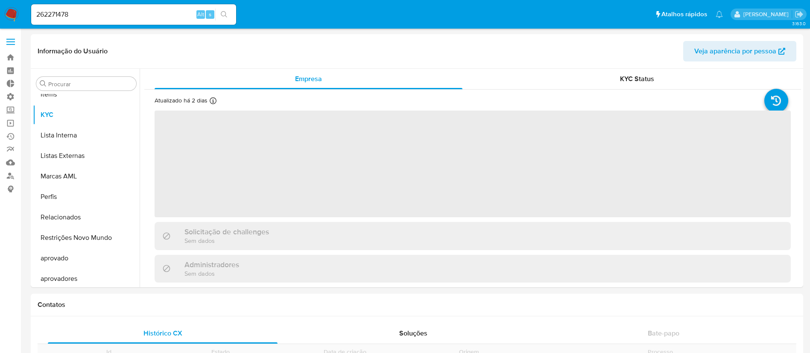
scroll to position [463, 0]
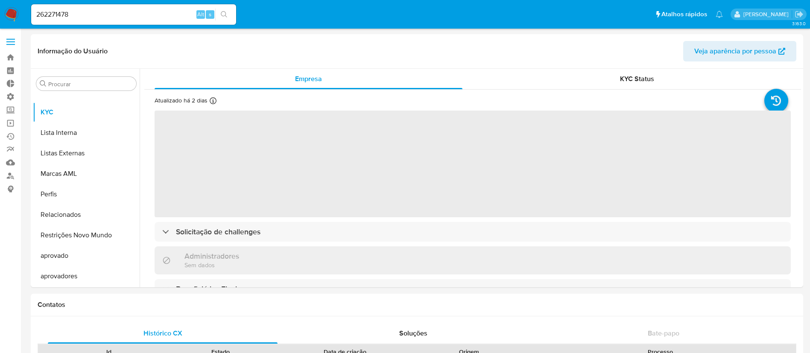
select select "10"
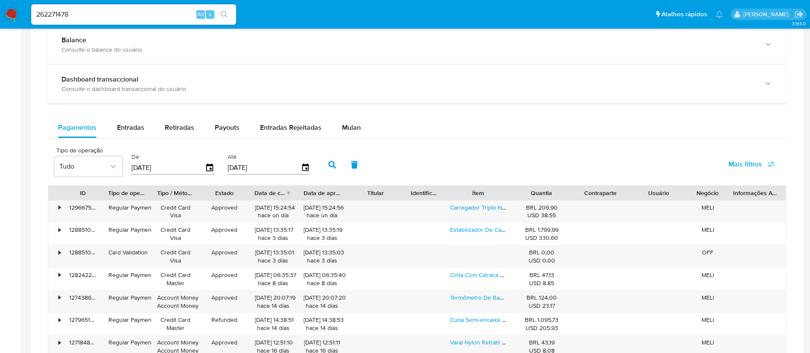
scroll to position [491, 0]
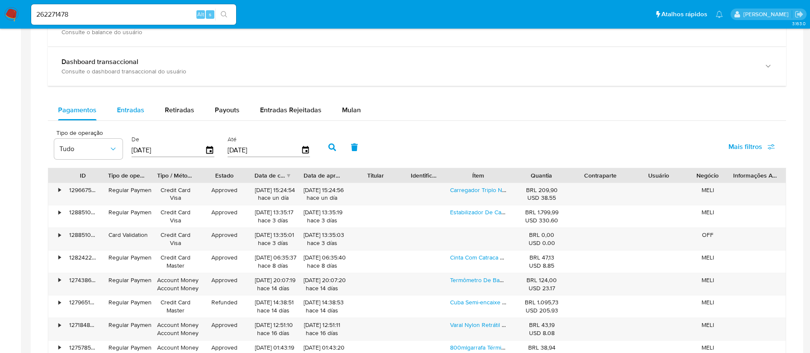
click at [129, 101] on div "Entradas" at bounding box center [130, 110] width 27 height 20
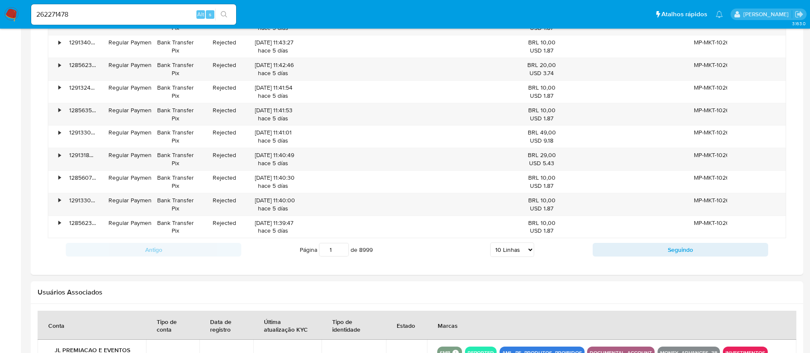
scroll to position [665, 0]
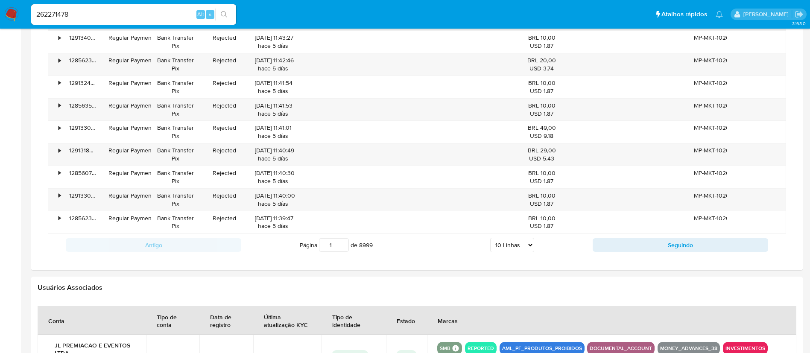
click at [527, 248] on select "5 Linhas 10 Linhas 20 Linhas 25 Linhas 50 Linhas 100 Linhas" at bounding box center [512, 245] width 44 height 15
select select "100"
click at [490, 238] on select "5 Linhas 10 Linhas 20 Linhas 25 Linhas 50 Linhas 100 Linhas" at bounding box center [512, 245] width 44 height 15
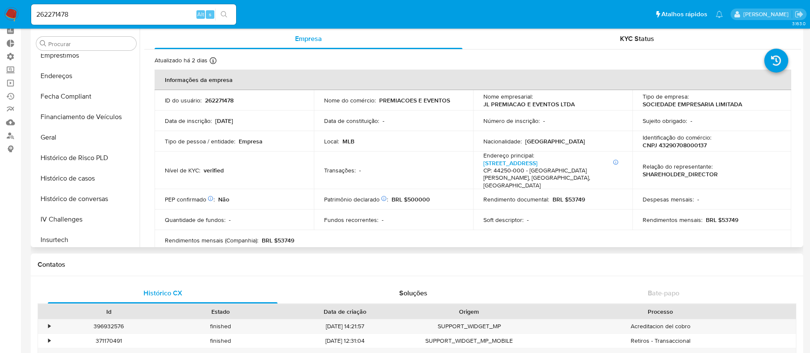
scroll to position [243, 0]
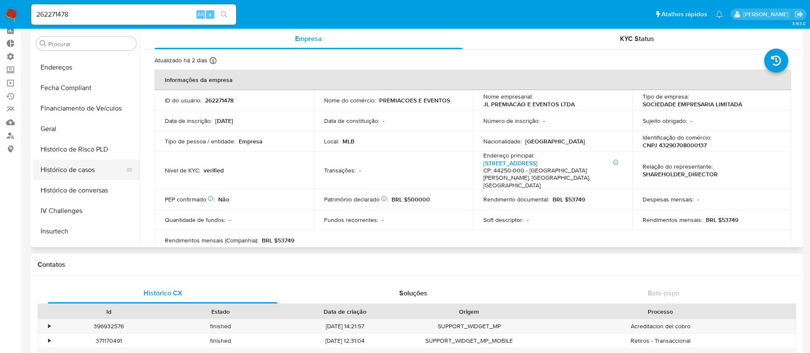
click at [82, 172] on button "Histórico de casos" at bounding box center [83, 170] width 100 height 20
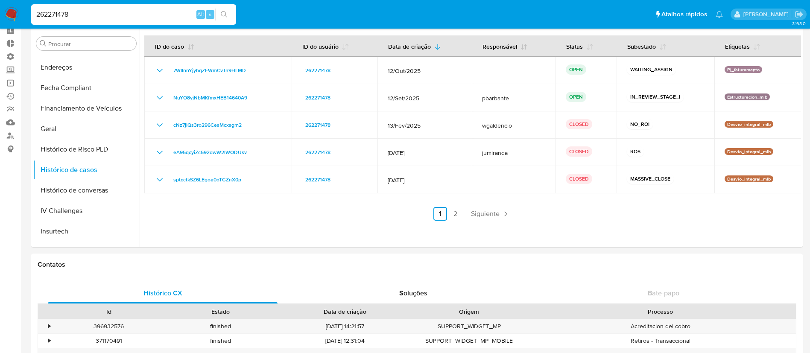
drag, startPoint x: 88, startPoint y: 11, endPoint x: 10, endPoint y: -4, distance: 79.6
paste input "157343597"
type input "2157343597"
click at [231, 23] on div "2157343597 Alt s" at bounding box center [133, 14] width 205 height 20
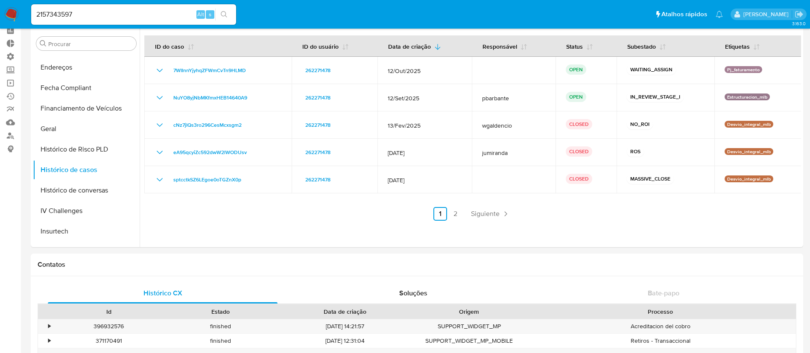
click at [225, 12] on icon "search-icon" at bounding box center [224, 14] width 6 height 6
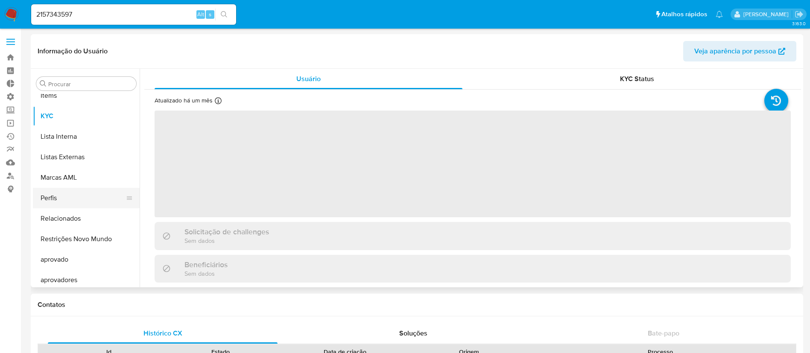
scroll to position [463, 0]
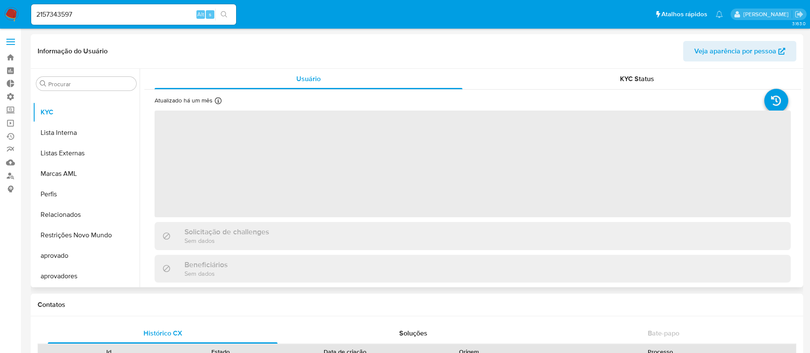
select select "10"
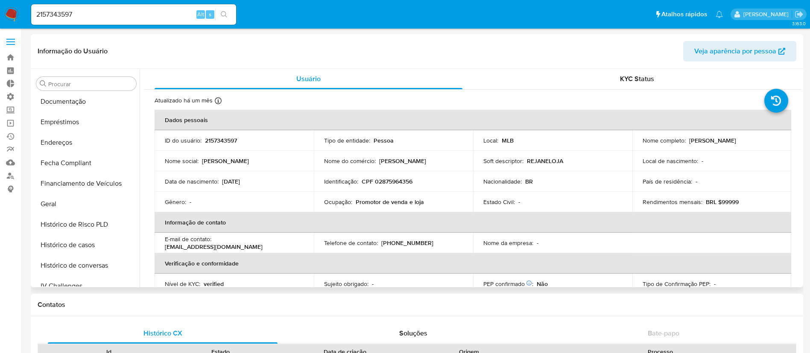
scroll to position [215, 0]
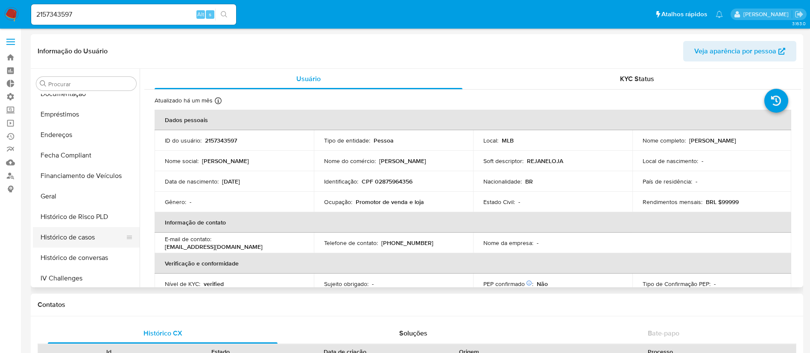
click at [82, 233] on button "Histórico de casos" at bounding box center [83, 237] width 100 height 20
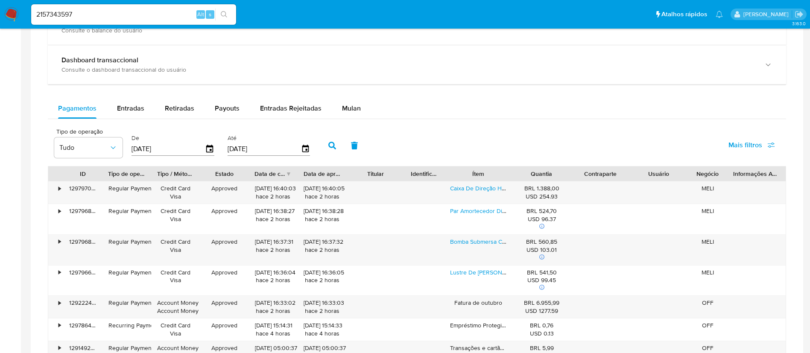
scroll to position [508, 0]
click at [124, 111] on div "Entradas" at bounding box center [130, 107] width 27 height 20
select select "10"
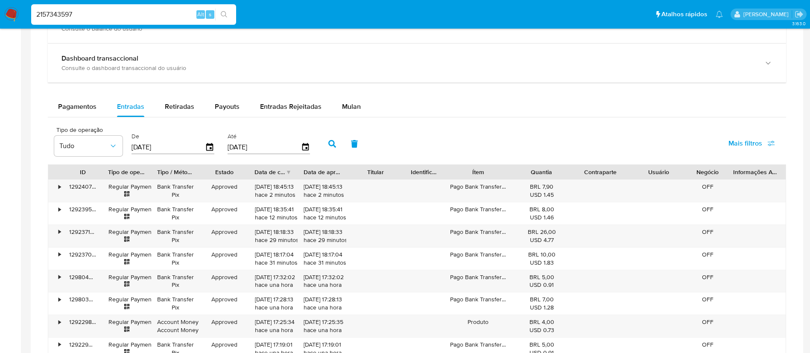
drag, startPoint x: 91, startPoint y: 14, endPoint x: 9, endPoint y: -1, distance: 83.3
click at [9, 0] on html "Pausado Ver notificaciones 2157343597 Alt s Atalhos rápidos Presiona las siguie…" at bounding box center [405, 56] width 810 height 1129
paste input "19842817"
type input "198428177"
click at [221, 17] on icon "search-icon" at bounding box center [224, 14] width 7 height 7
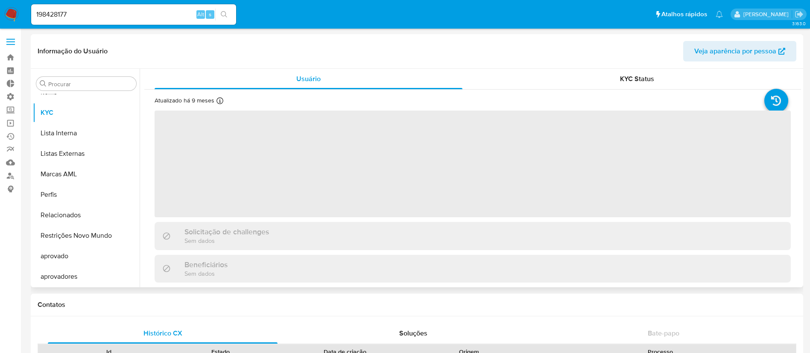
scroll to position [463, 0]
select select "10"
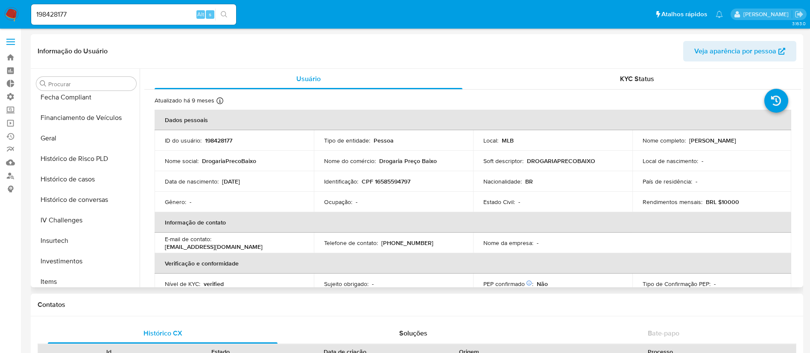
scroll to position [275, 0]
click at [92, 184] on button "Histórico de casos" at bounding box center [83, 178] width 100 height 20
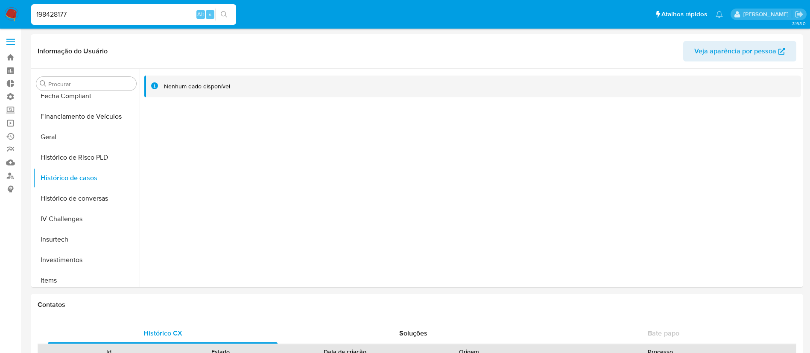
drag, startPoint x: 75, startPoint y: 10, endPoint x: 13, endPoint y: 2, distance: 62.4
click at [13, 2] on nav "Pausado Ver notificaciones 198428177 Alt s Atalhos rápidos Presiona las siguien…" at bounding box center [405, 14] width 810 height 29
paste input "228323623"
type input "228323623"
click at [227, 12] on icon "search-icon" at bounding box center [224, 14] width 7 height 7
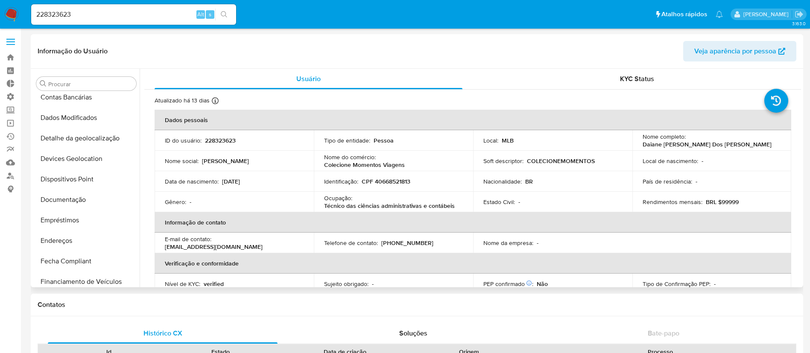
scroll to position [116, 0]
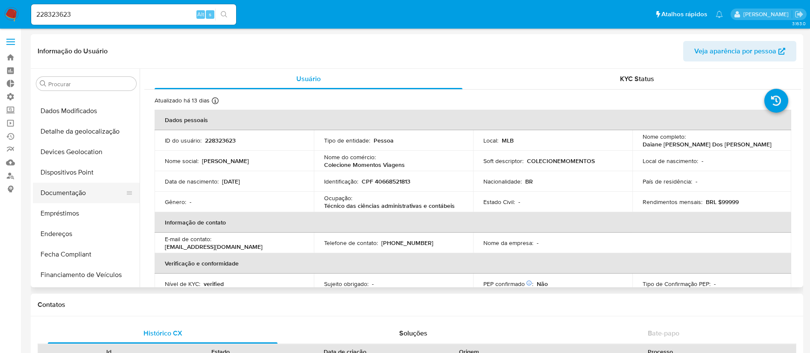
click at [76, 190] on button "Documentação" at bounding box center [83, 193] width 100 height 20
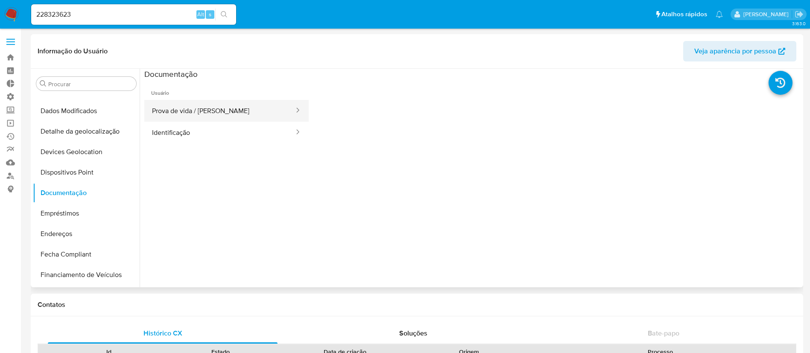
click at [215, 115] on button "Prova de vida / Selfie" at bounding box center [219, 111] width 151 height 22
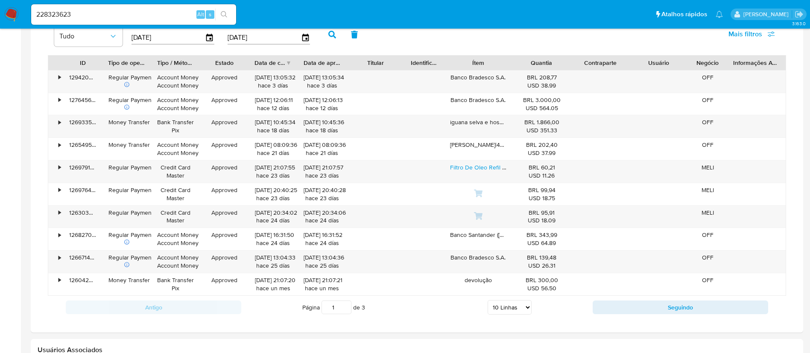
scroll to position [576, 0]
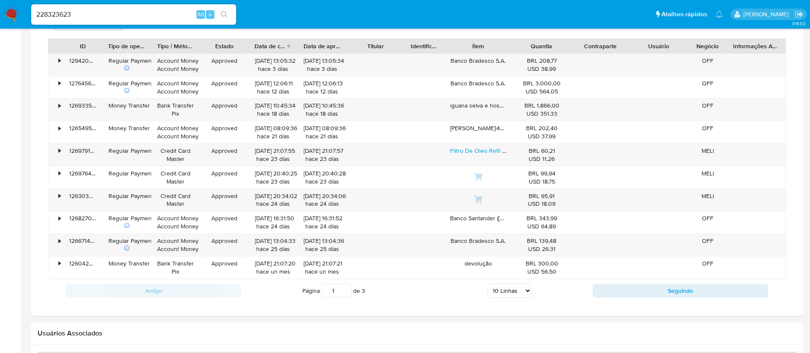
click at [525, 291] on select "5 Linhas 10 Linhas 20 Linhas 25 Linhas 50 Linhas 100 Linhas" at bounding box center [510, 291] width 44 height 15
select select "100"
click at [488, 284] on select "5 Linhas 10 Linhas 20 Linhas 25 Linhas 50 Linhas 100 Linhas" at bounding box center [510, 291] width 44 height 15
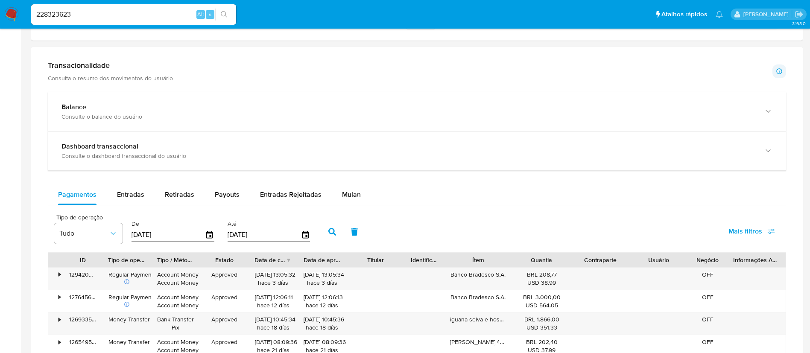
scroll to position [366, 0]
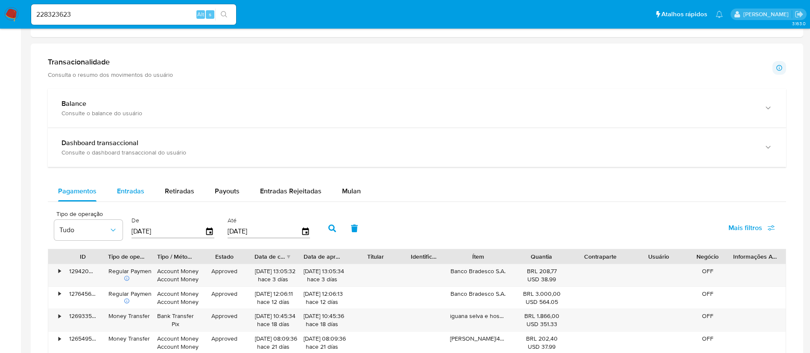
click at [132, 188] on span "Entradas" at bounding box center [130, 191] width 27 height 10
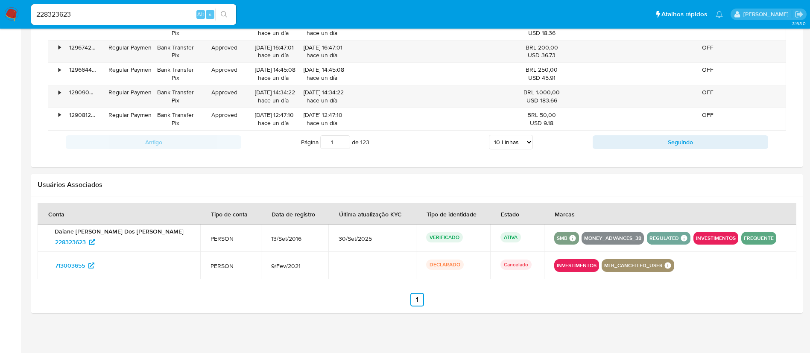
scroll to position [724, 0]
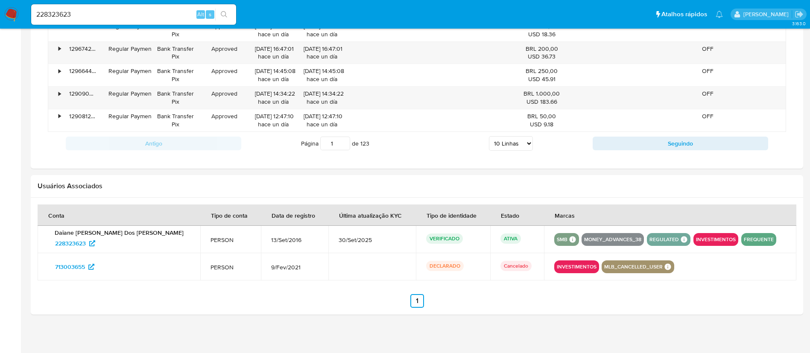
click at [527, 147] on select "5 Linhas 10 Linhas 20 Linhas 25 Linhas 50 Linhas 100 Linhas" at bounding box center [511, 143] width 44 height 15
select select "100"
click at [489, 136] on select "5 Linhas 10 Linhas 20 Linhas 25 Linhas 50 Linhas 100 Linhas" at bounding box center [511, 143] width 44 height 15
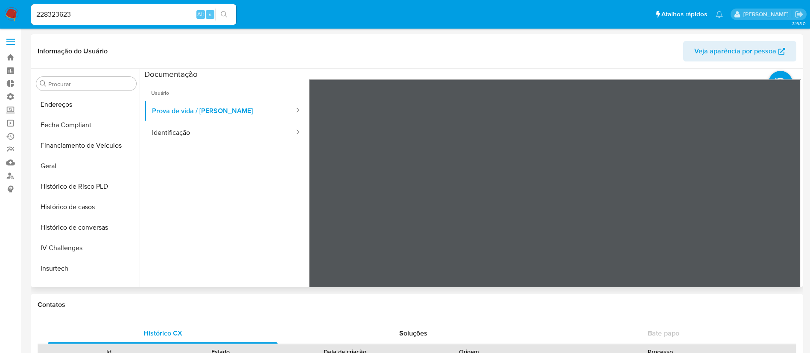
scroll to position [248, 0]
click at [70, 208] on button "Histórico de casos" at bounding box center [83, 204] width 100 height 20
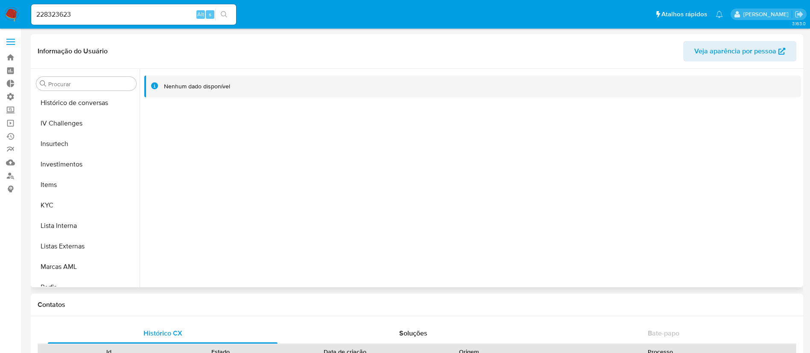
scroll to position [372, 0]
click at [64, 202] on button "KYC" at bounding box center [83, 203] width 100 height 20
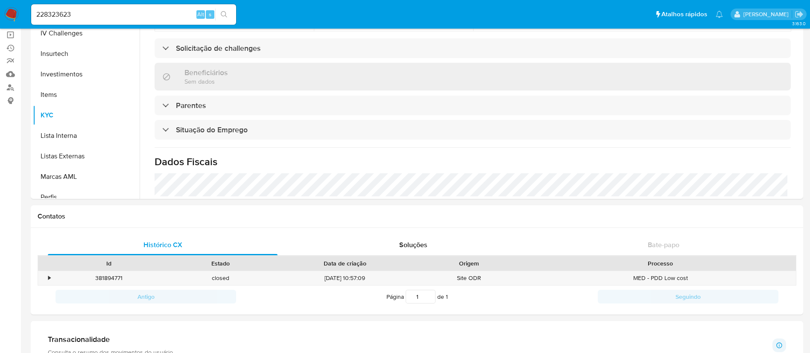
scroll to position [117, 0]
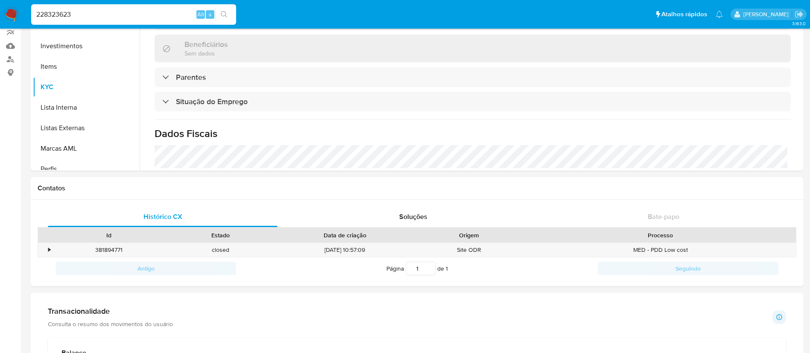
drag, startPoint x: 94, startPoint y: 15, endPoint x: 20, endPoint y: -4, distance: 75.4
paste input "44070034"
type input "244070034"
click at [223, 15] on icon "search-icon" at bounding box center [224, 14] width 7 height 7
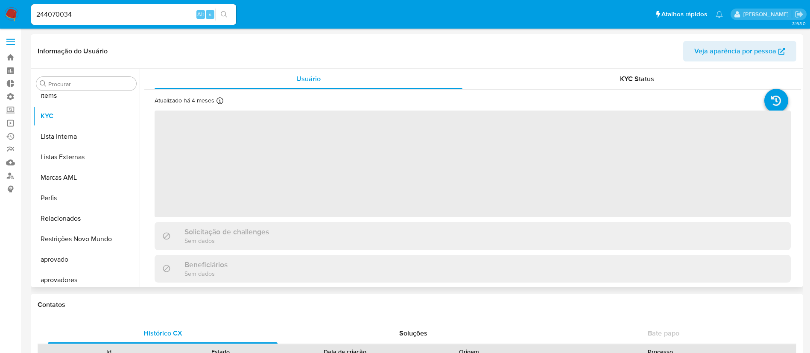
scroll to position [463, 0]
select select "10"
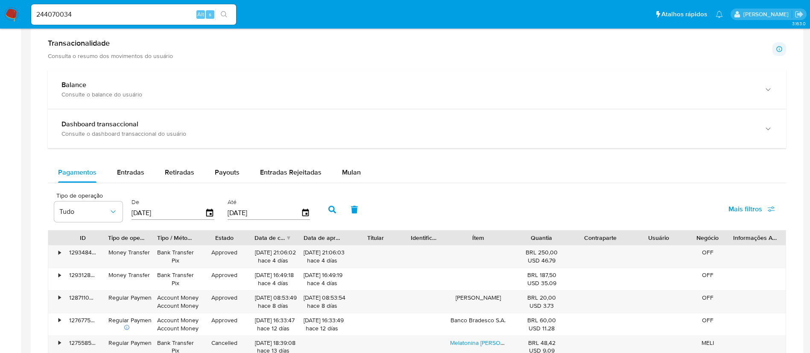
scroll to position [447, 0]
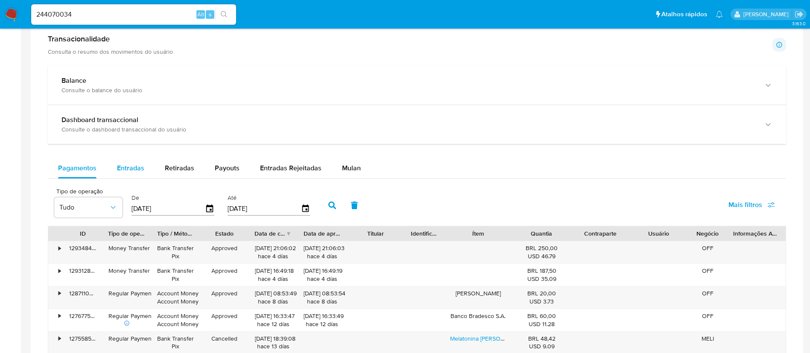
click at [136, 166] on span "Entradas" at bounding box center [130, 168] width 27 height 10
select select "10"
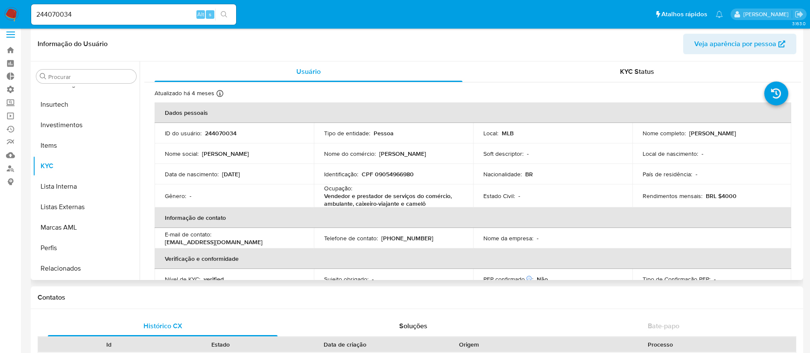
scroll to position [222, 0]
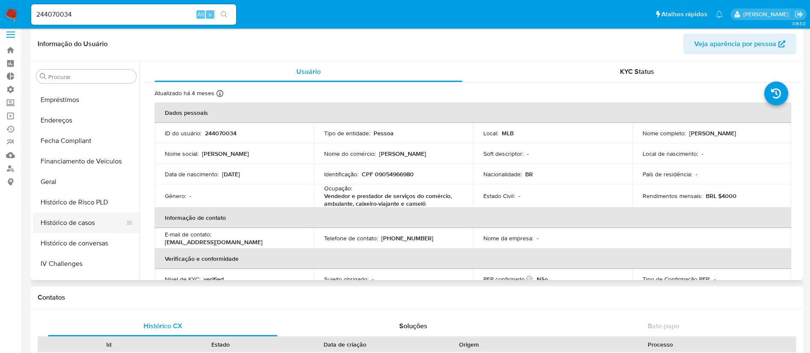
click at [74, 221] on button "Histórico de casos" at bounding box center [83, 223] width 100 height 20
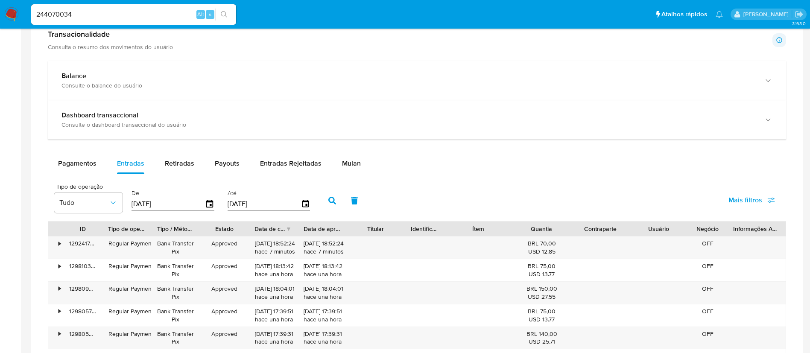
scroll to position [437, 0]
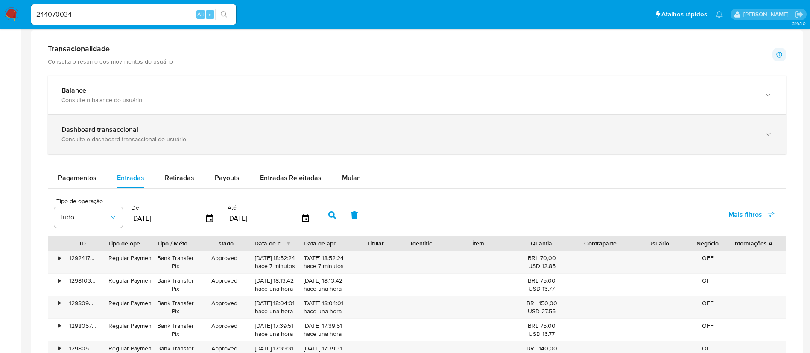
click at [539, 129] on div "Dashboard transaccional" at bounding box center [408, 130] width 694 height 9
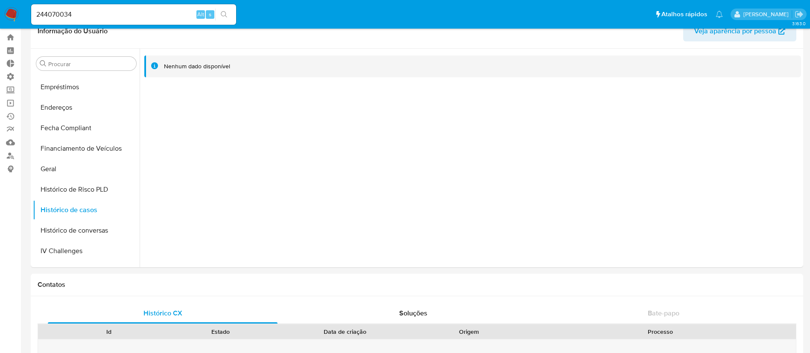
scroll to position [30, 0]
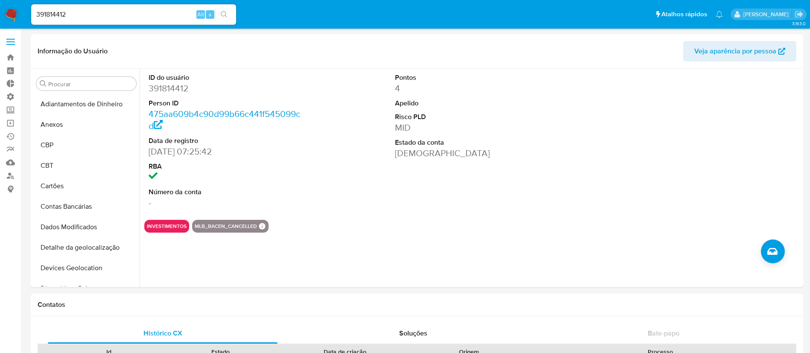
select select "10"
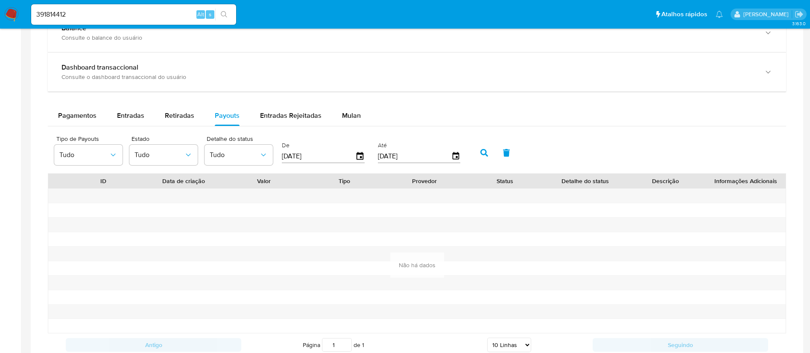
scroll to position [212, 0]
drag, startPoint x: 85, startPoint y: 14, endPoint x: 18, endPoint y: -1, distance: 68.3
click at [18, 0] on html "Pausado Ver notificaciones 391814412 Alt s Atalhos rápidos Presiona las siguien…" at bounding box center [405, 30] width 810 height 1058
paste input "197201460"
type input "197201460"
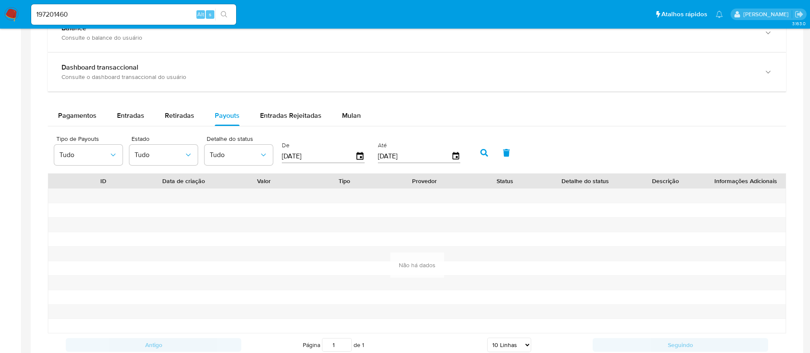
click at [224, 18] on button "search-icon" at bounding box center [224, 15] width 18 height 12
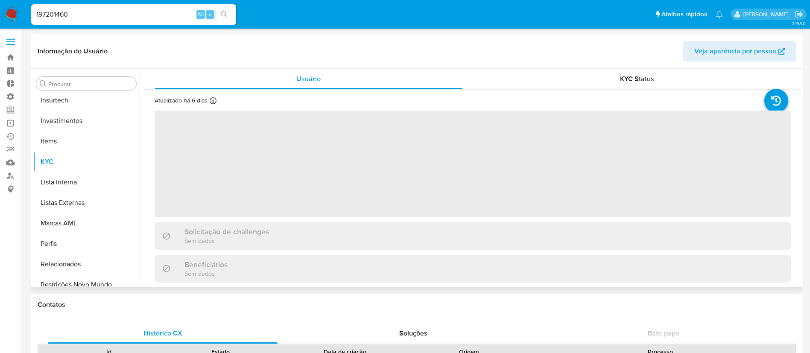
scroll to position [463, 0]
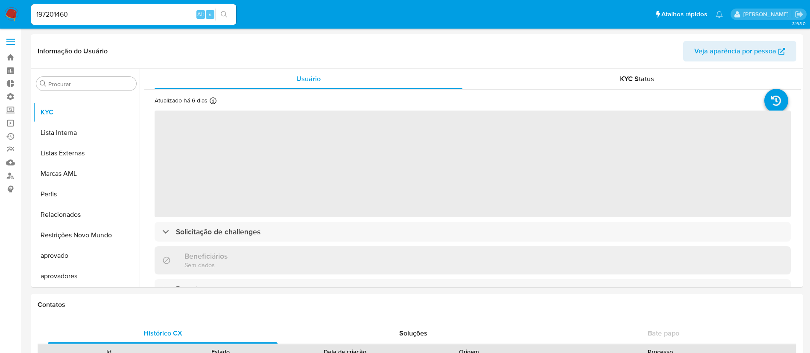
select select "10"
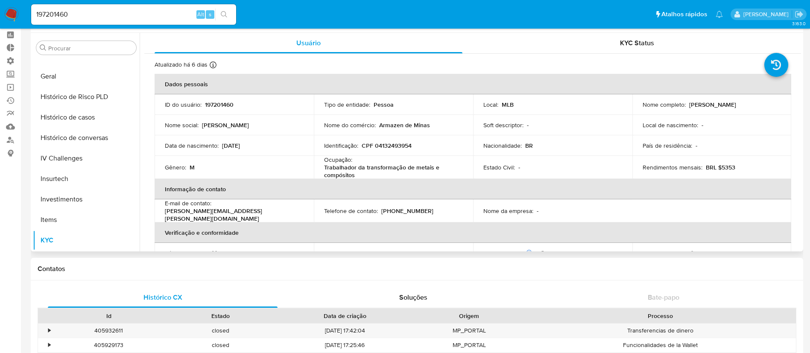
scroll to position [299, 0]
click at [91, 121] on button "Histórico de casos" at bounding box center [83, 118] width 100 height 20
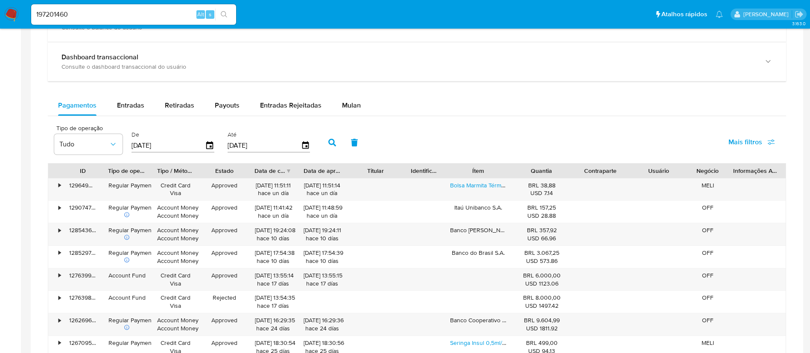
scroll to position [499, 0]
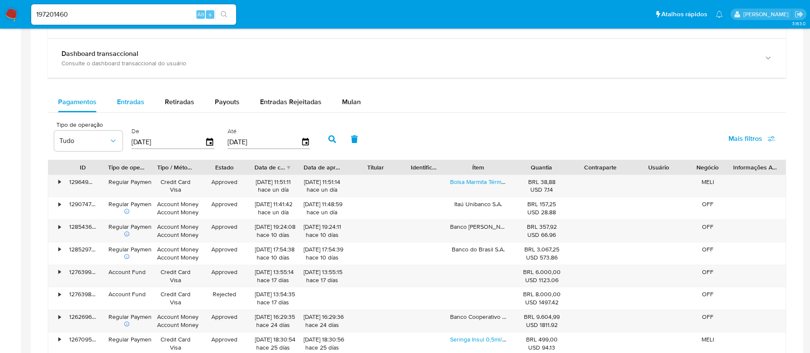
click at [134, 104] on span "Entradas" at bounding box center [130, 102] width 27 height 10
select select "10"
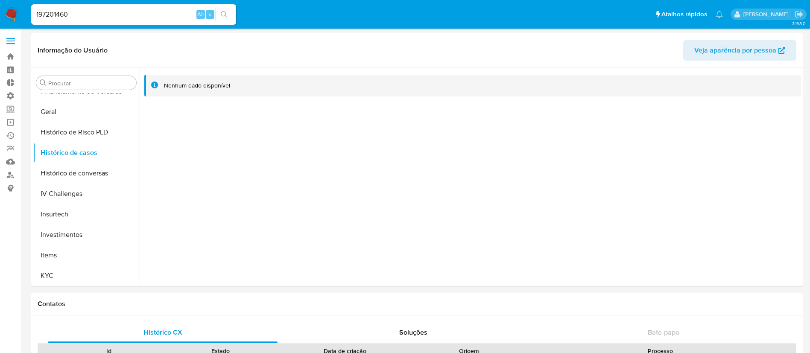
scroll to position [0, 0]
drag, startPoint x: 140, startPoint y: 200, endPoint x: 137, endPoint y: 169, distance: 30.9
click at [137, 169] on div "Procurar Adiantamentos de Dinheiro Anexos CBP CBT Cartões Contas Bancárias Dado…" at bounding box center [417, 178] width 768 height 219
click at [153, 198] on div at bounding box center [470, 178] width 661 height 219
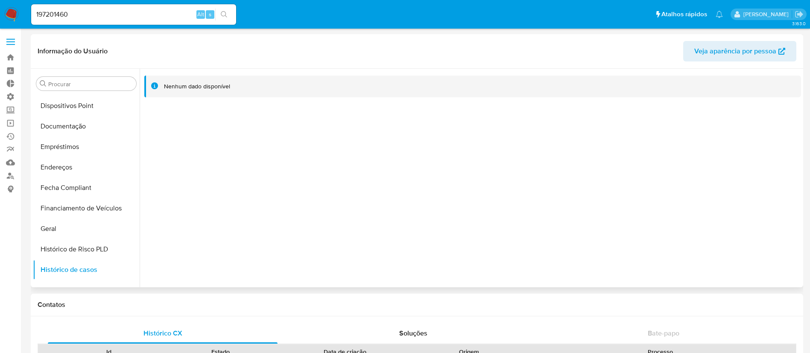
scroll to position [170, 0]
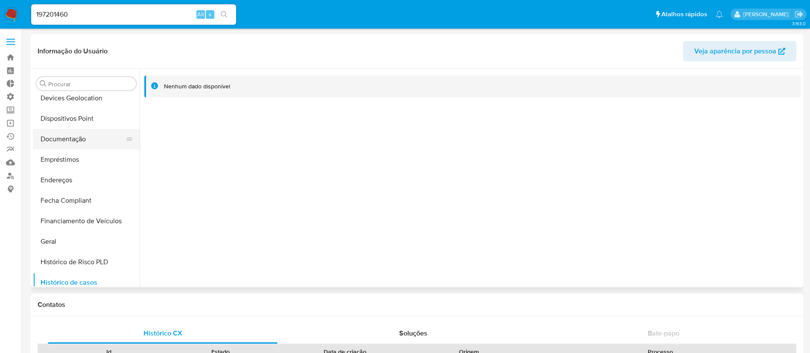
click at [75, 141] on button "Documentação" at bounding box center [83, 139] width 100 height 20
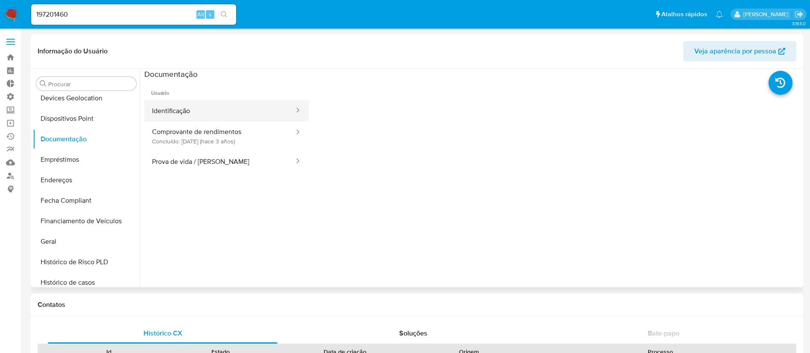
click at [206, 118] on button "Identificação" at bounding box center [219, 111] width 151 height 22
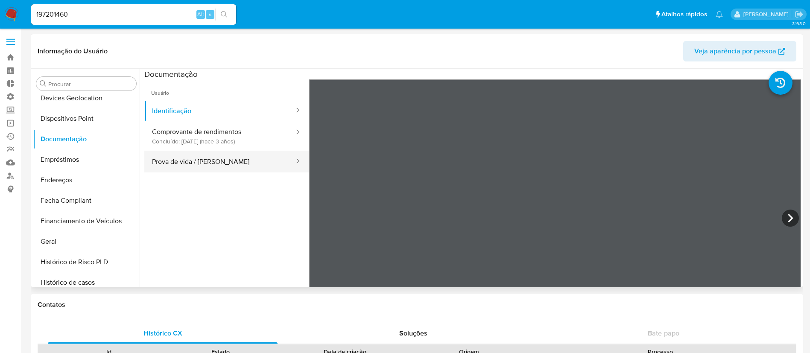
click at [226, 165] on button "Prova de vida / [PERSON_NAME]" at bounding box center [219, 162] width 151 height 22
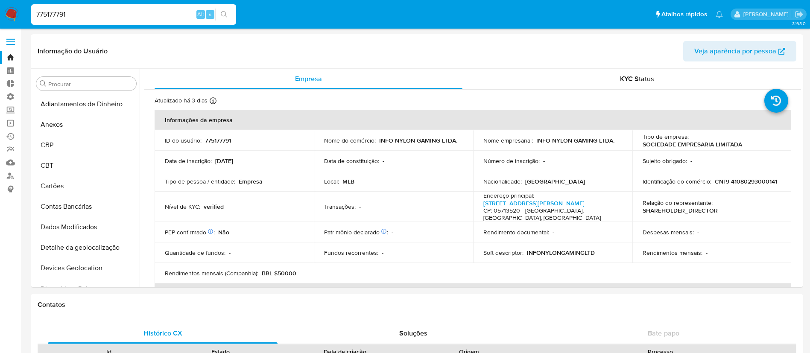
select select "10"
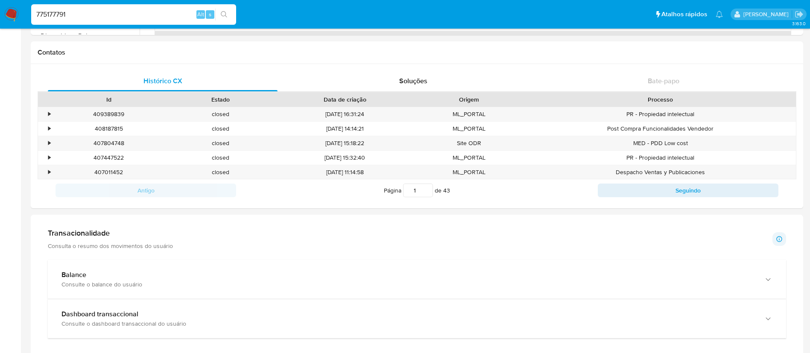
click at [21, 0] on html "Pausado Ver notificaciones 775177791 Alt s Atalhos rápidos Presiona las siguien…" at bounding box center [405, 312] width 810 height 1129
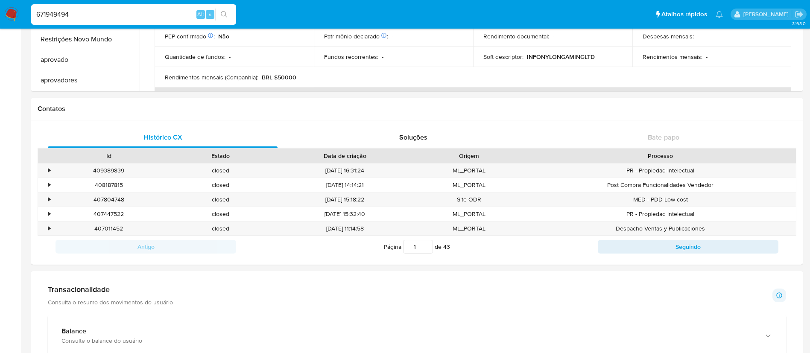
type input "671949494"
click at [223, 14] on icon "search-icon" at bounding box center [224, 14] width 7 height 7
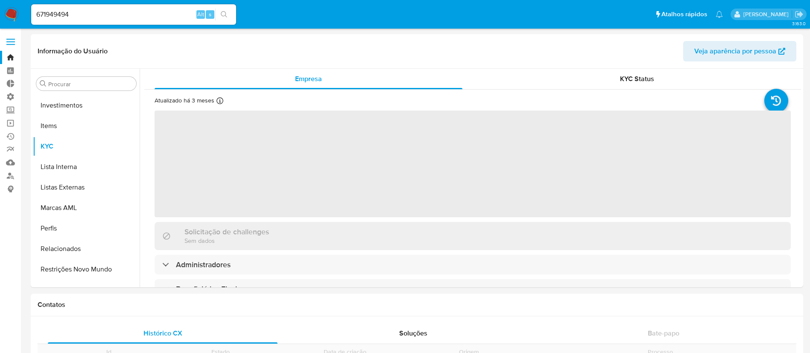
scroll to position [463, 0]
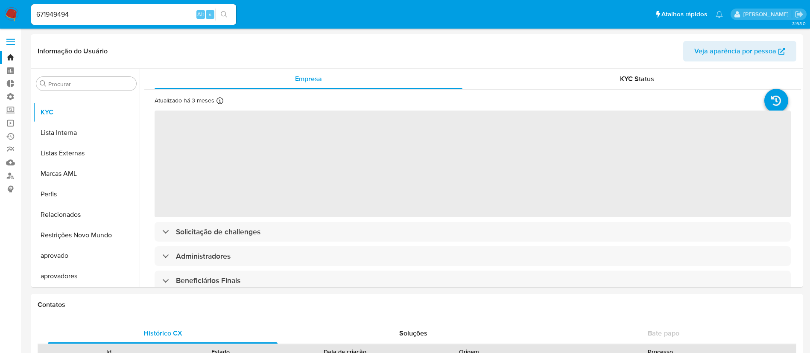
select select "10"
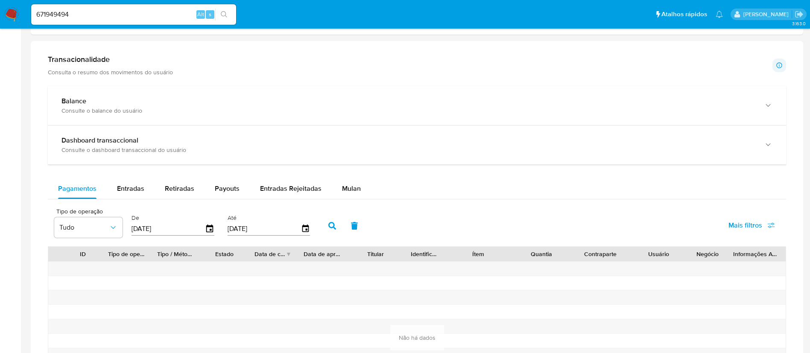
scroll to position [381, 0]
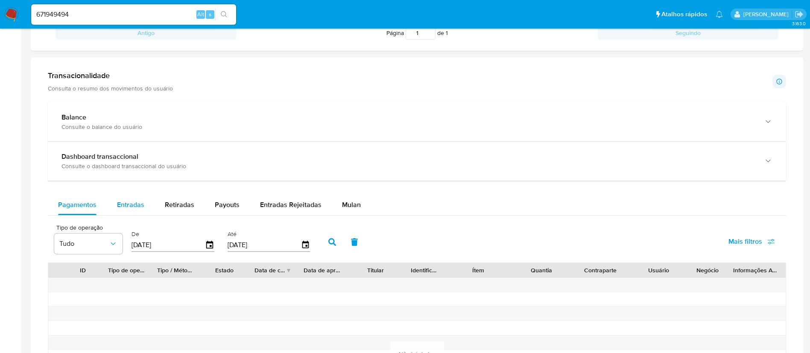
click at [124, 202] on span "Entradas" at bounding box center [130, 205] width 27 height 10
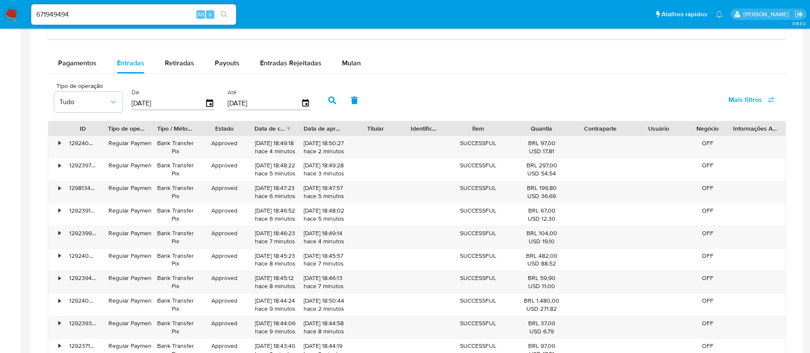
scroll to position [521, 0]
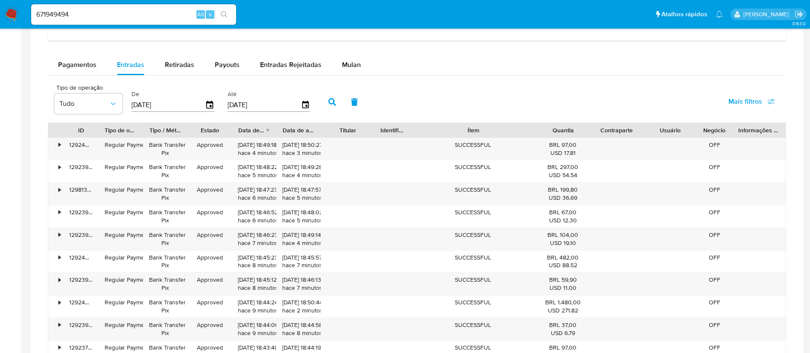
drag, startPoint x: 514, startPoint y: 129, endPoint x: 572, endPoint y: 128, distance: 58.1
click at [572, 128] on div "ID Tipo de operação Tipo / Método Estado Data de criação Data de aprovação Titu…" at bounding box center [416, 130] width 737 height 15
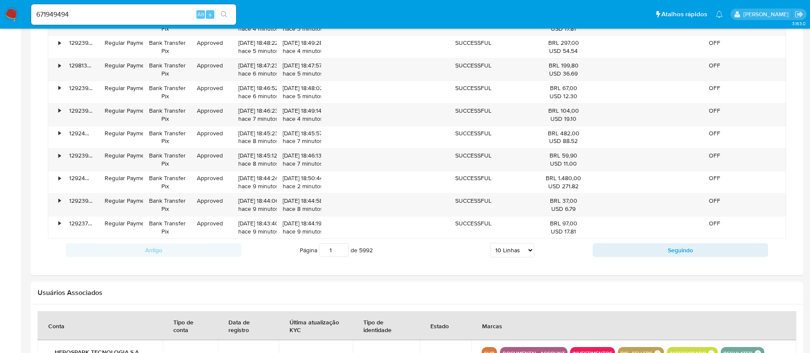
scroll to position [643, 0]
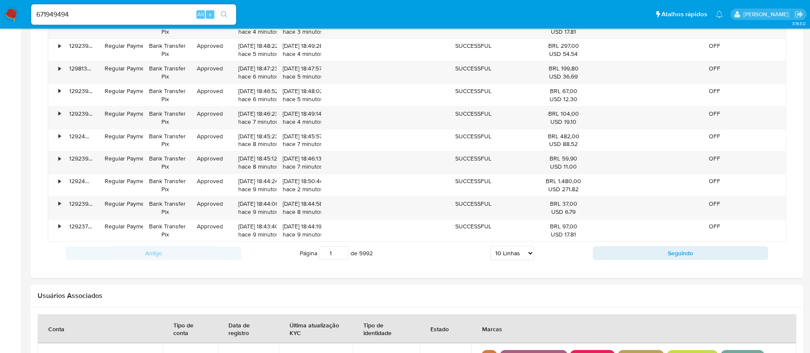
click at [528, 252] on select "5 Linhas 10 Linhas 20 Linhas 25 Linhas 50 Linhas 100 Linhas" at bounding box center [512, 253] width 44 height 15
click at [510, 252] on select "5 Linhas 10 Linhas 20 Linhas 25 Linhas 50 Linhas 100 Linhas" at bounding box center [512, 253] width 44 height 15
click at [532, 252] on select "5 Linhas 10 Linhas 20 Linhas 25 Linhas 50 Linhas 100 Linhas" at bounding box center [512, 253] width 44 height 15
select select "100"
click at [490, 246] on select "5 Linhas 10 Linhas 20 Linhas 25 Linhas 50 Linhas 100 Linhas" at bounding box center [512, 253] width 44 height 15
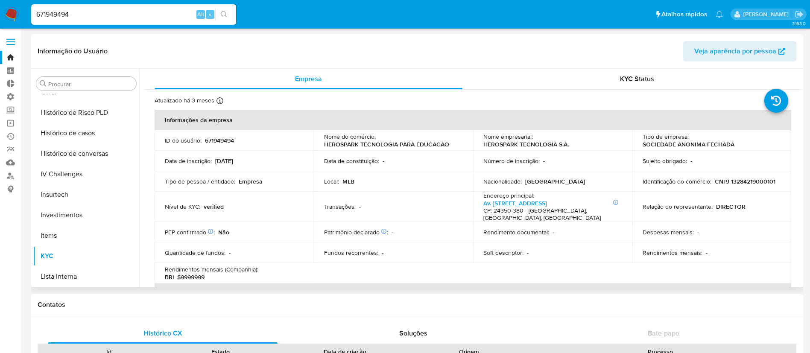
scroll to position [299, 0]
click at [85, 153] on button "Histórico de casos" at bounding box center [83, 153] width 100 height 20
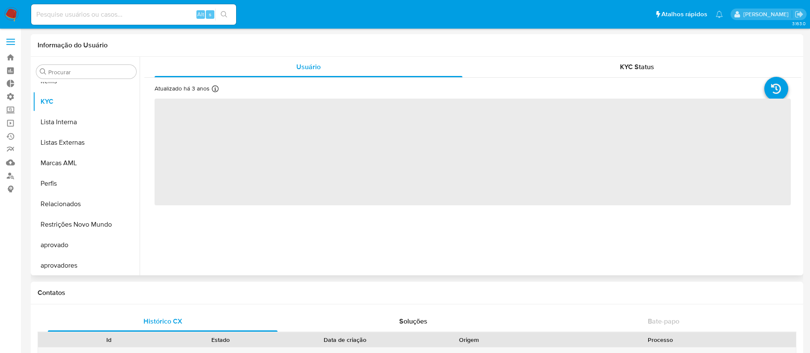
scroll to position [463, 0]
select select "10"
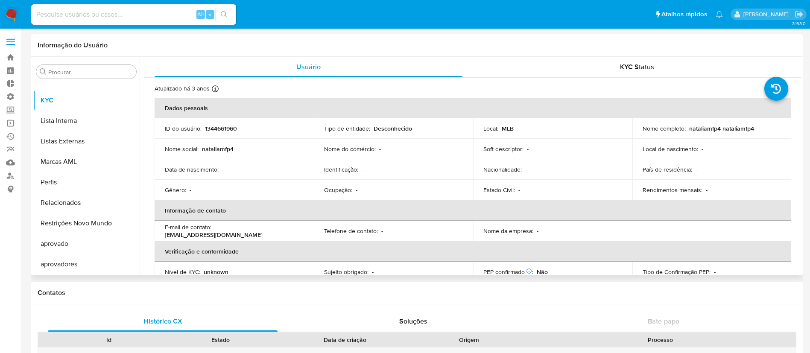
drag, startPoint x: 136, startPoint y: 237, endPoint x: 152, endPoint y: 161, distance: 77.6
click at [152, 161] on div "Procurar Adiantamentos de Dinheiro Anexos CBP CBT Cartões Contas Bancárias Dado…" at bounding box center [417, 166] width 768 height 219
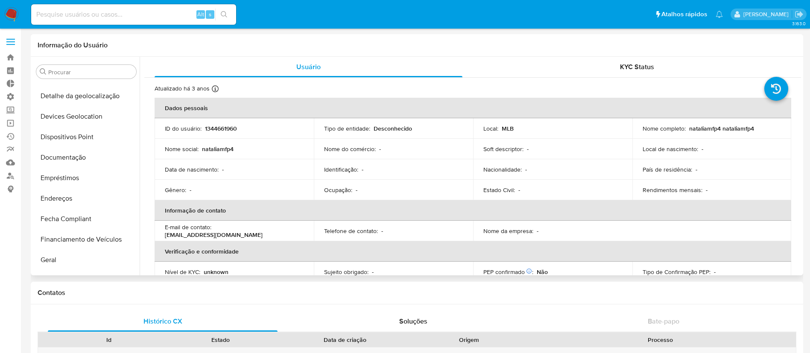
scroll to position [131, 0]
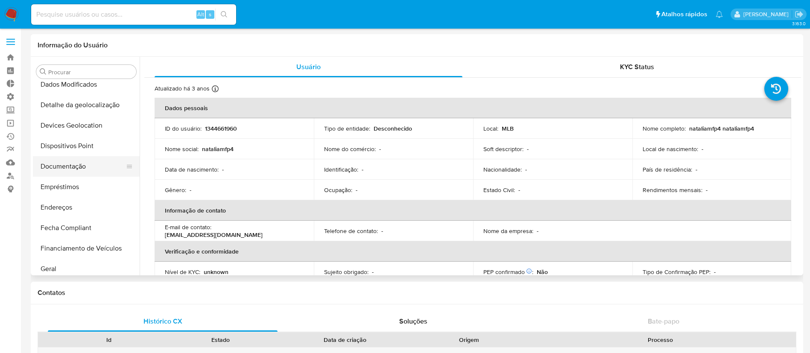
click at [77, 168] on button "Documentação" at bounding box center [83, 166] width 100 height 20
